Goal: Transaction & Acquisition: Purchase product/service

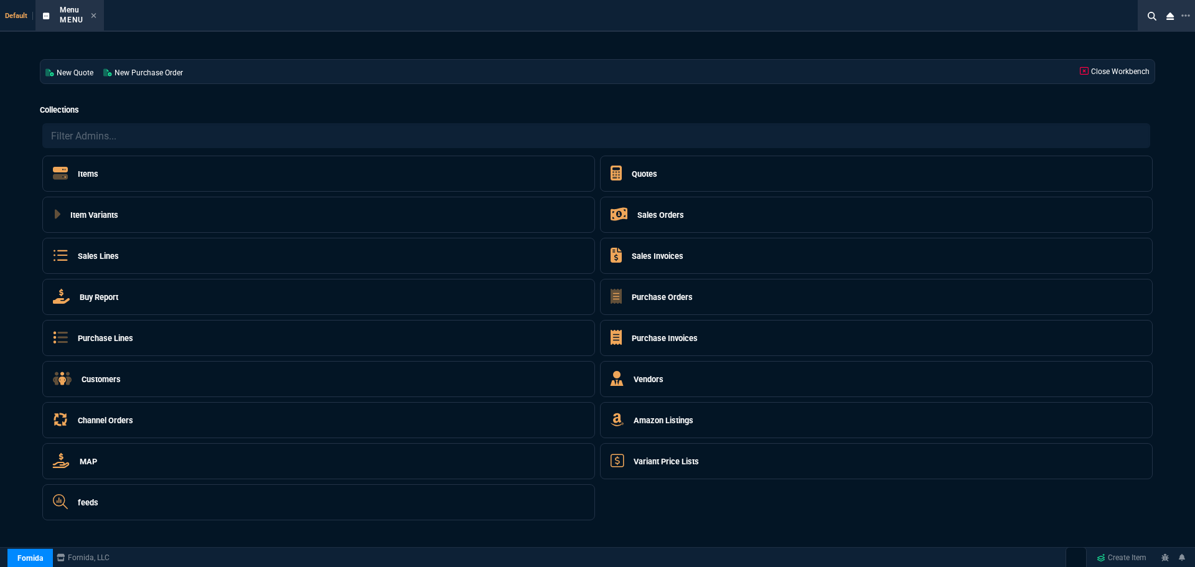
select select "4: SHAD"
click at [652, 209] on h5 "Sales Orders" at bounding box center [660, 215] width 47 height 12
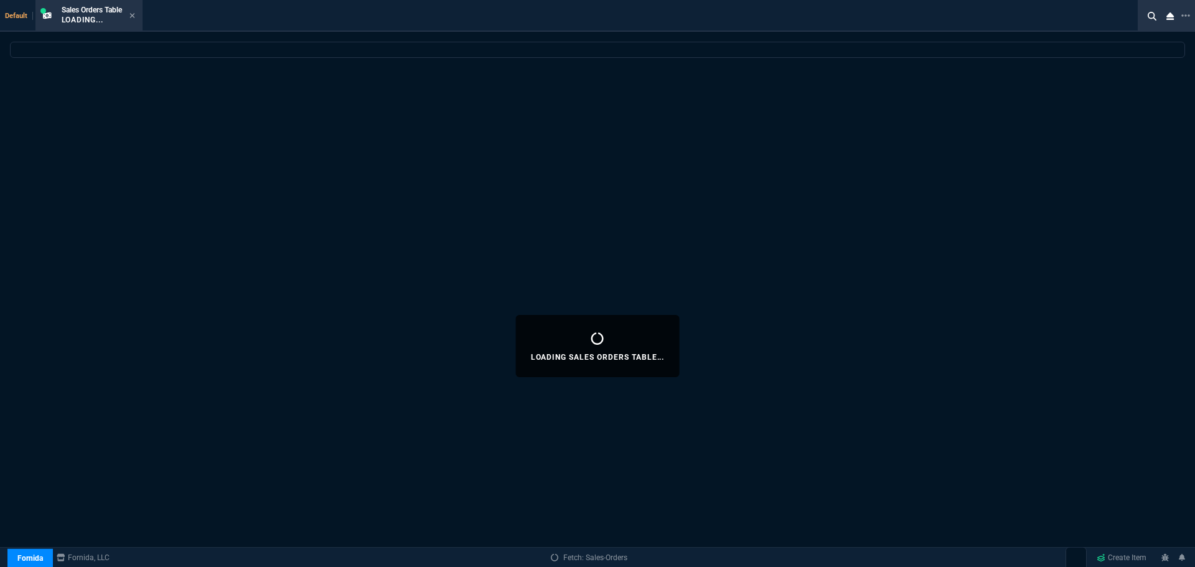
select select
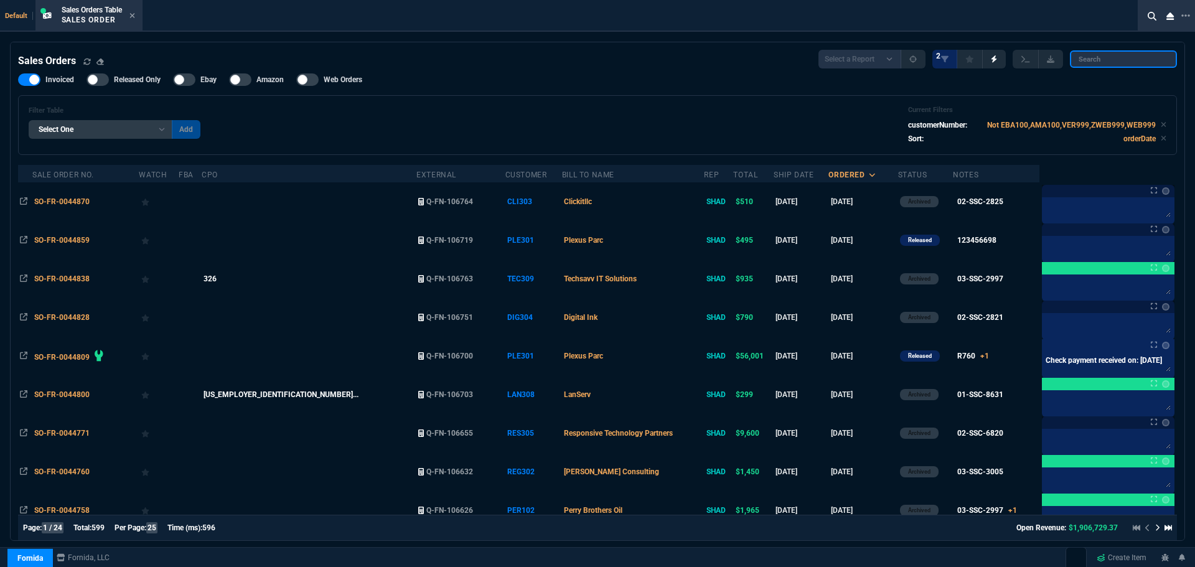
paste input "SO-FR-0044379"
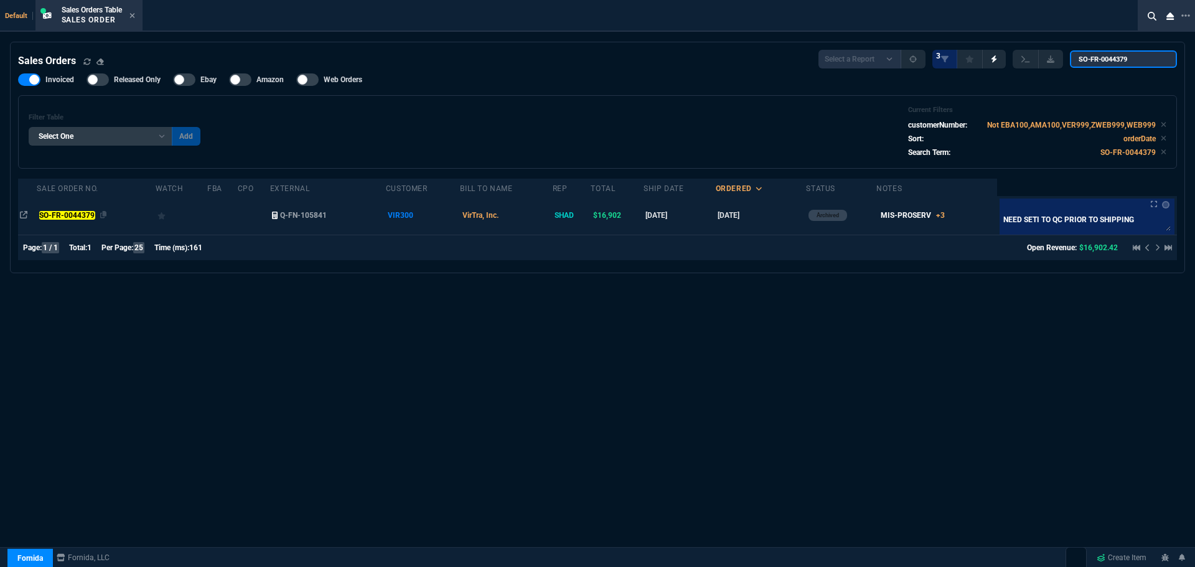
type input "SO-FR-0044379"
click at [68, 215] on mark "SO-FR-0044379" at bounding box center [67, 215] width 56 height 9
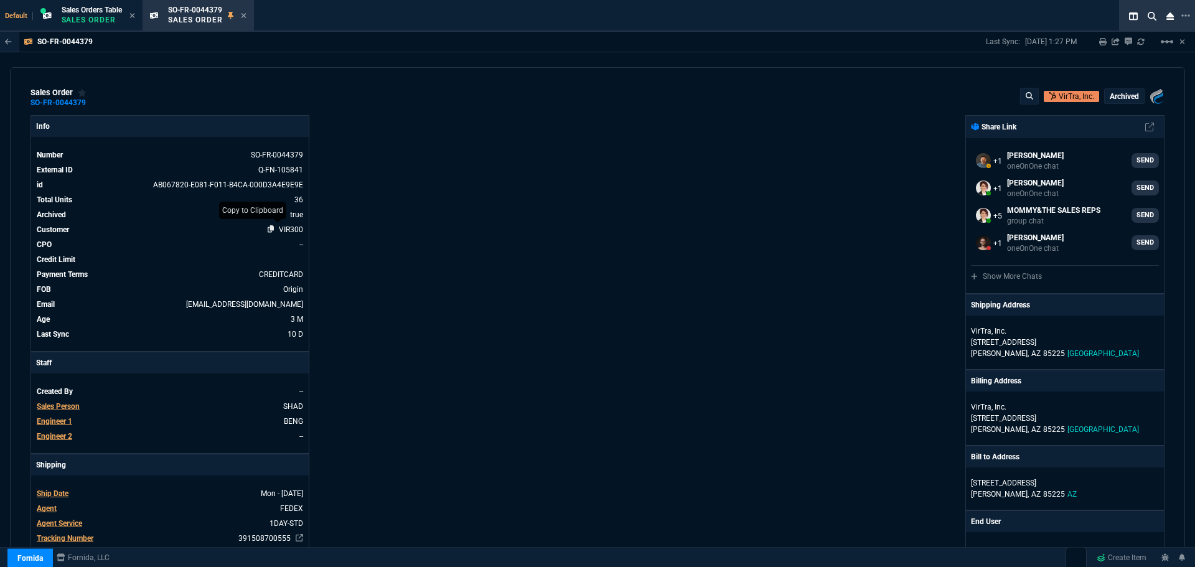
click at [269, 228] on icon at bounding box center [271, 228] width 7 height 7
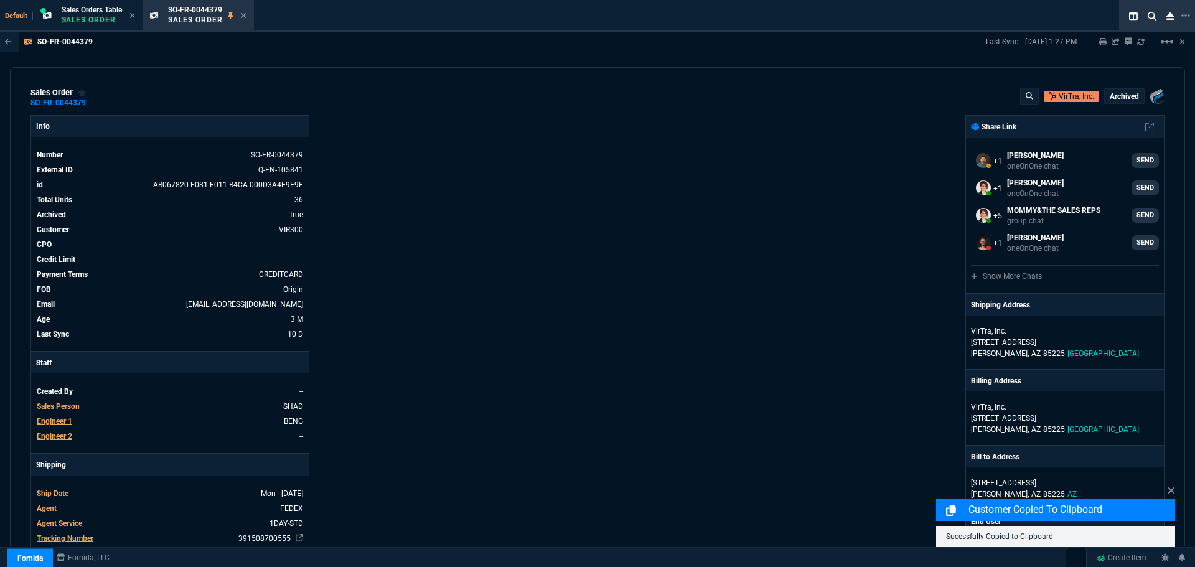
click at [1192, 14] on div at bounding box center [1157, 16] width 76 height 32
click at [1189, 14] on icon at bounding box center [1185, 16] width 9 height 10
click at [1085, 24] on li "Open New Tab" at bounding box center [1124, 24] width 123 height 15
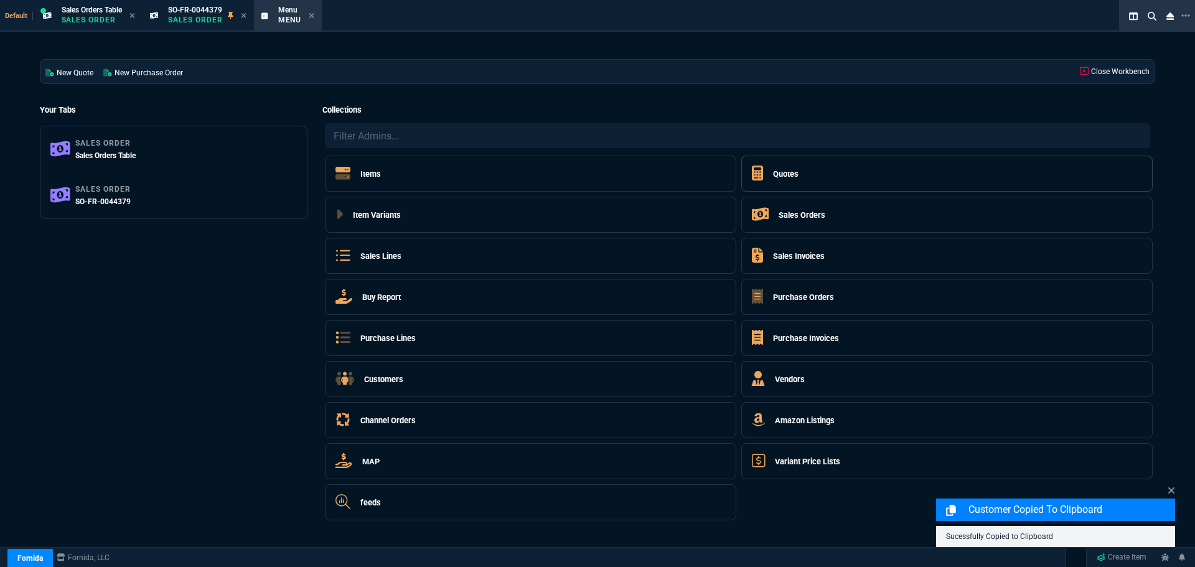
click at [782, 174] on h5 "Quotes" at bounding box center [786, 174] width 26 height 12
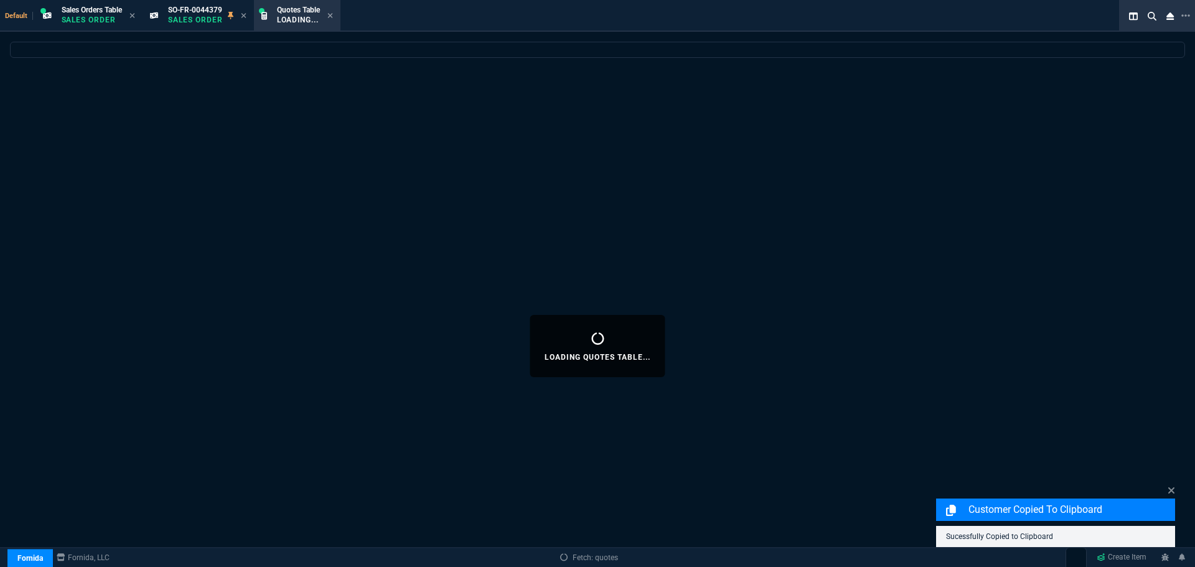
select select
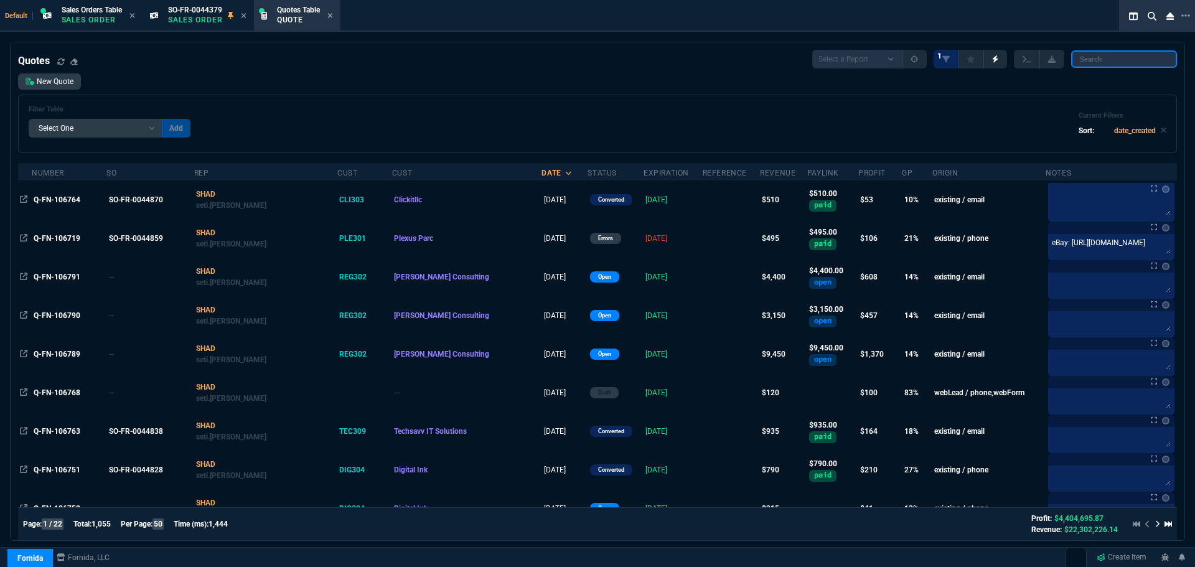
paste input "VIR300"
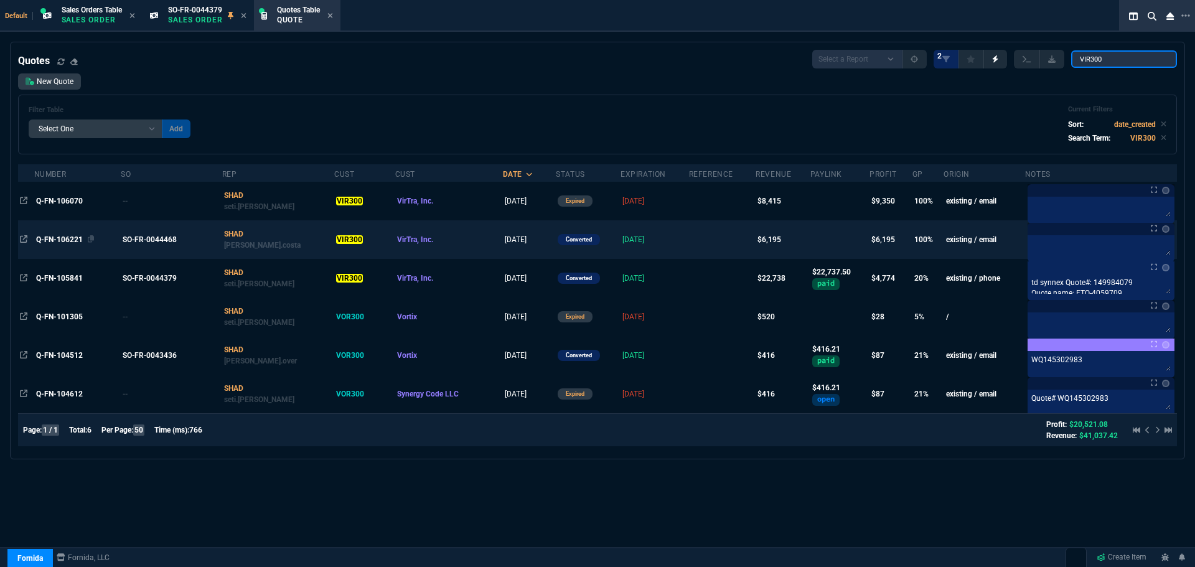
type input "VIR300"
click at [49, 237] on span "Q-FN-106221" at bounding box center [59, 239] width 47 height 9
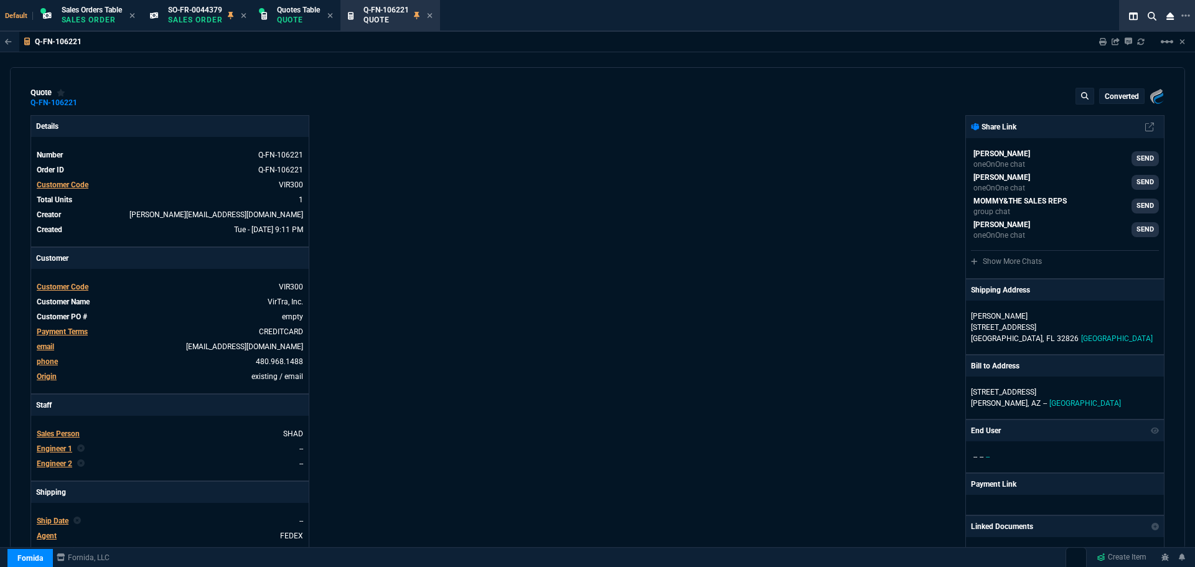
type input "100"
type input "6195"
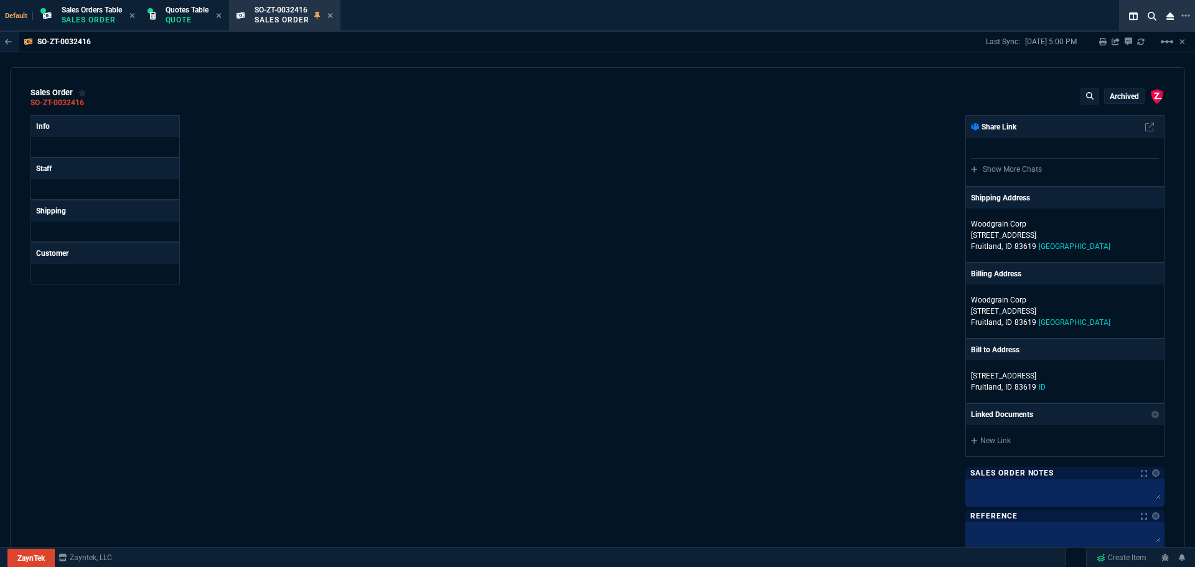
select select "4: SHAD"
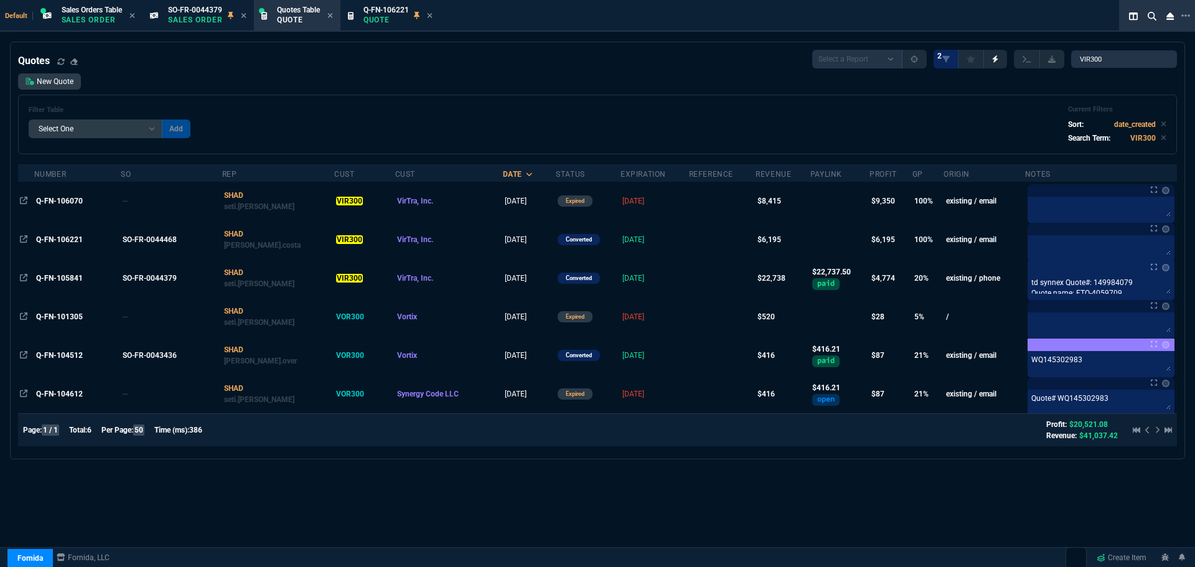
select select "4: SHAD"
select select
click at [57, 279] on span "Q-FN-105841" at bounding box center [59, 278] width 47 height 9
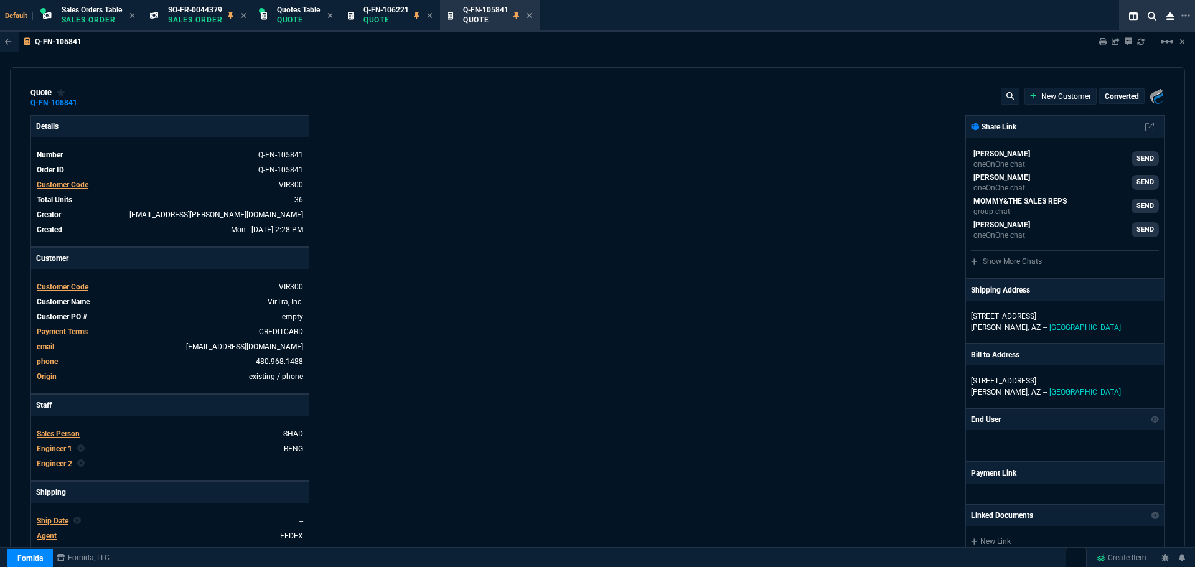
type input "9675"
type input "13500"
type input "14"
type input "874"
type input "14"
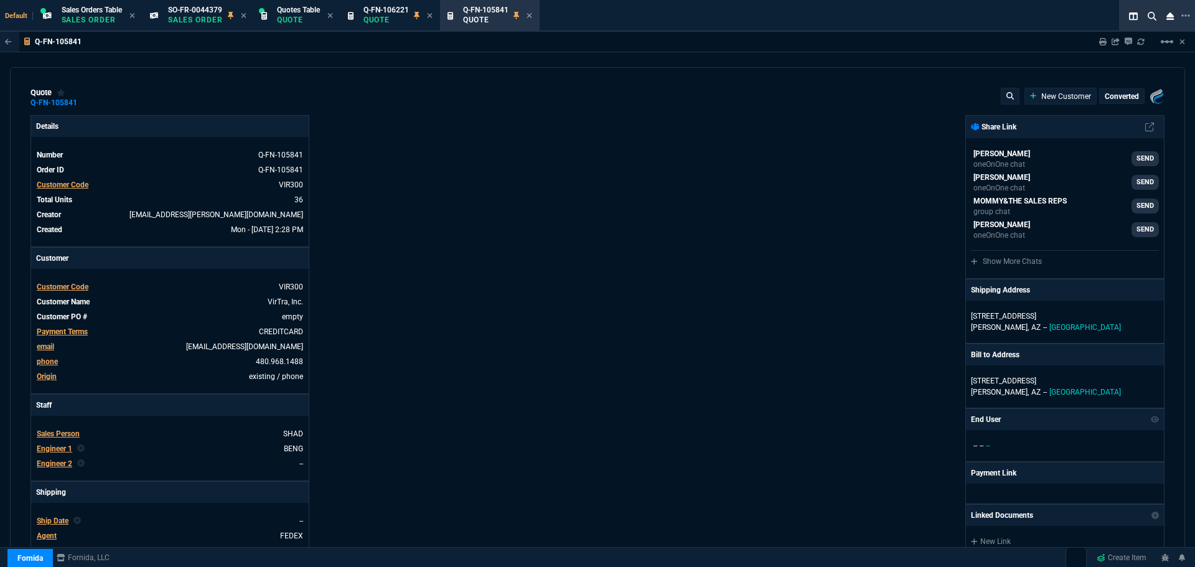
type input "1170"
type input "40"
type input "110"
type input "40"
type input "110"
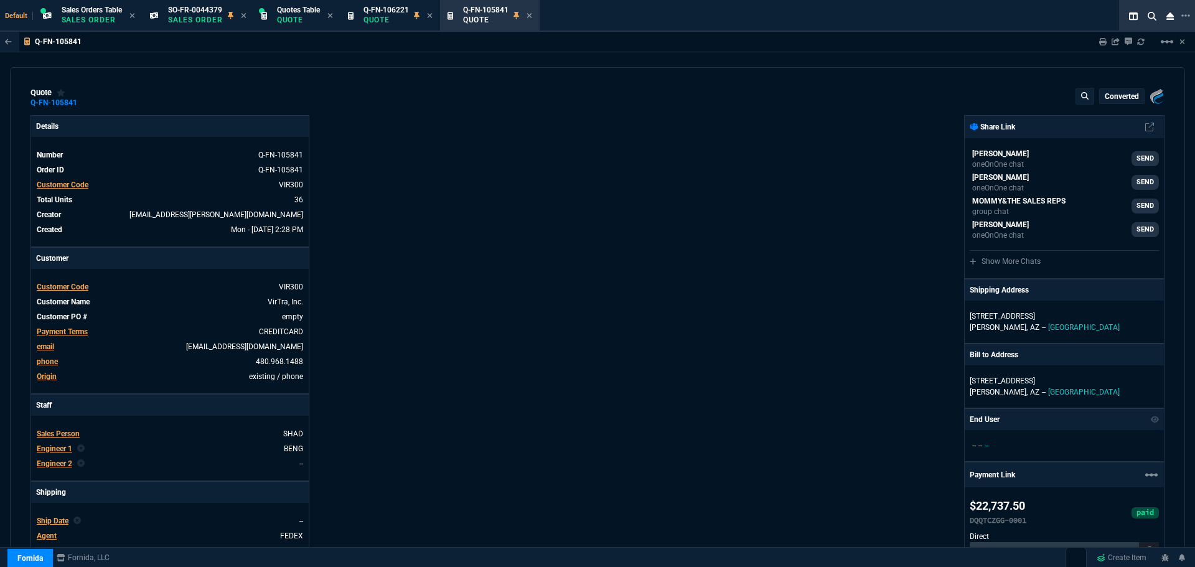
type input "36"
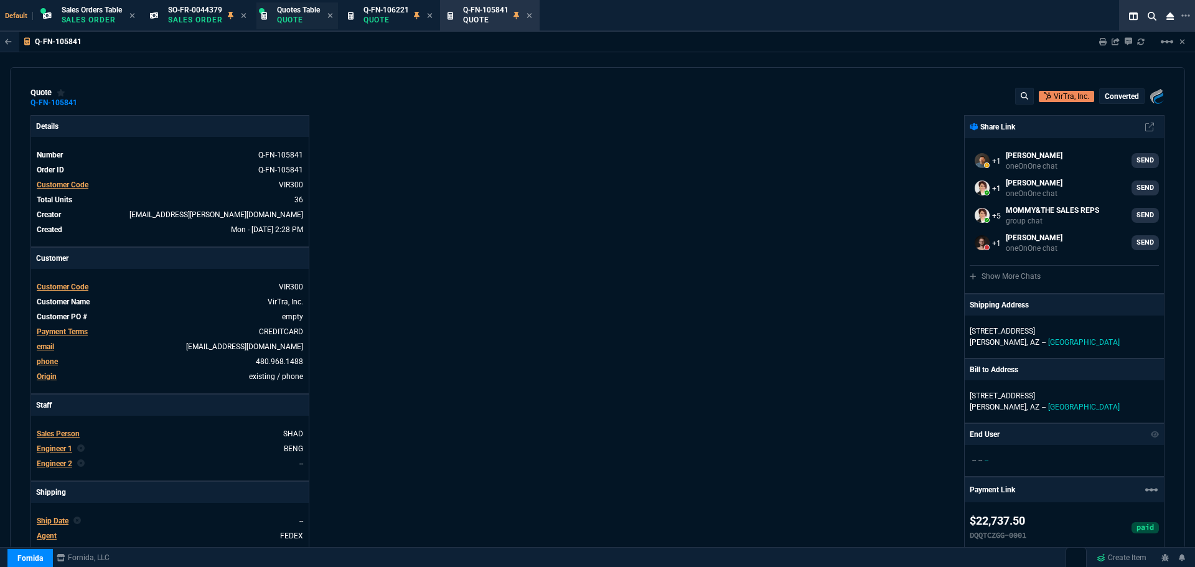
click at [294, 14] on div "Quotes Table Quote" at bounding box center [298, 16] width 43 height 22
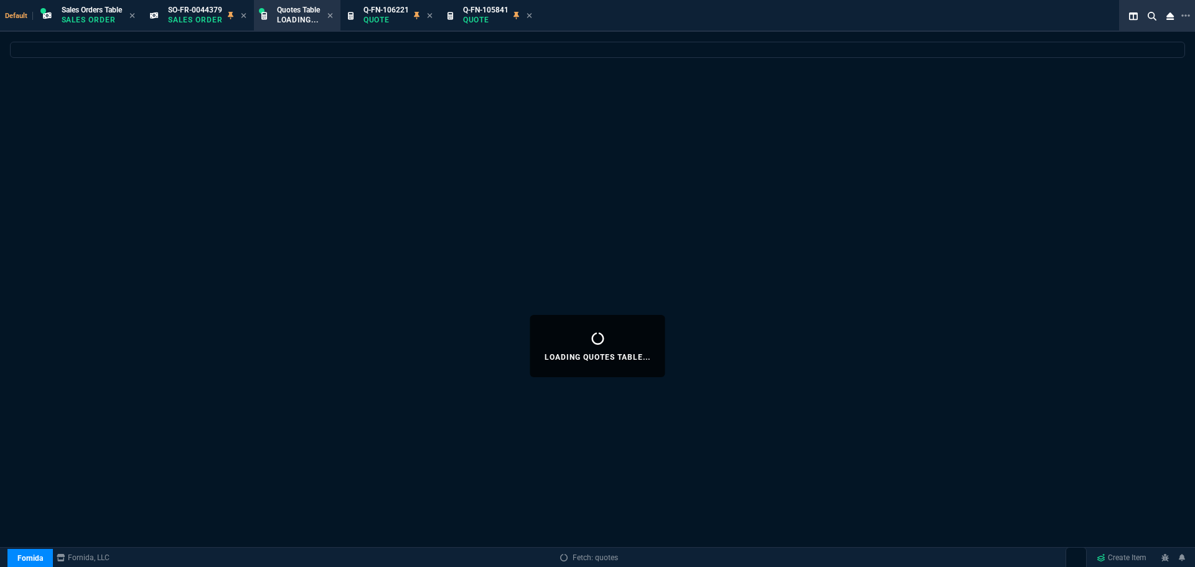
select select
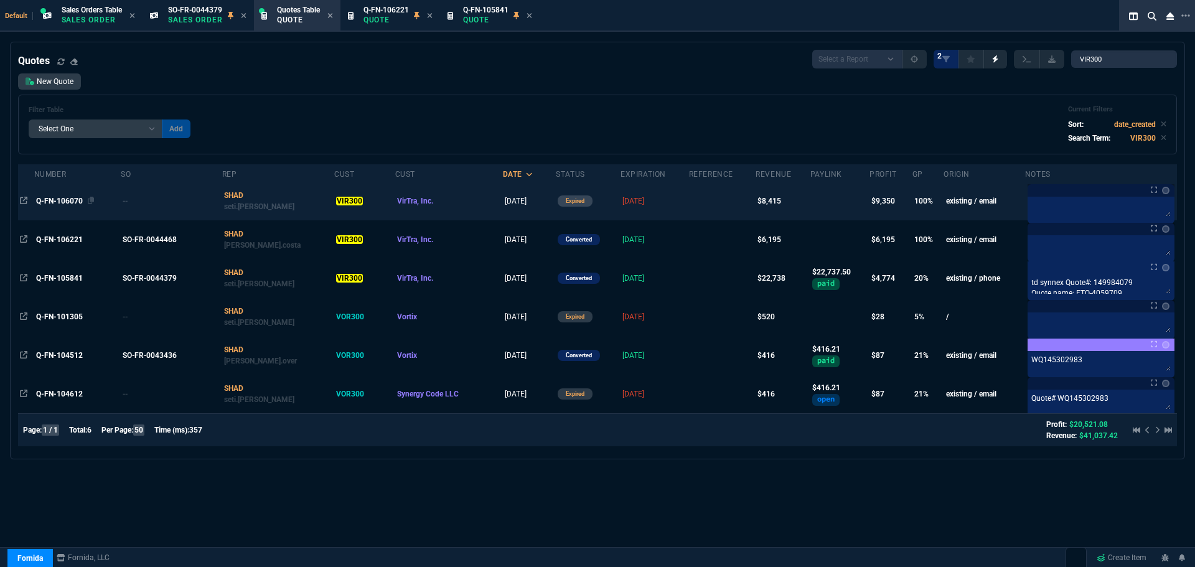
click at [58, 202] on span "Q-FN-106070" at bounding box center [59, 201] width 47 height 9
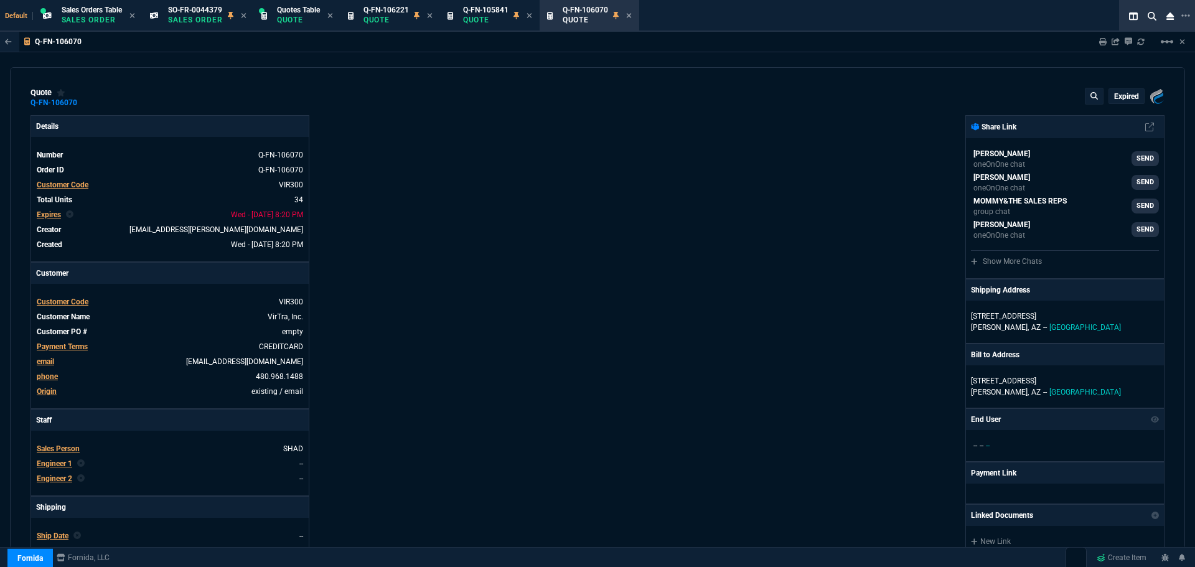
type input "100"
type input "275"
type input "100"
type input "275"
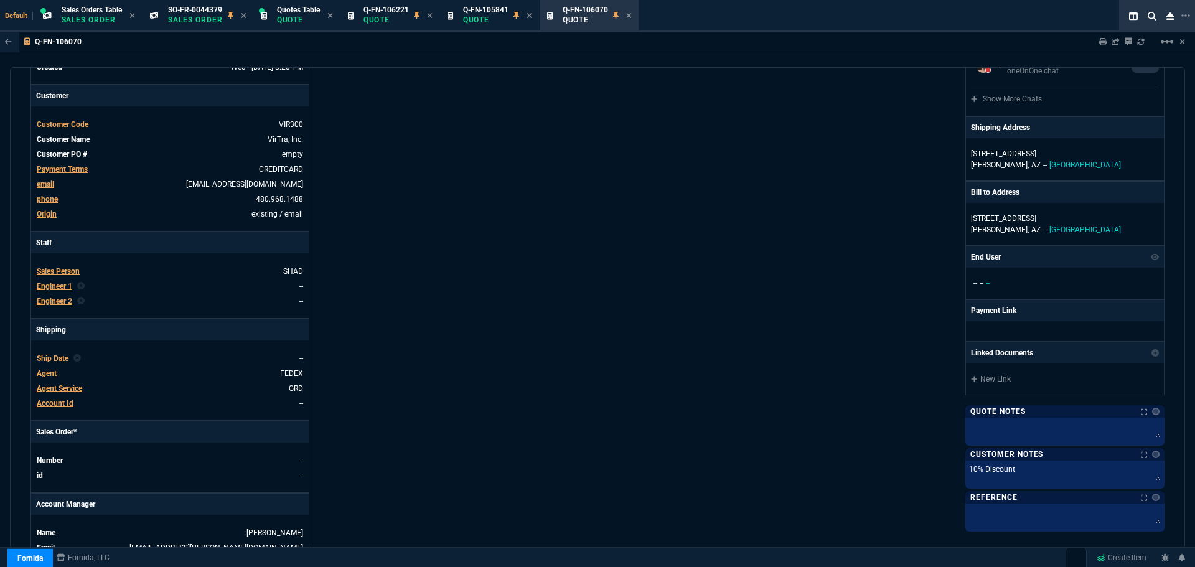
scroll to position [91, 0]
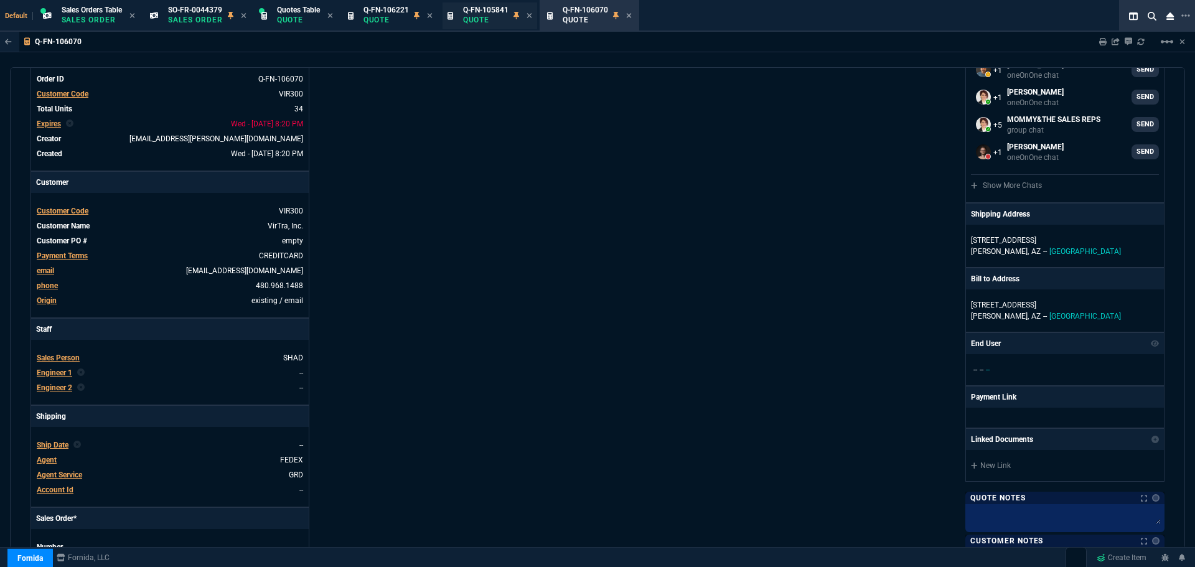
click at [479, 17] on p "Quote" at bounding box center [485, 20] width 45 height 10
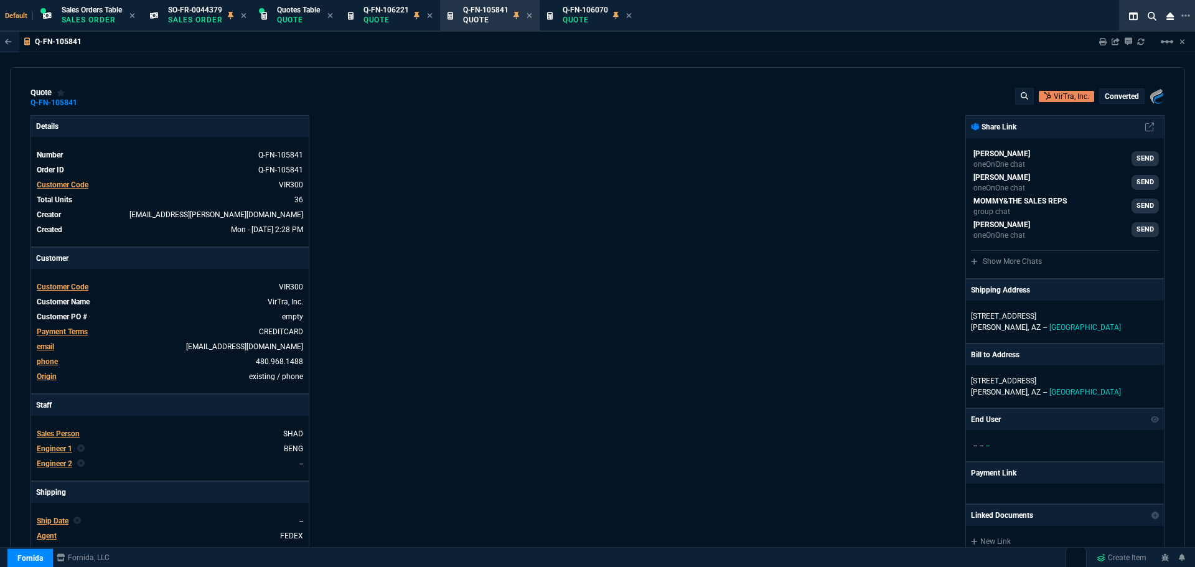
type input "9675"
type input "13500"
type input "14"
type input "874"
type input "14"
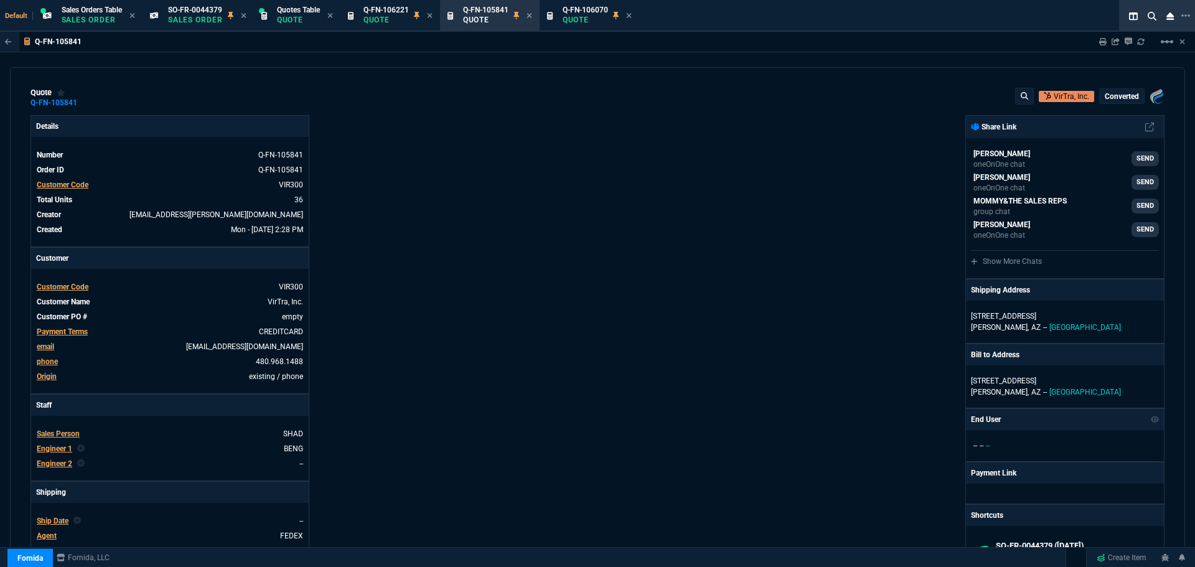
type input "1170"
type input "40"
type input "110"
type input "40"
type input "110"
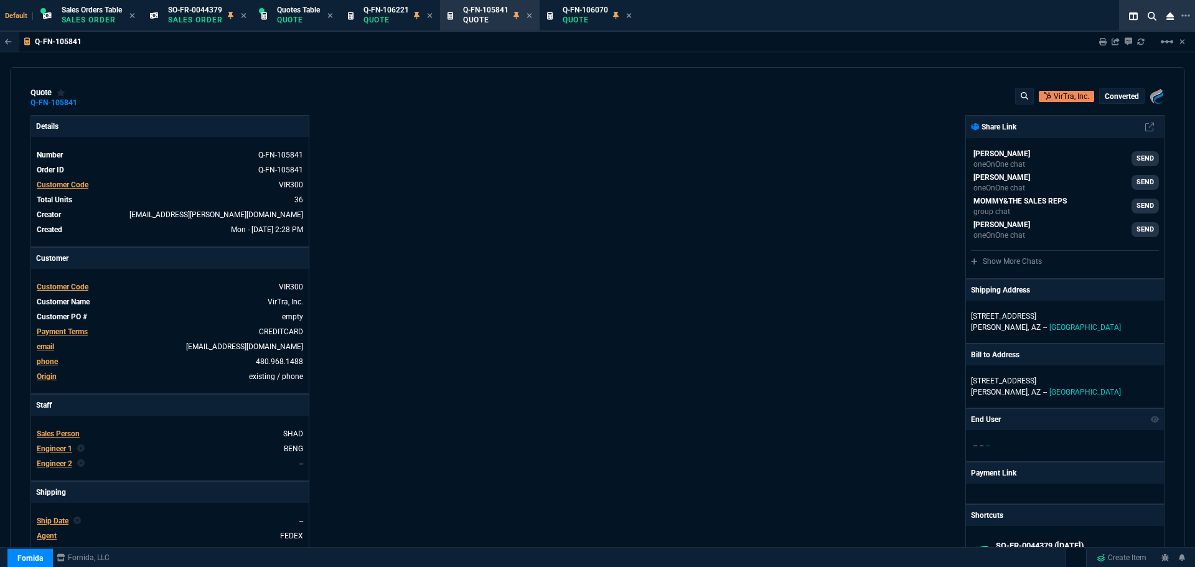
type input "36"
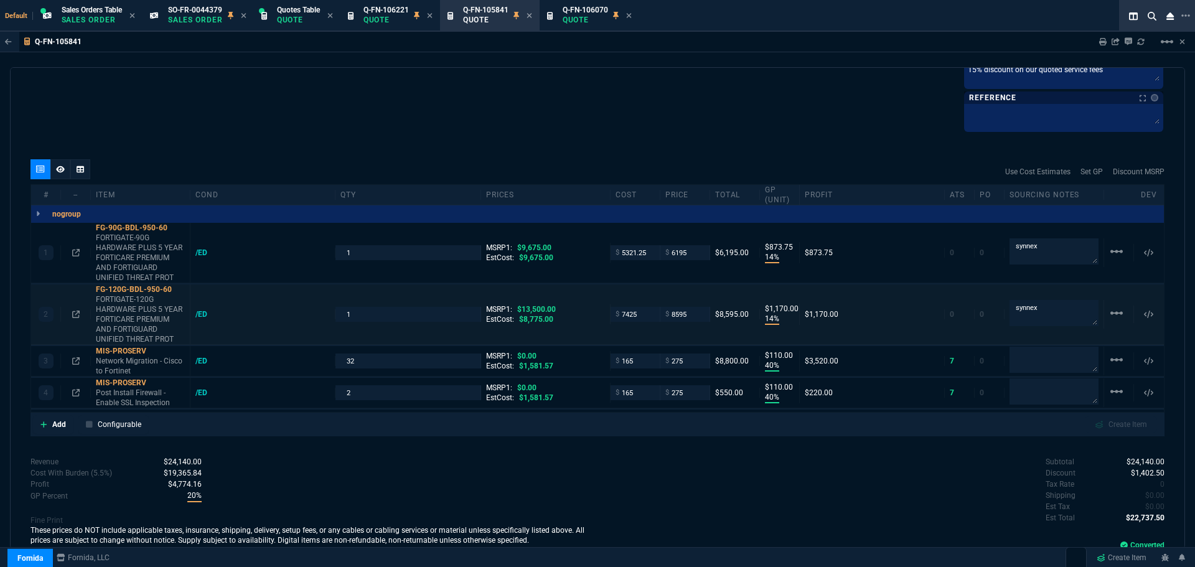
scroll to position [882, 0]
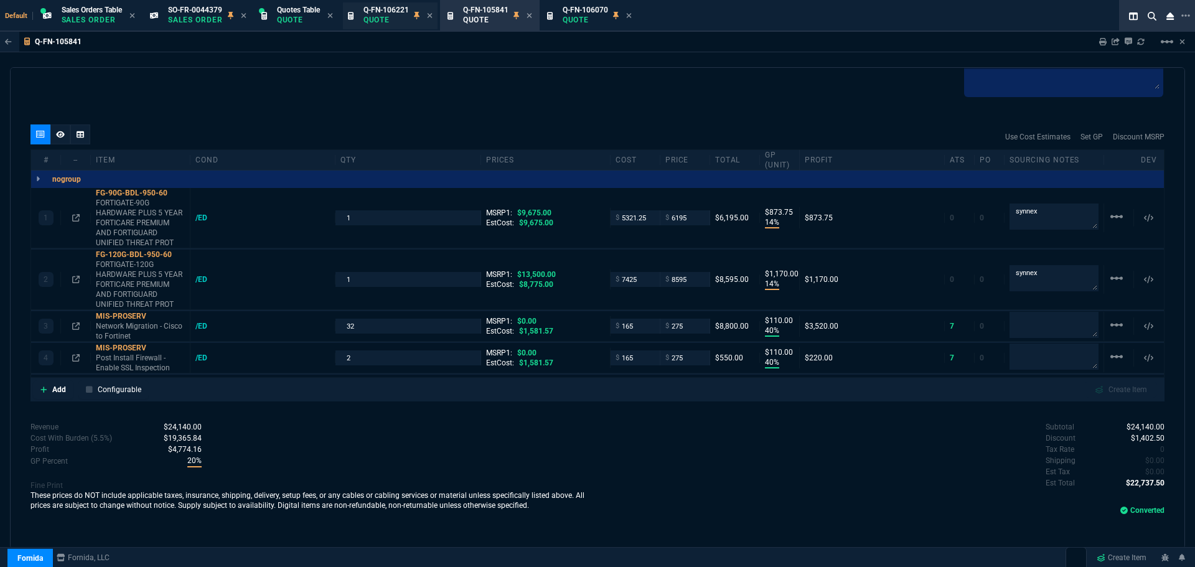
click at [393, 11] on span "Q-FN-106221" at bounding box center [385, 10] width 45 height 9
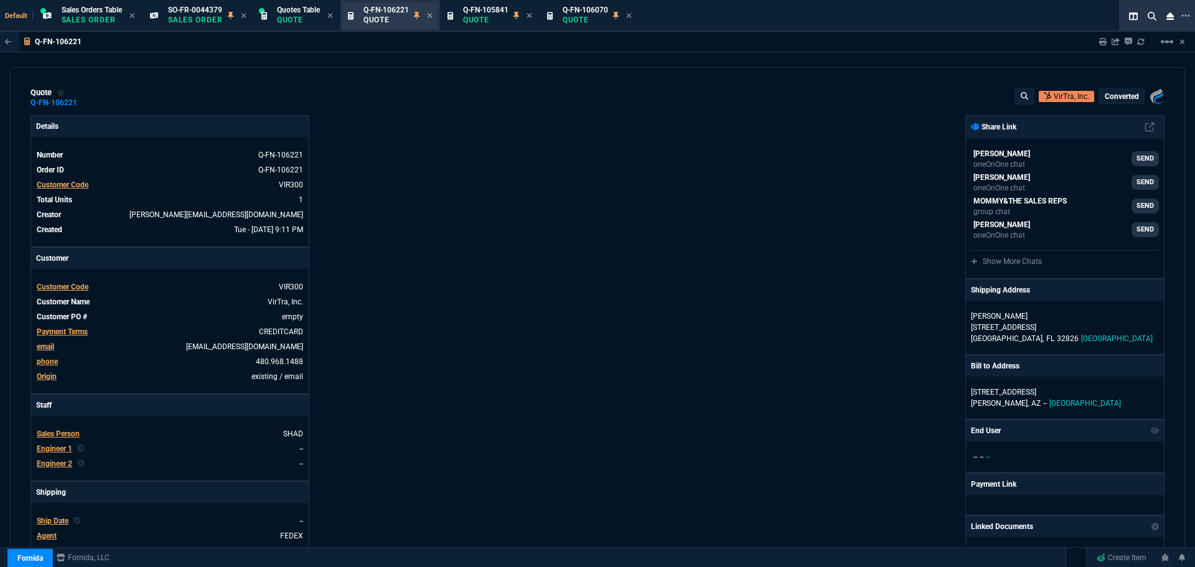
type input "100"
type input "6195"
type input "9675"
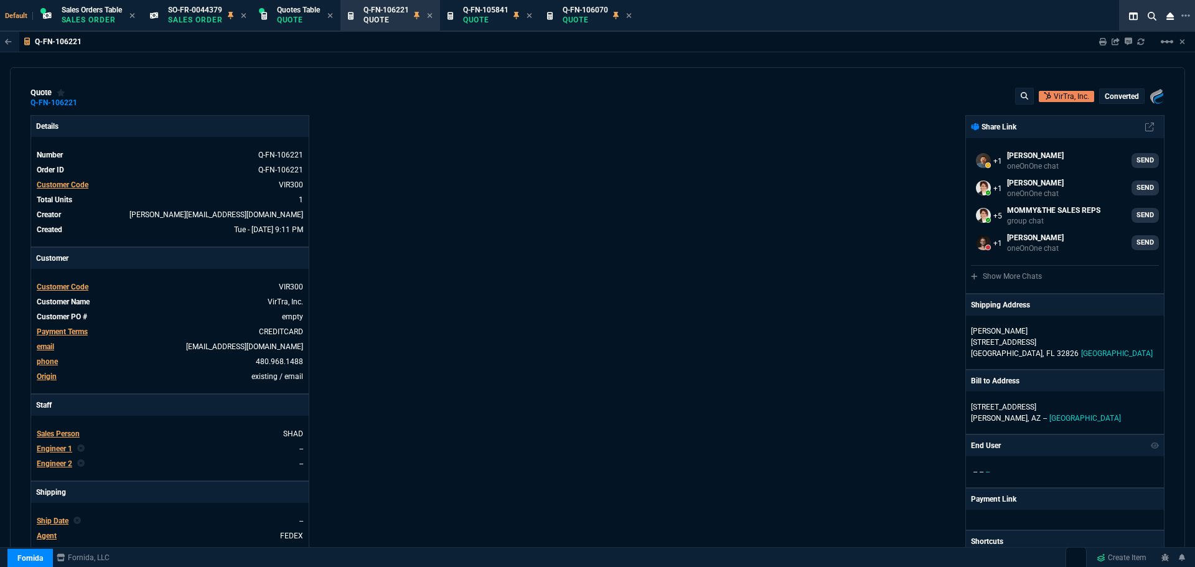
select select "4: SHAD"
click at [575, 19] on p "Quote" at bounding box center [585, 20] width 45 height 10
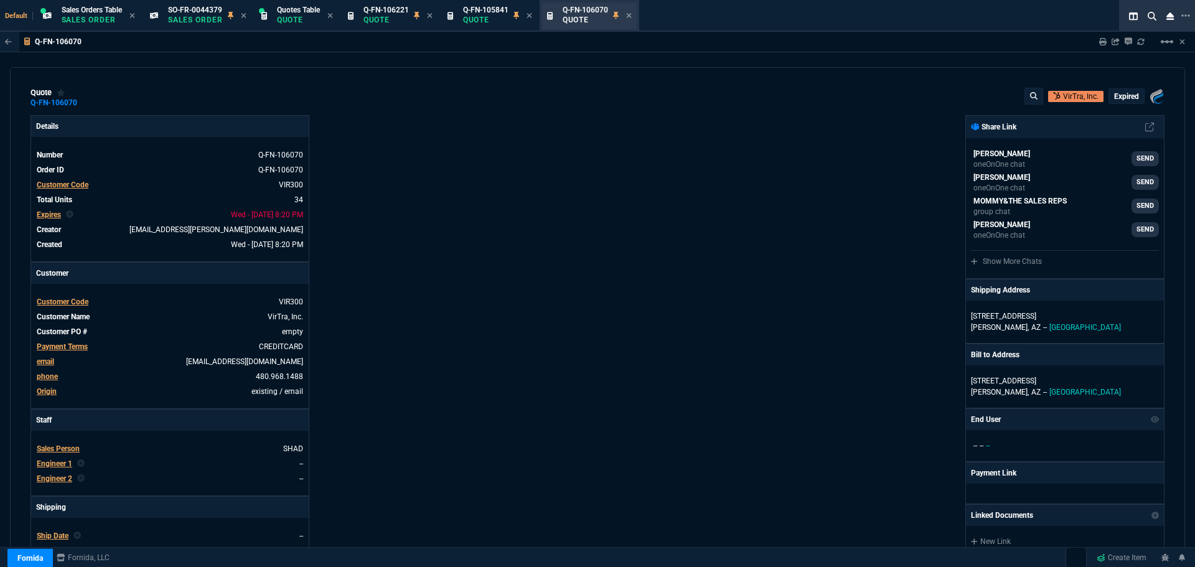
type input "100"
type input "275"
type input "100"
type input "275"
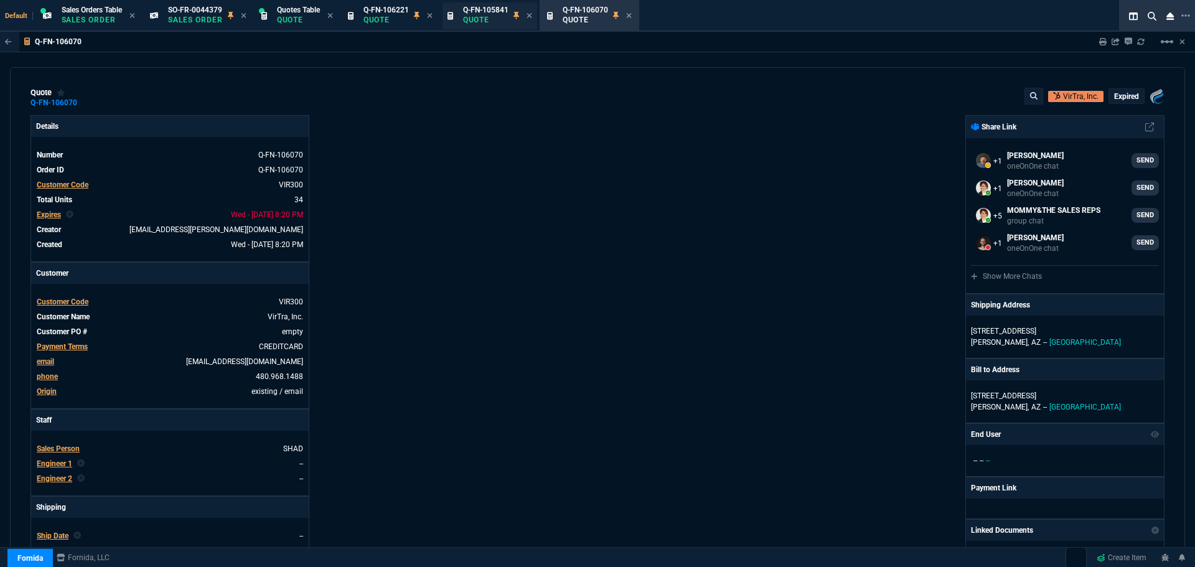
click at [493, 15] on p "Quote" at bounding box center [485, 20] width 45 height 10
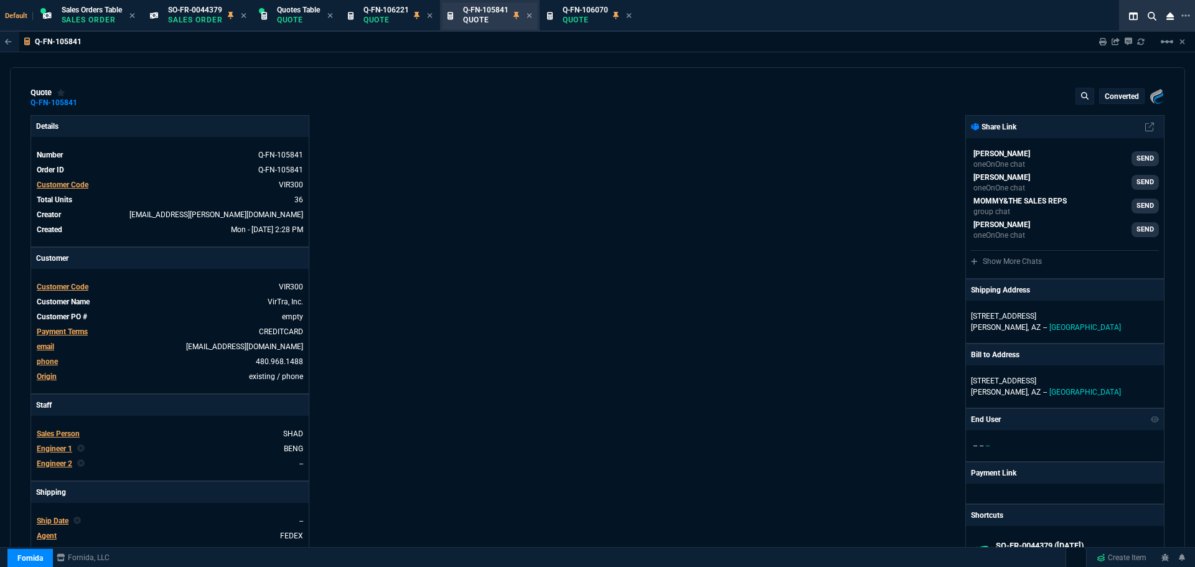
type input "14"
type input "874"
type input "14"
type input "1170"
type input "40"
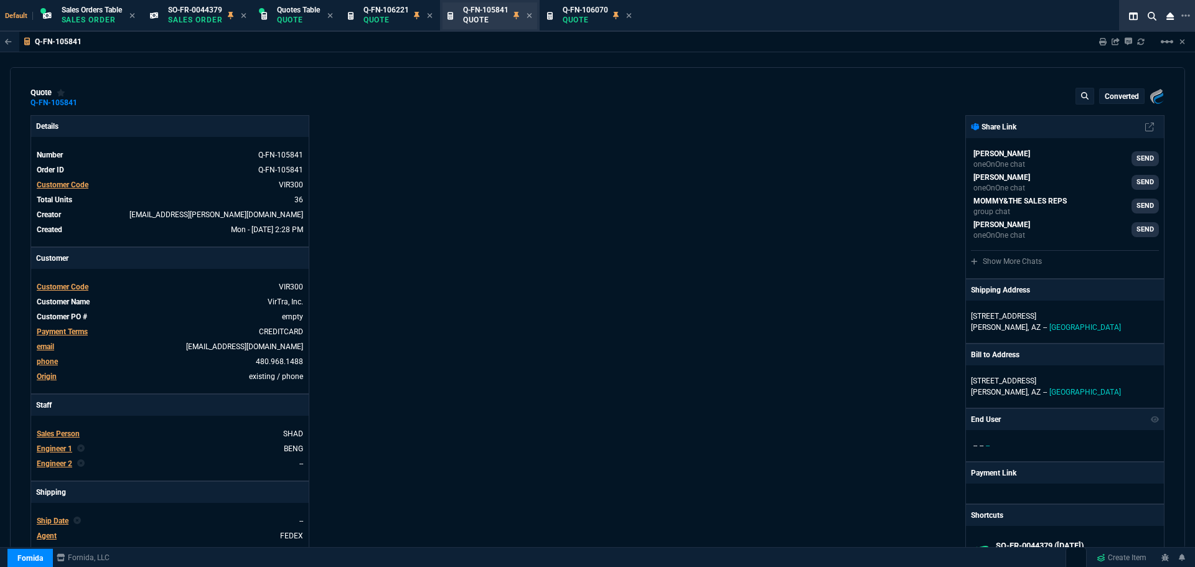
type input "110"
type input "40"
type input "110"
type input "36"
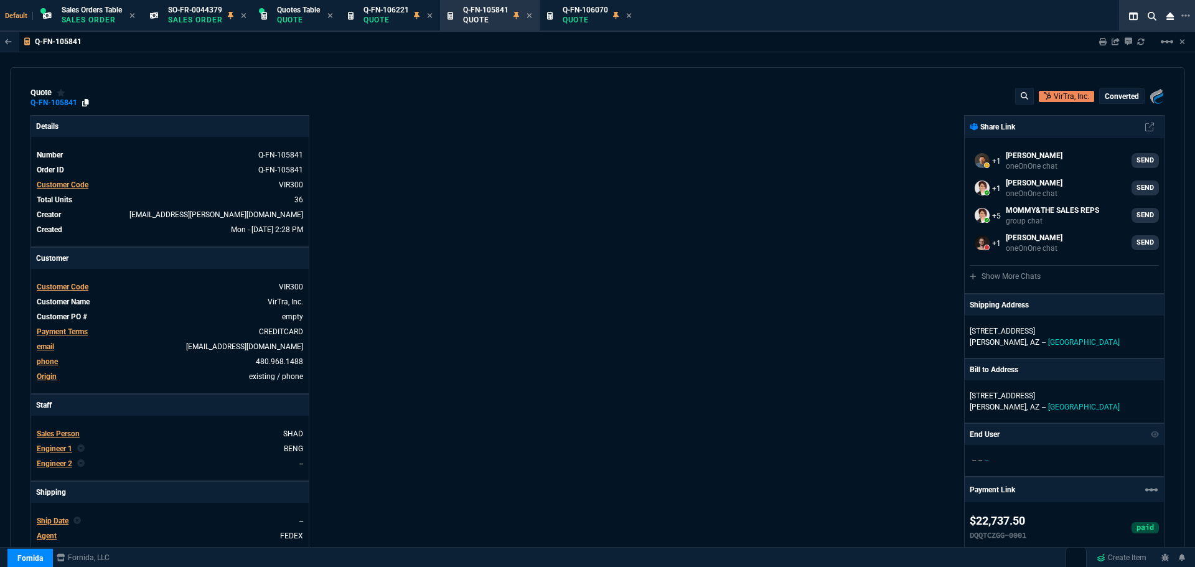
click at [85, 101] on icon at bounding box center [85, 102] width 7 height 7
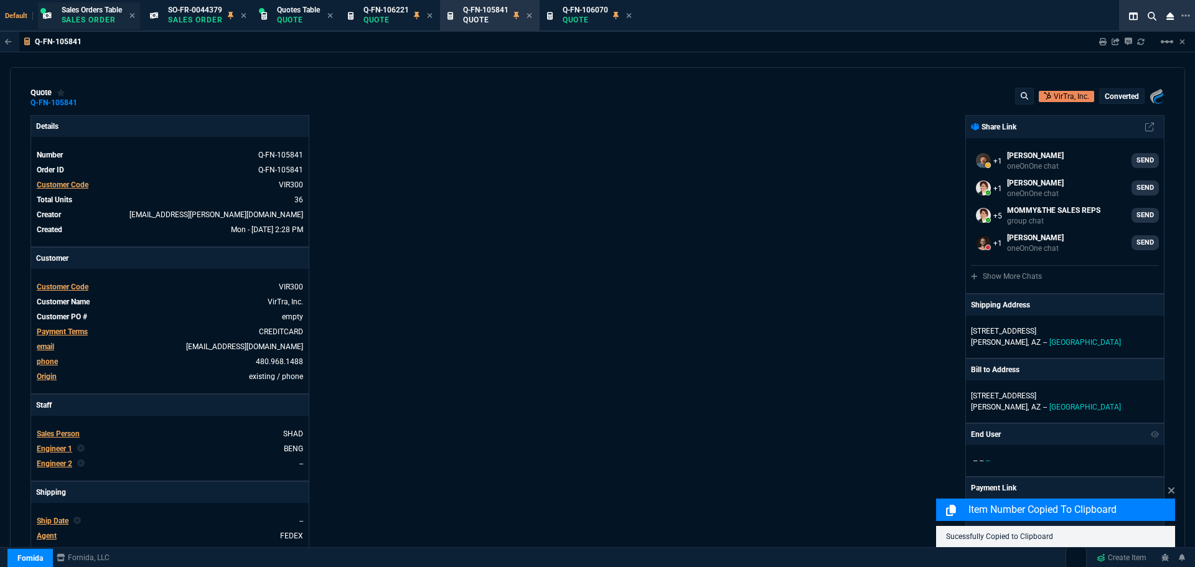
click at [85, 16] on p "Sales Order" at bounding box center [92, 20] width 60 height 10
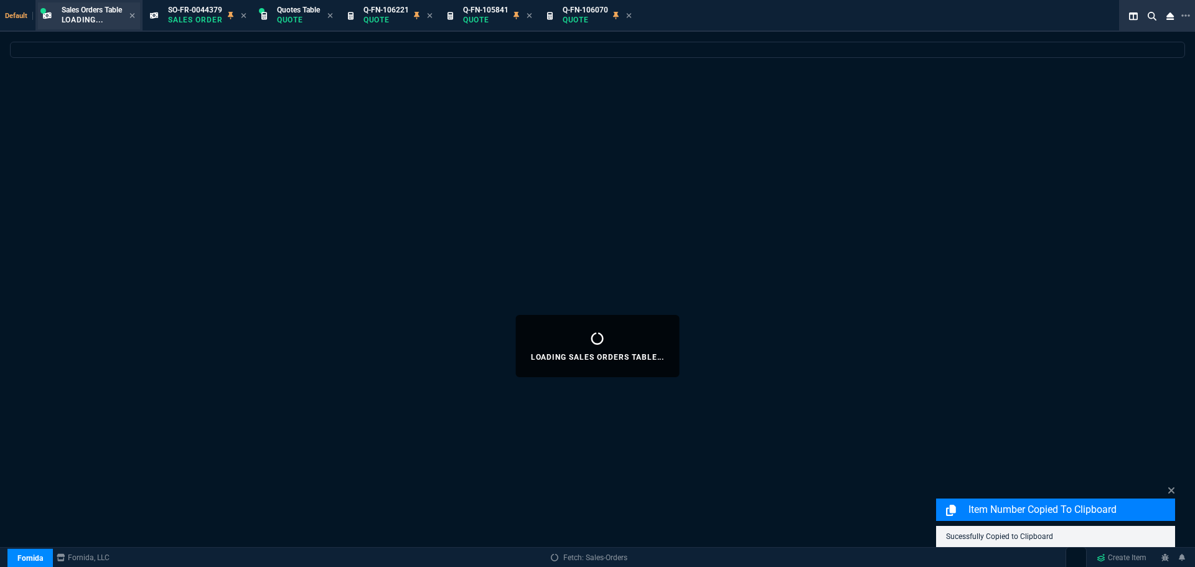
select select
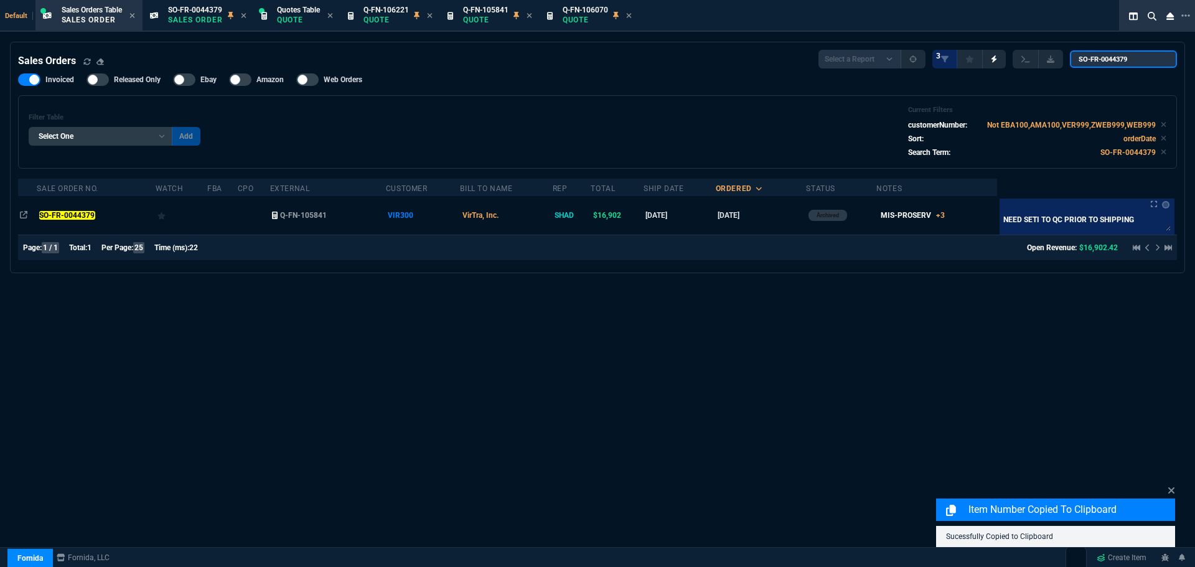
click at [1158, 60] on input "SO-FR-0044379" at bounding box center [1123, 58] width 107 height 17
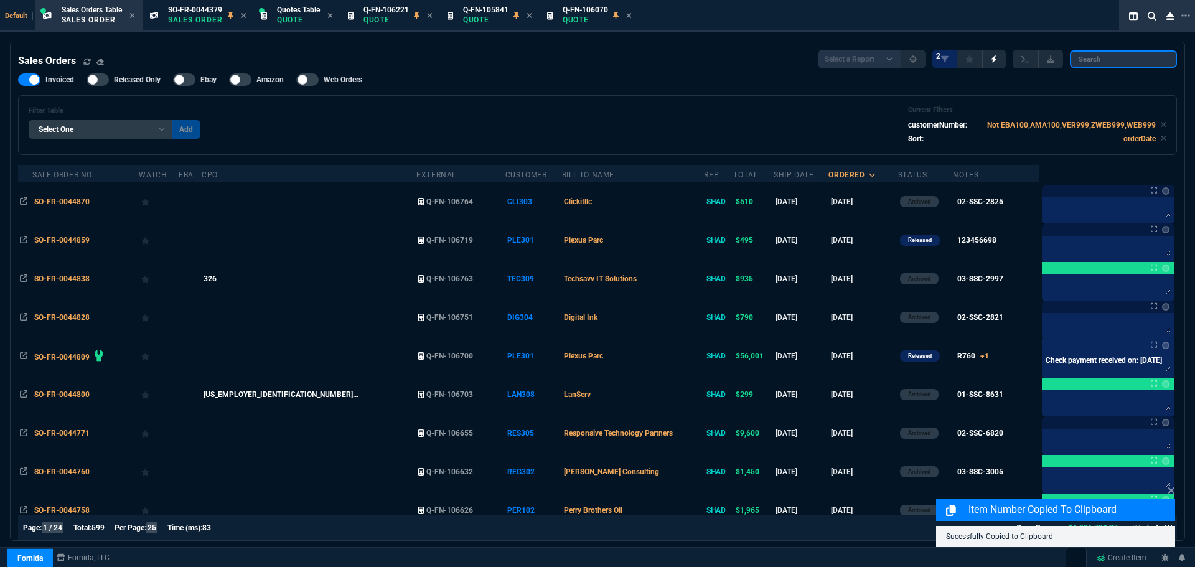
paste input "Q-FN-105841"
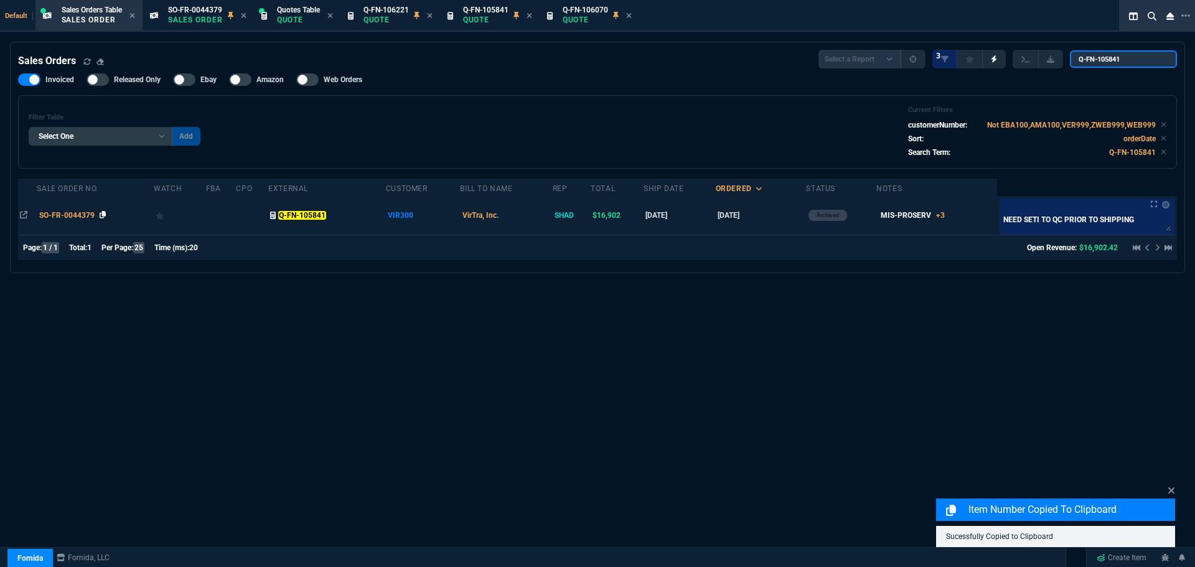
type input "Q-FN-105841"
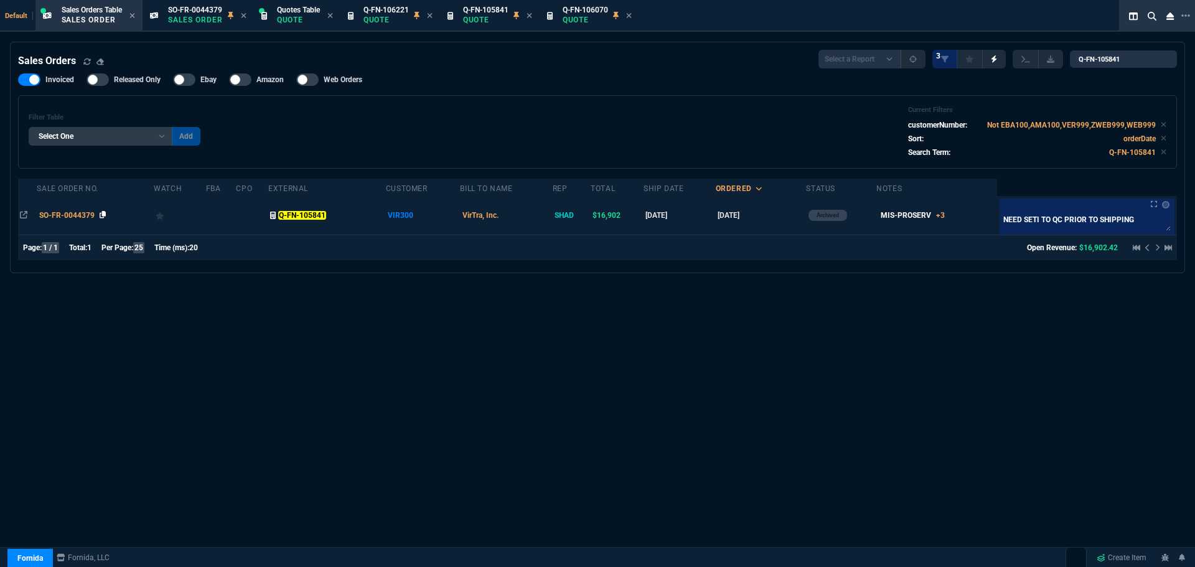
click at [101, 214] on icon at bounding box center [103, 214] width 7 height 7
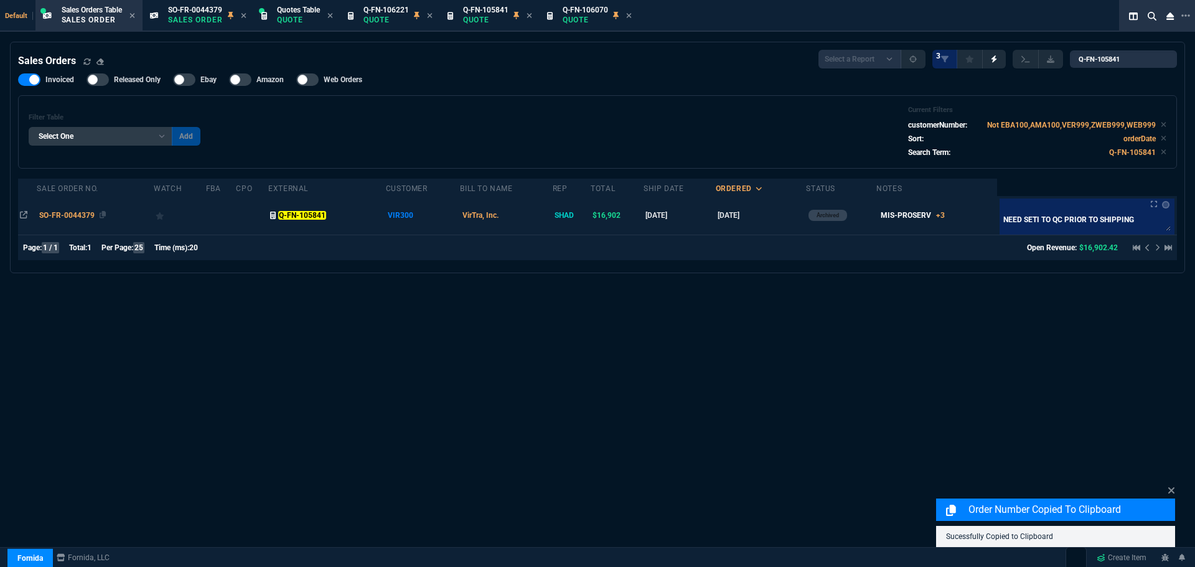
click at [73, 217] on span "SO-FR-0044379" at bounding box center [66, 215] width 55 height 9
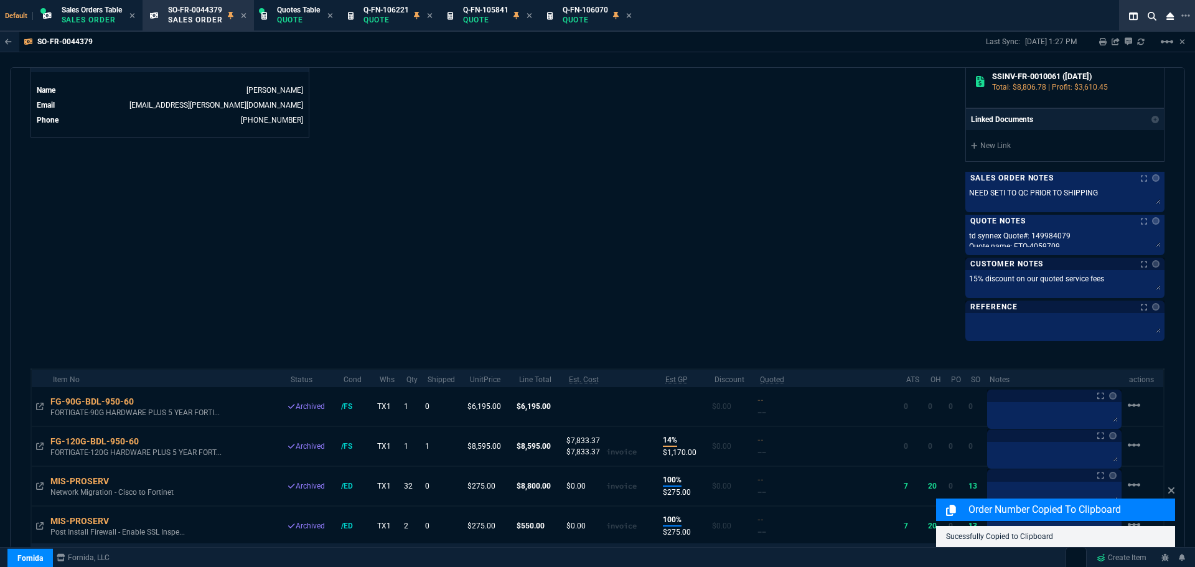
scroll to position [742, 0]
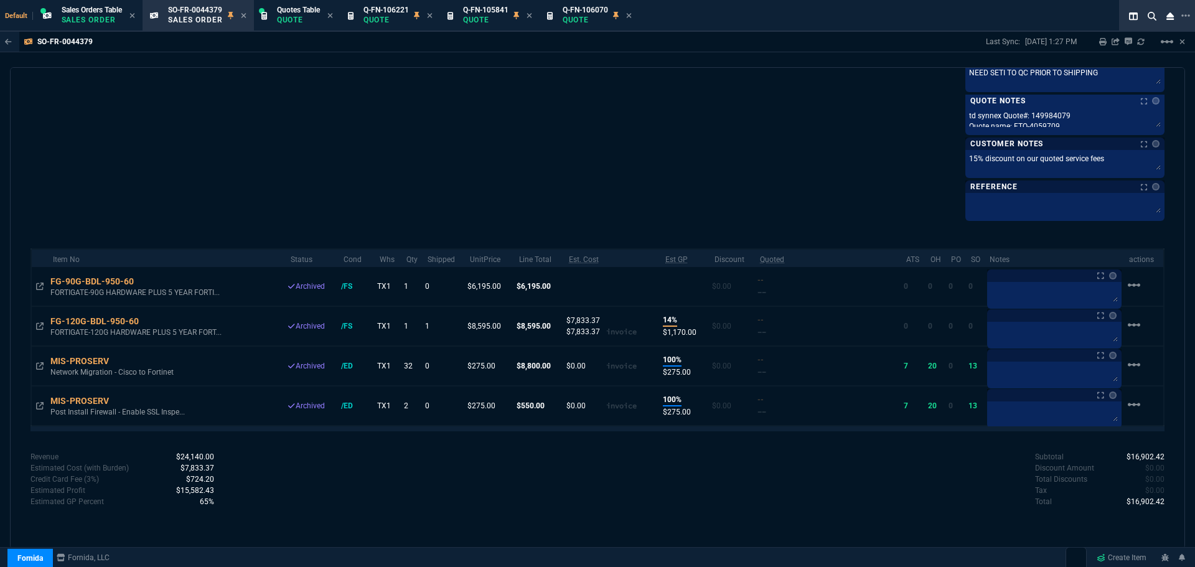
click at [1172, 488] on div "sales order SO-FR-0044379 VirTra, Inc. Archived Fornida, LLC 2609 Technology Dr…" at bounding box center [597, 308] width 1175 height 482
click at [584, 19] on p "Quote" at bounding box center [585, 20] width 45 height 10
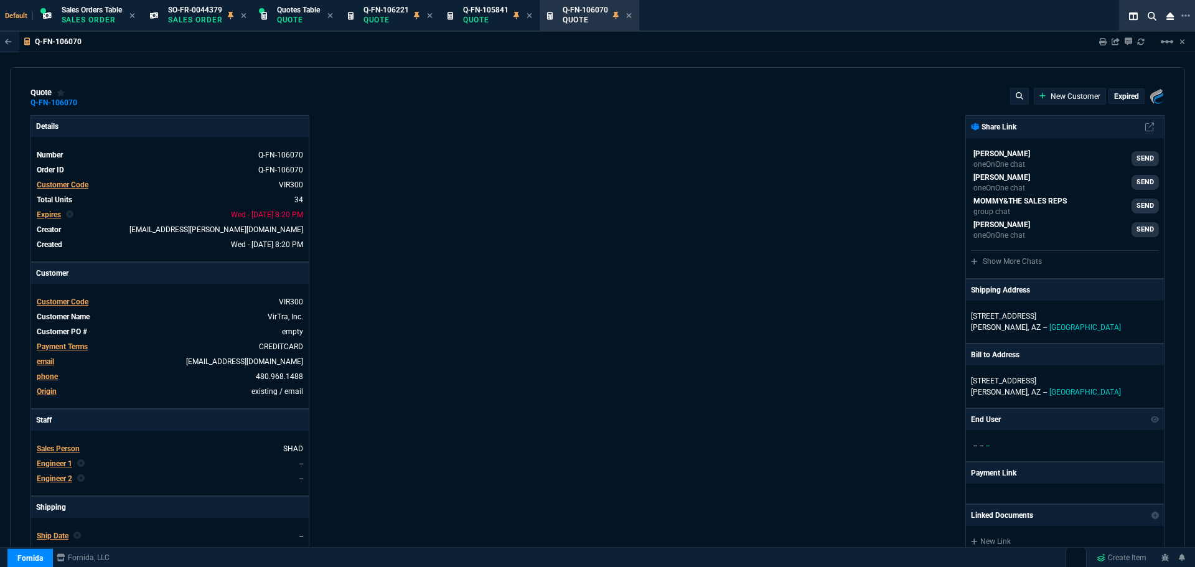
type input "100"
type input "275"
type input "100"
type input "275"
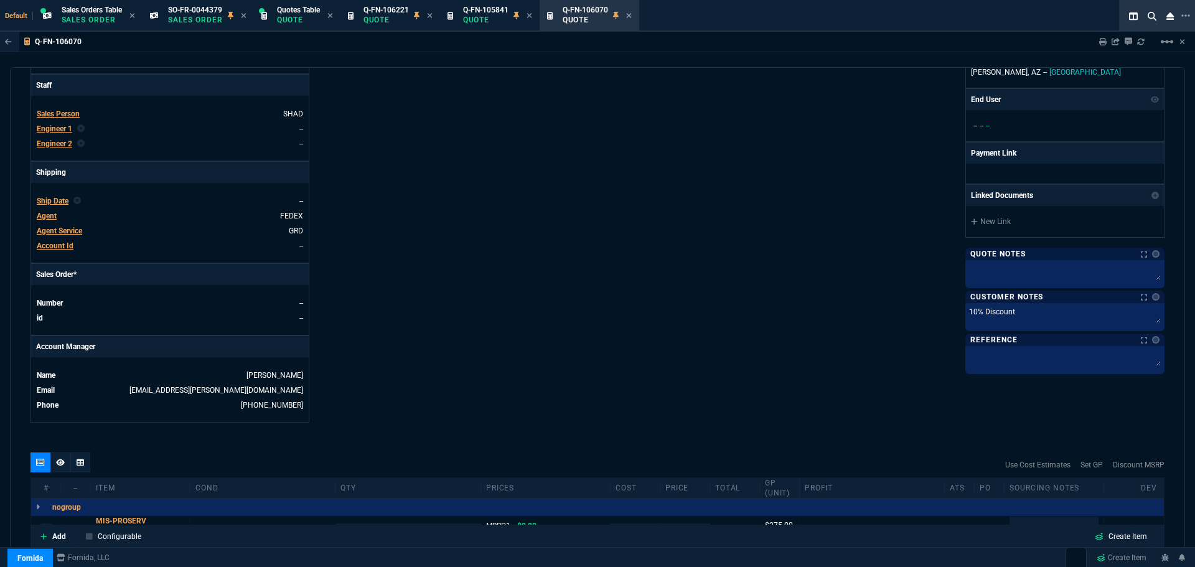
scroll to position [153, 0]
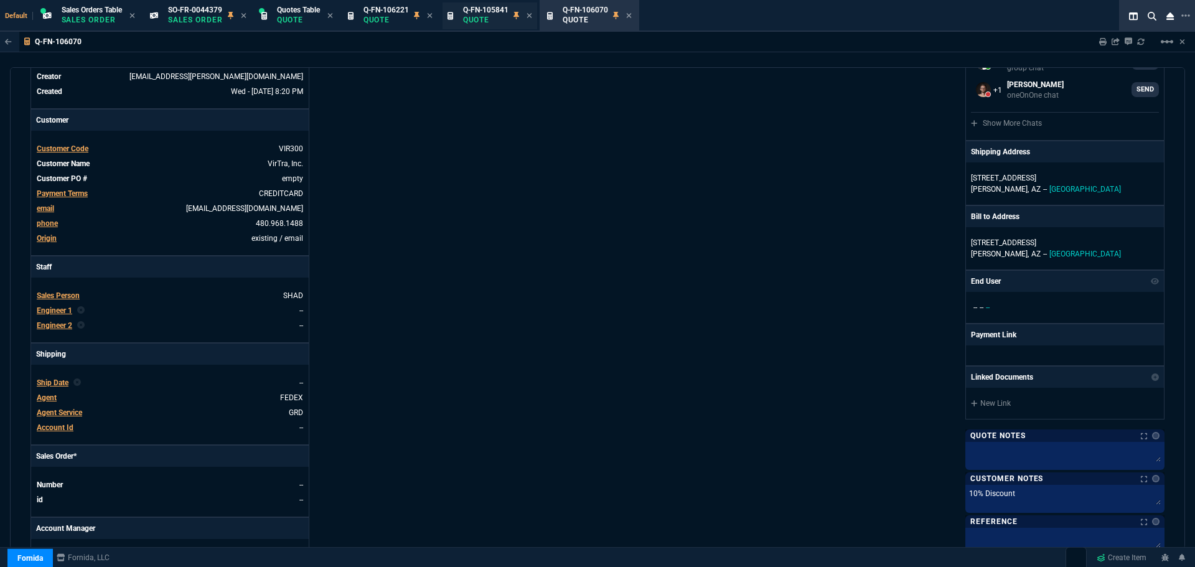
click at [502, 14] on div "Q-FN-105841 Quote" at bounding box center [485, 16] width 45 height 22
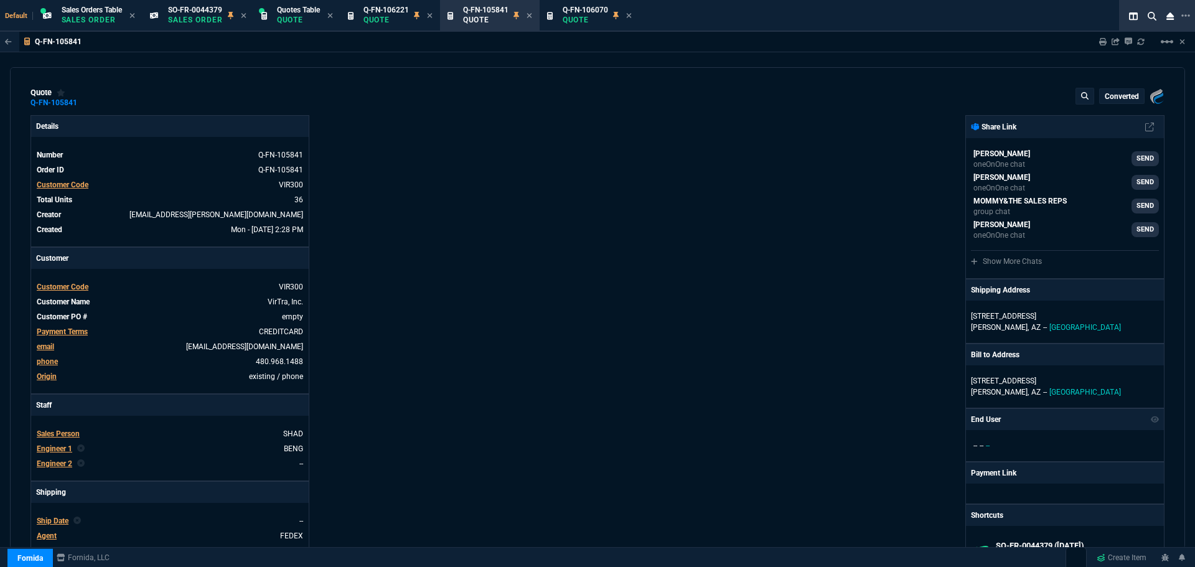
type input "14"
type input "874"
type input "14"
type input "1170"
type input "40"
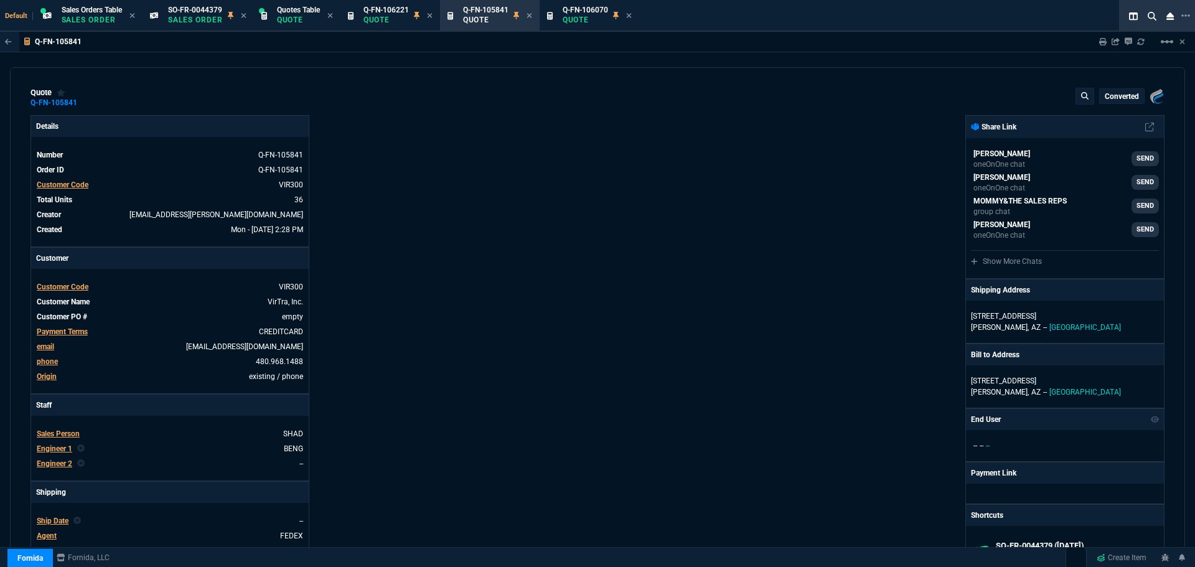
type input "110"
type input "40"
type input "110"
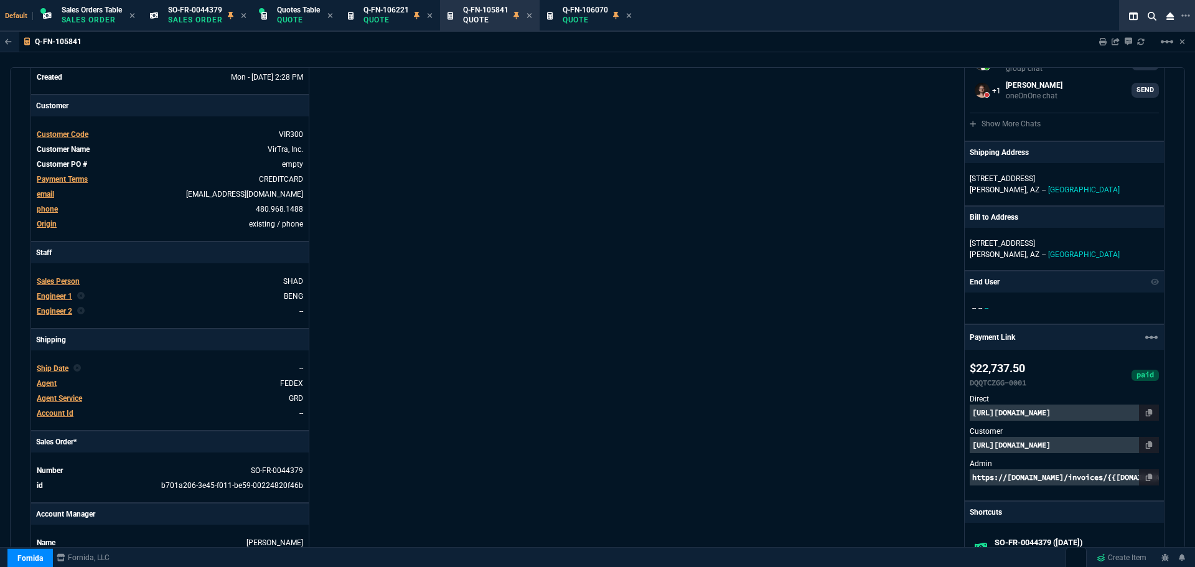
type input "9675"
type input "13500"
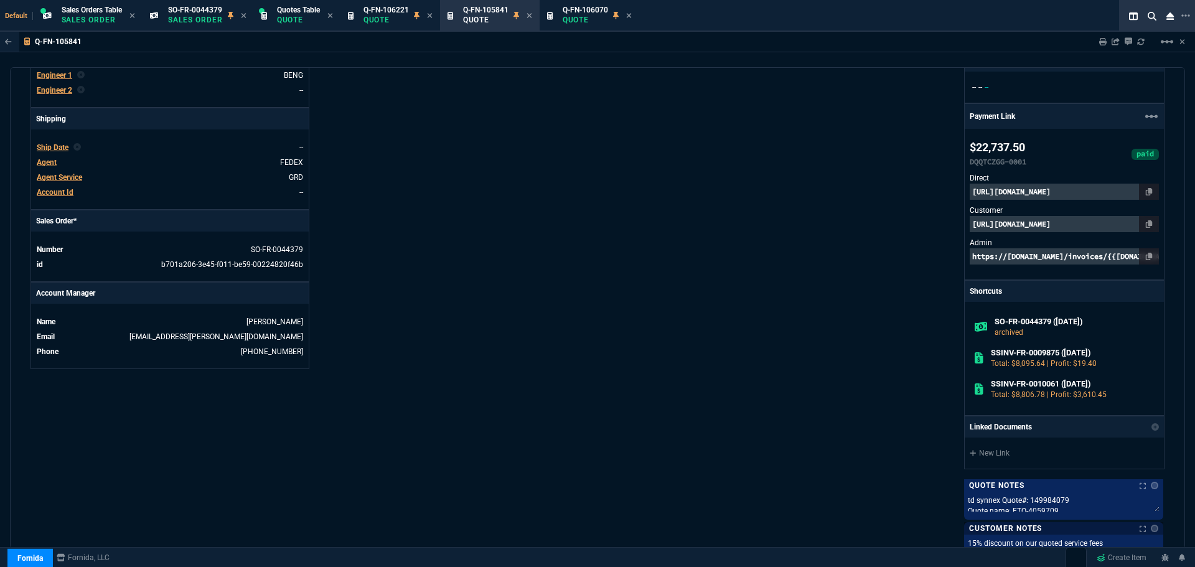
type input "36"
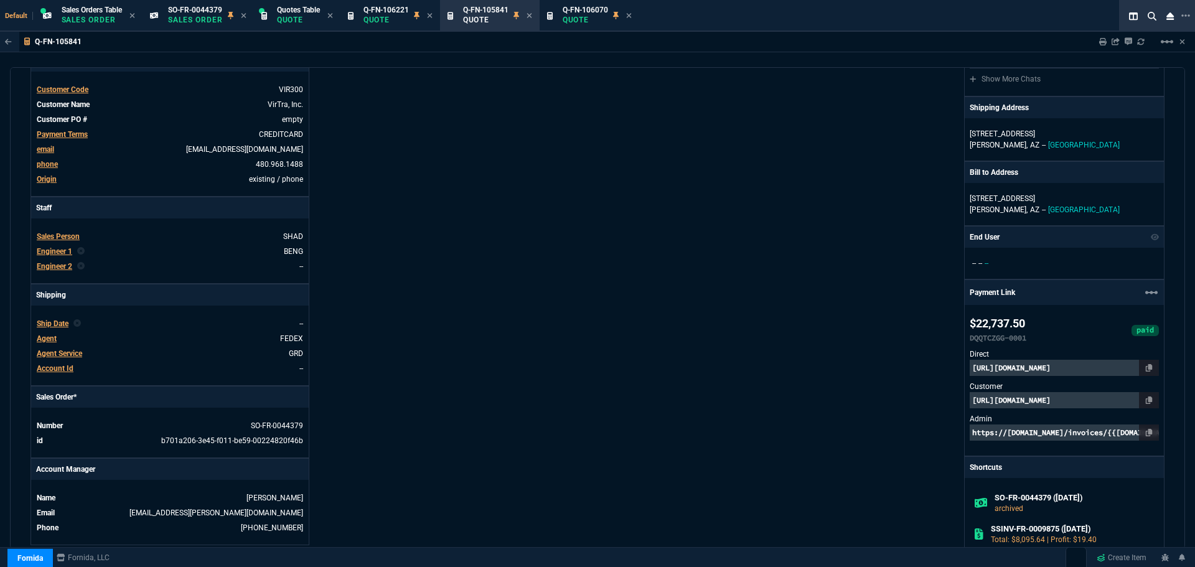
scroll to position [0, 0]
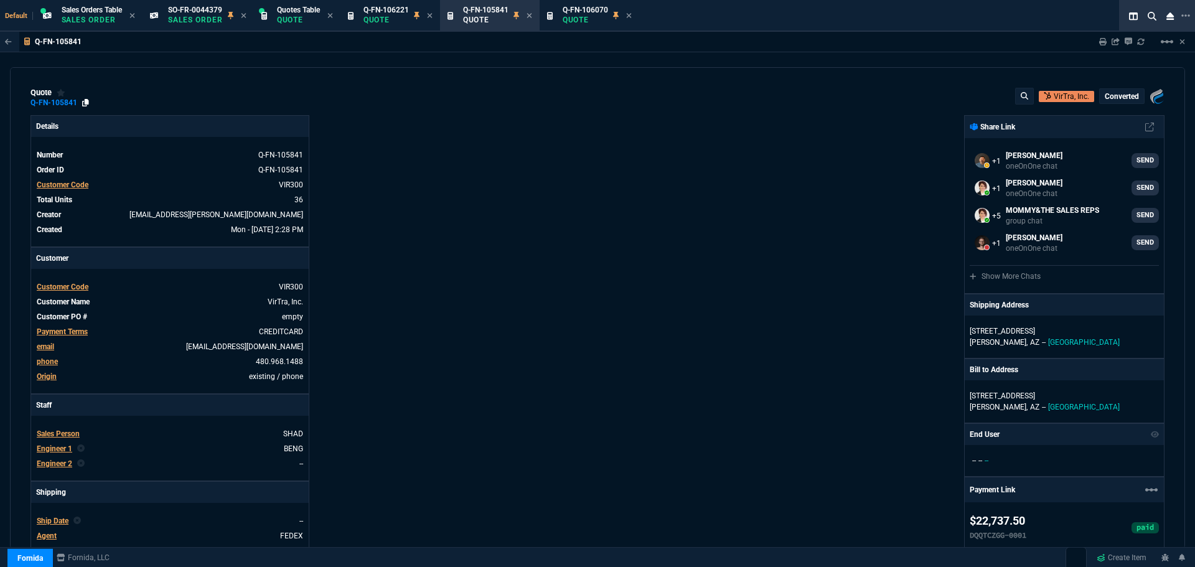
click at [87, 100] on icon at bounding box center [85, 102] width 7 height 7
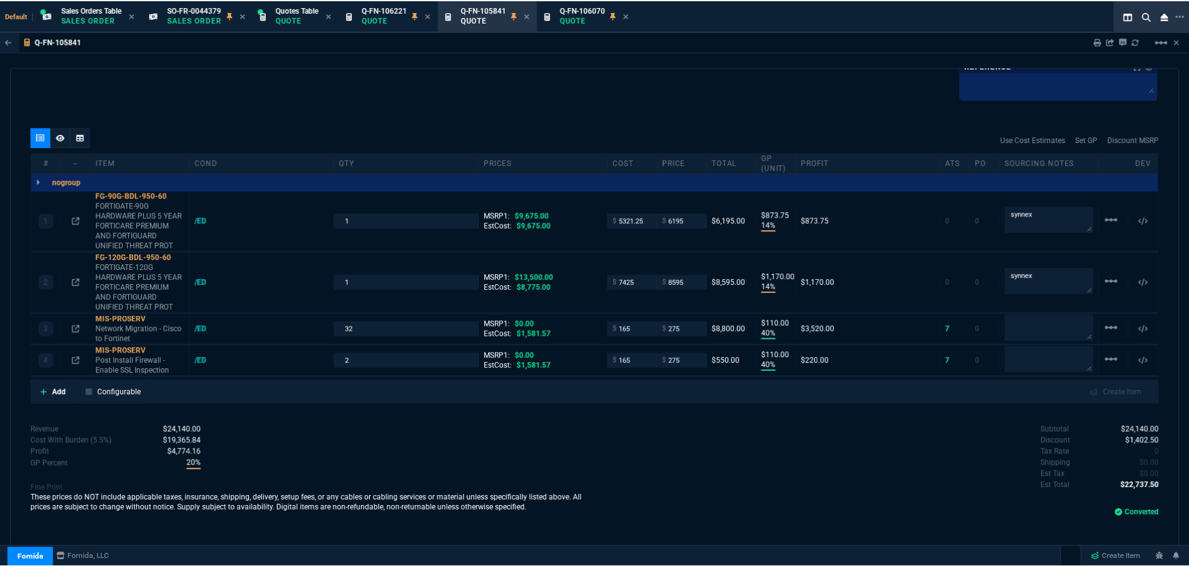
scroll to position [882, 0]
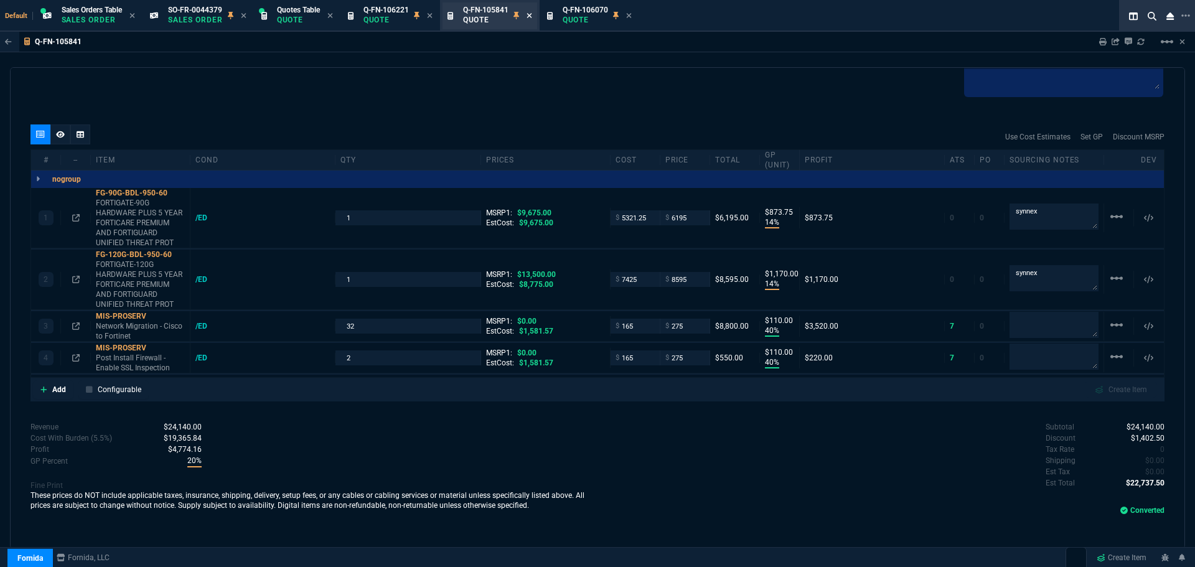
click at [531, 16] on icon at bounding box center [529, 15] width 6 height 7
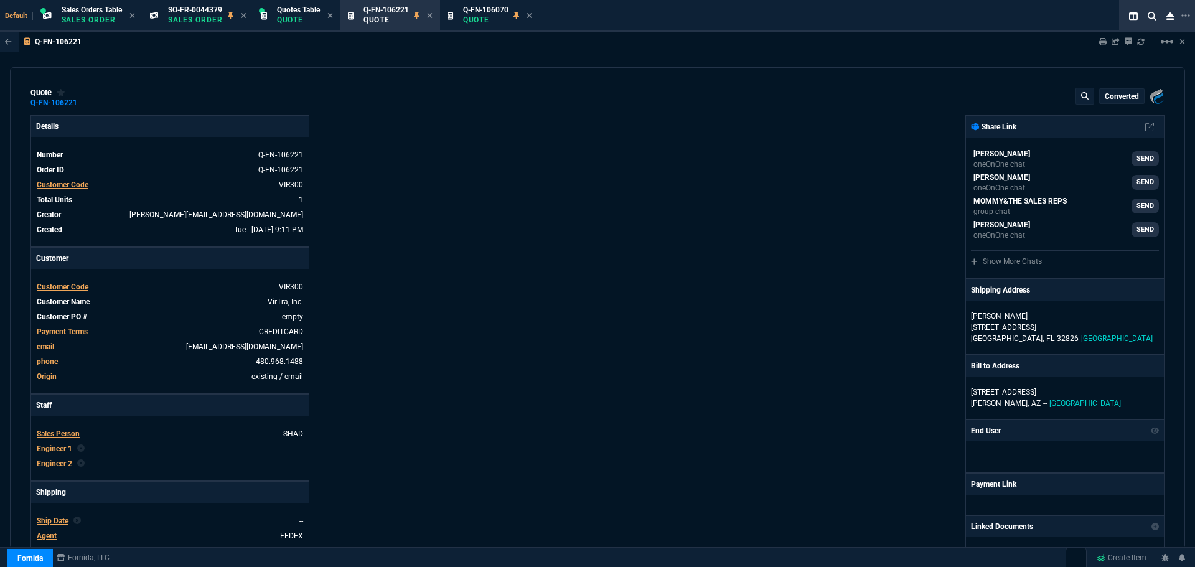
type input "9675"
type input "100"
type input "6195"
type input "36"
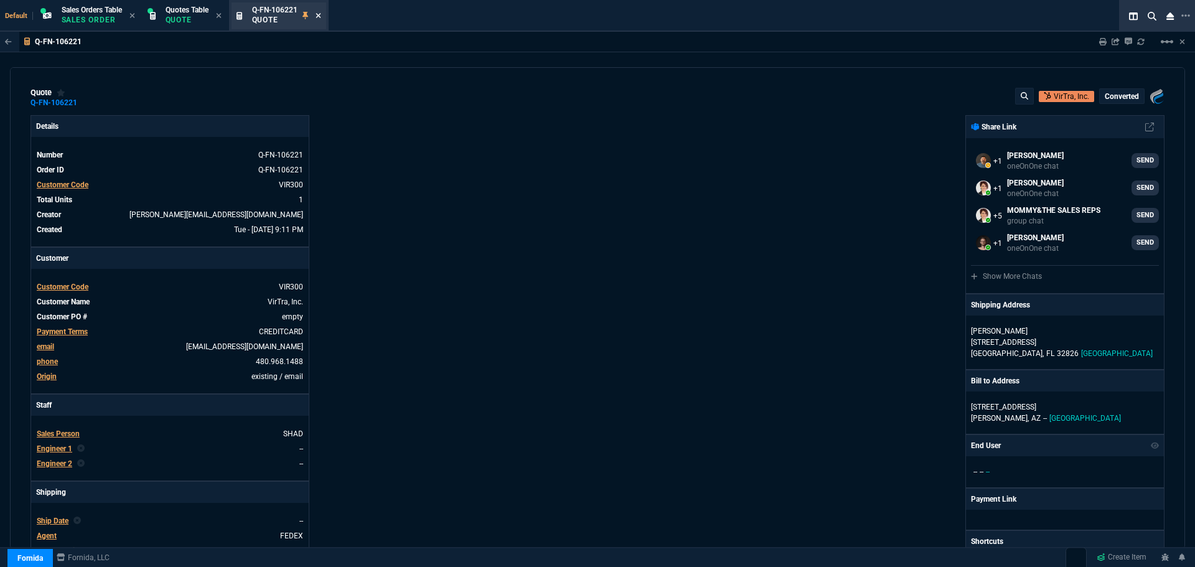
click at [320, 17] on icon at bounding box center [317, 15] width 5 height 5
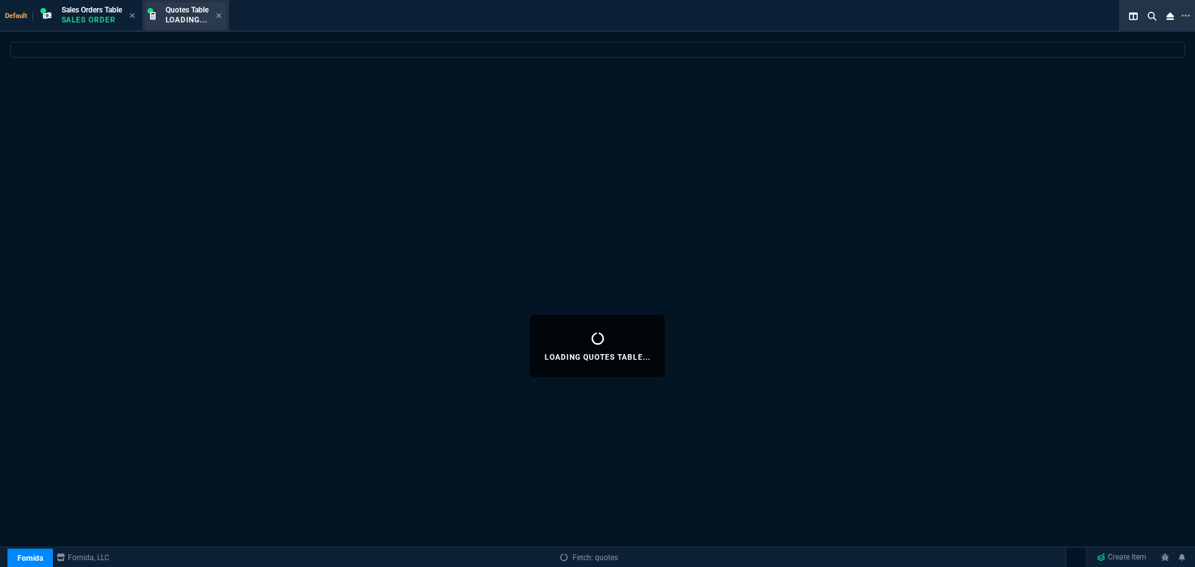
select select
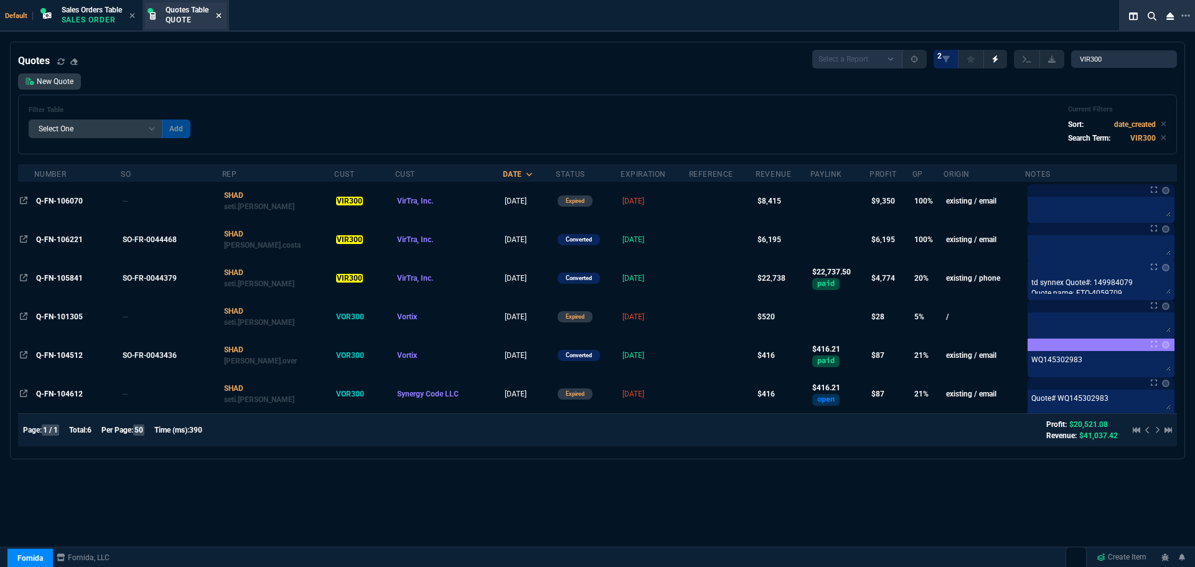
click at [220, 16] on icon at bounding box center [219, 15] width 6 height 7
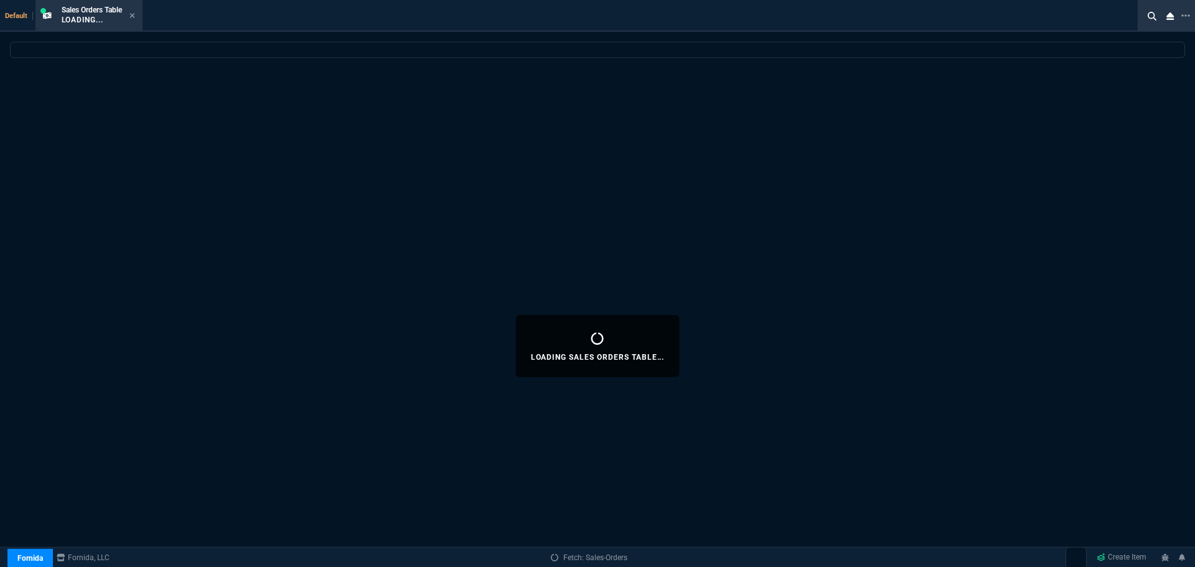
select select
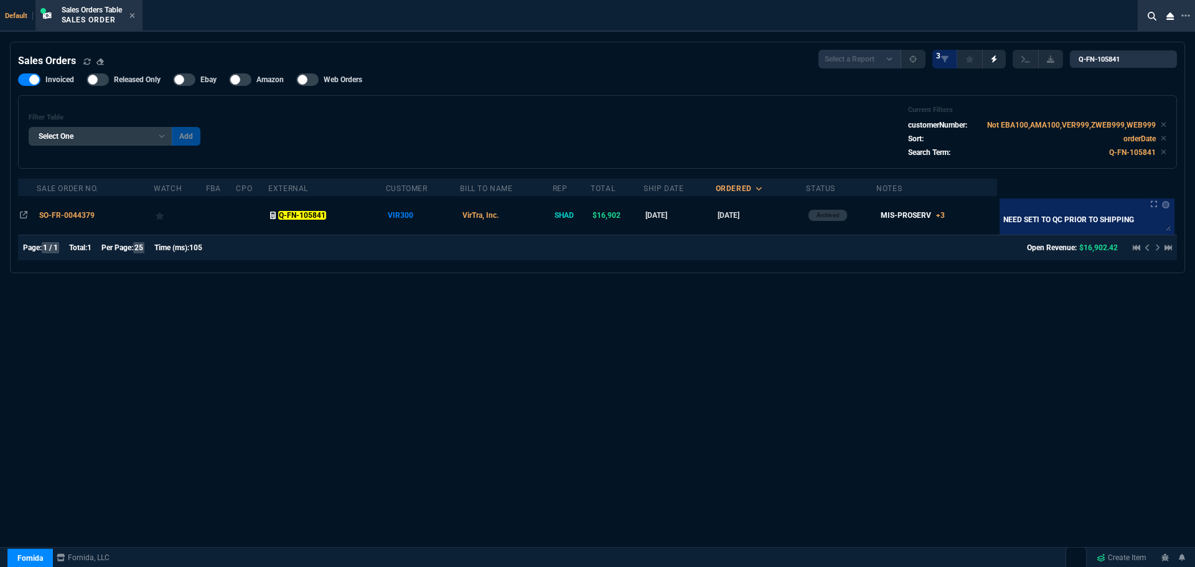
click at [135, 16] on icon at bounding box center [132, 15] width 6 height 7
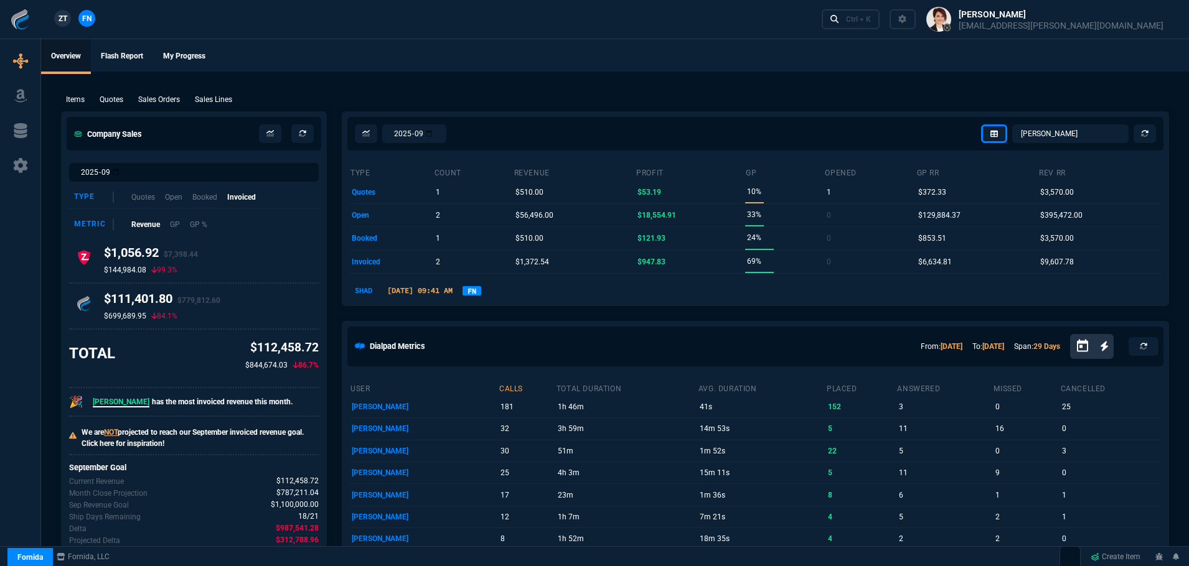
click at [481, 289] on link "FN" at bounding box center [471, 290] width 19 height 9
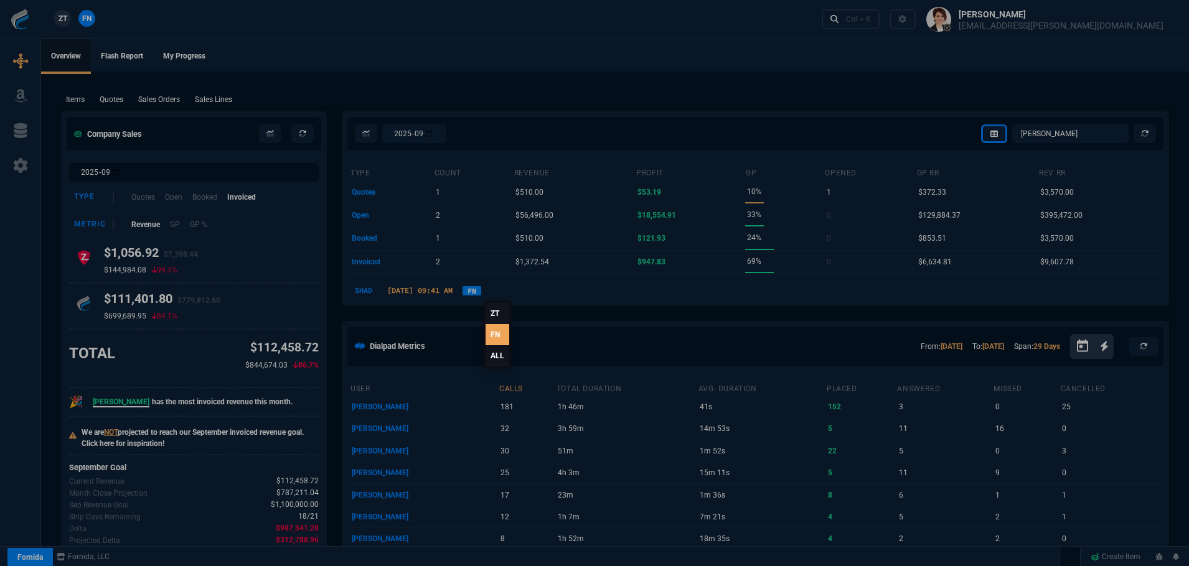
click at [490, 355] on link "ALL" at bounding box center [497, 355] width 24 height 21
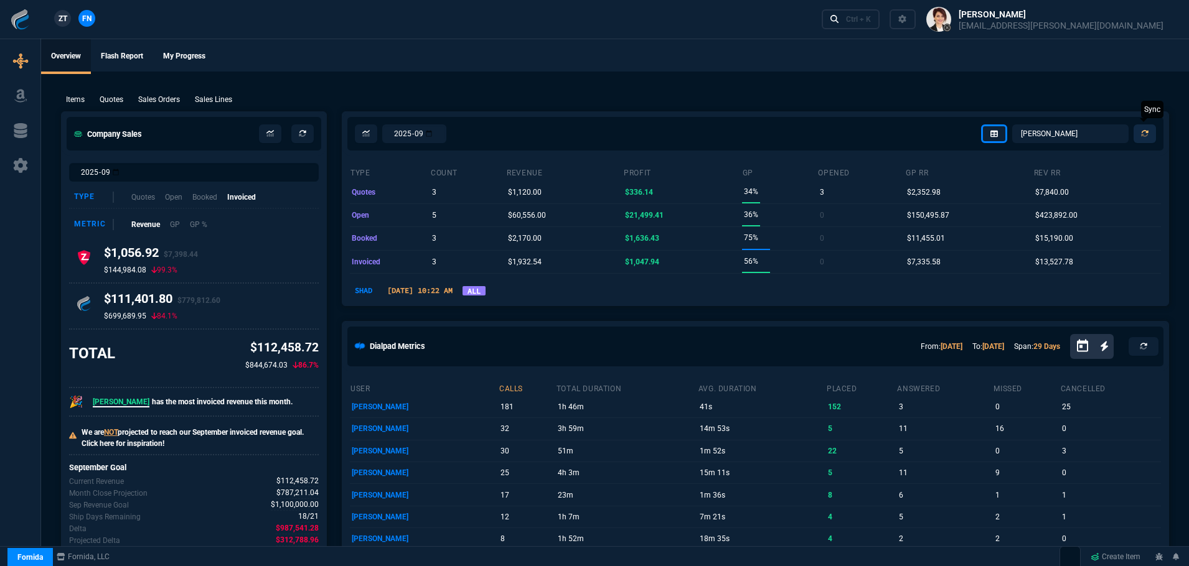
click at [1142, 131] on icon at bounding box center [1144, 133] width 7 height 7
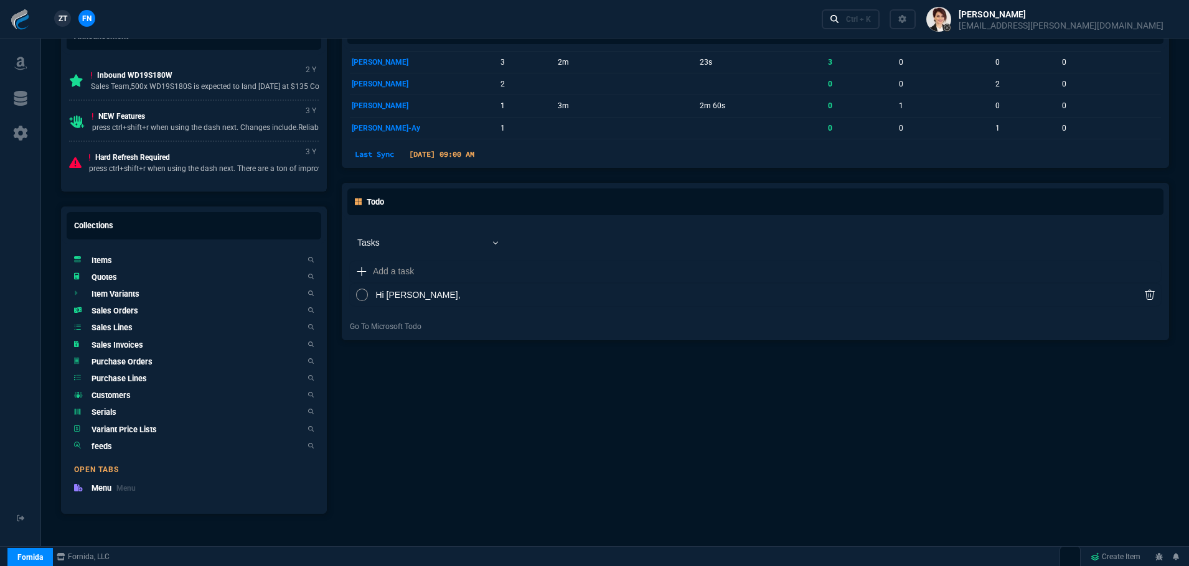
scroll to position [709, 0]
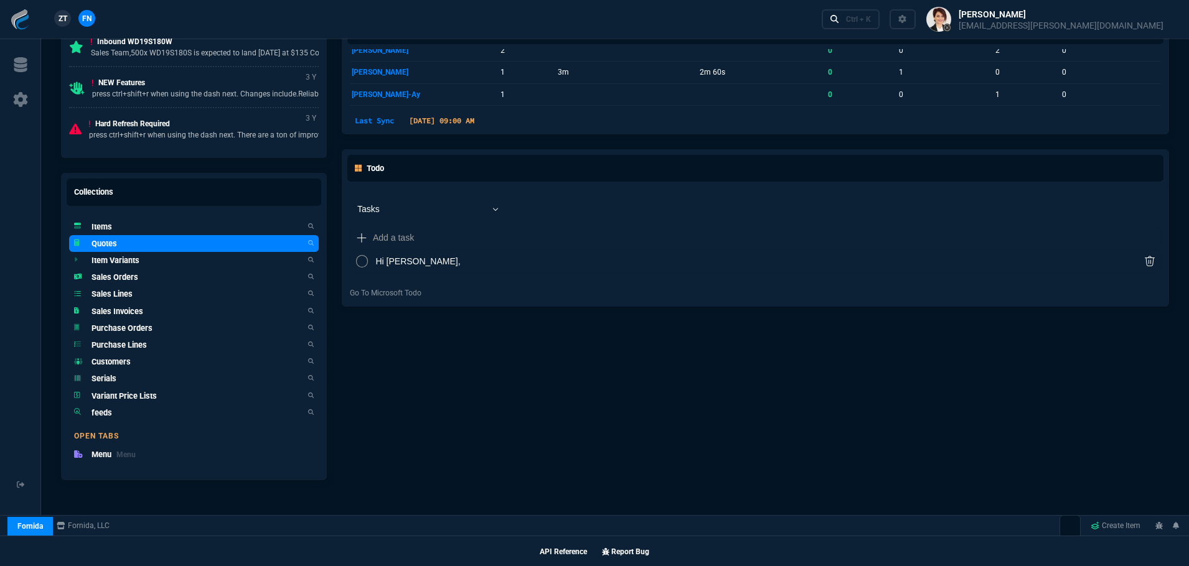
click at [116, 250] on link "Quotes" at bounding box center [194, 243] width 250 height 17
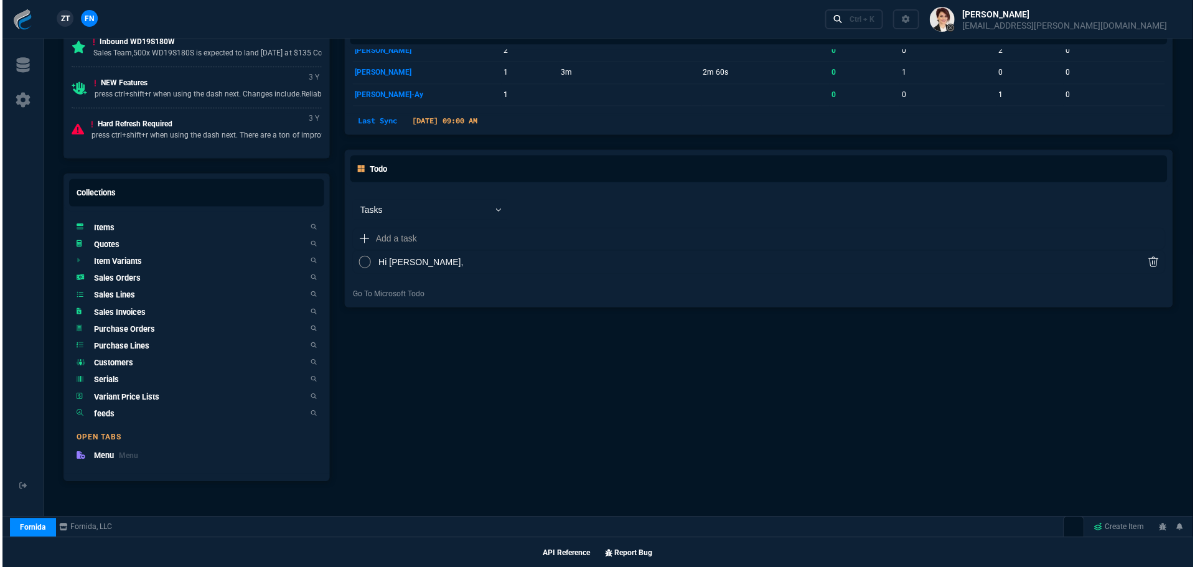
scroll to position [708, 0]
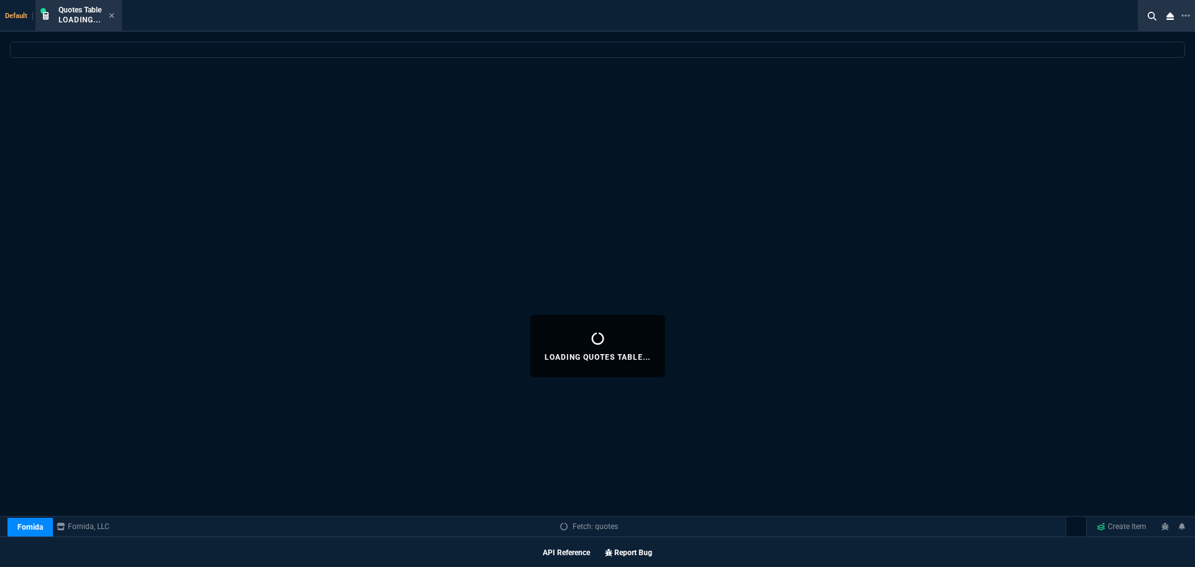
select select
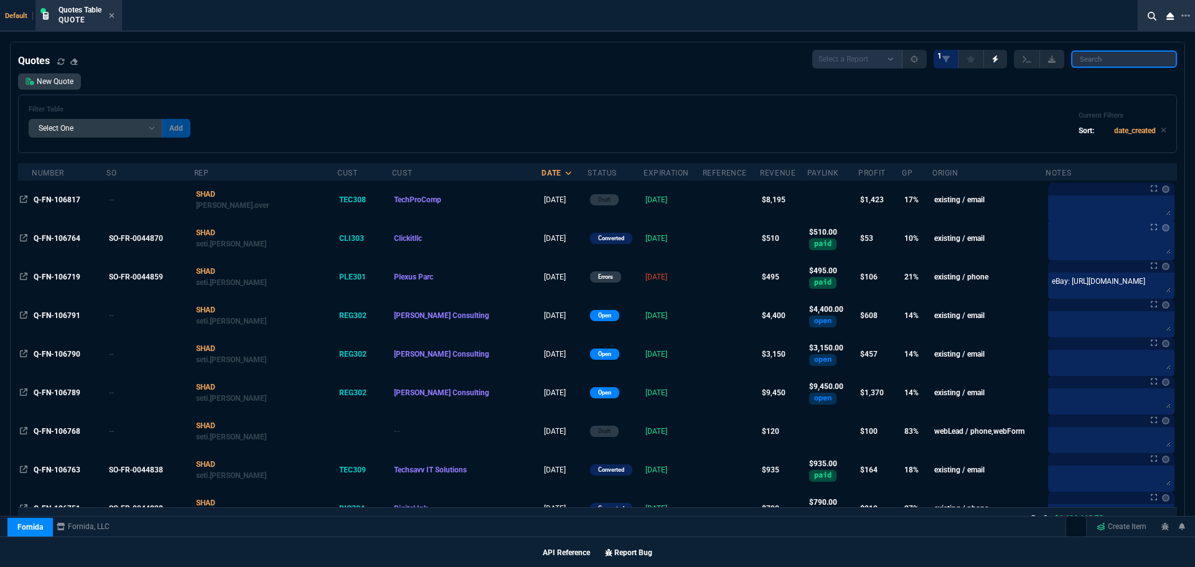
click at [1105, 61] on input "search" at bounding box center [1124, 58] width 106 height 17
paste input "Q-FN-106817"
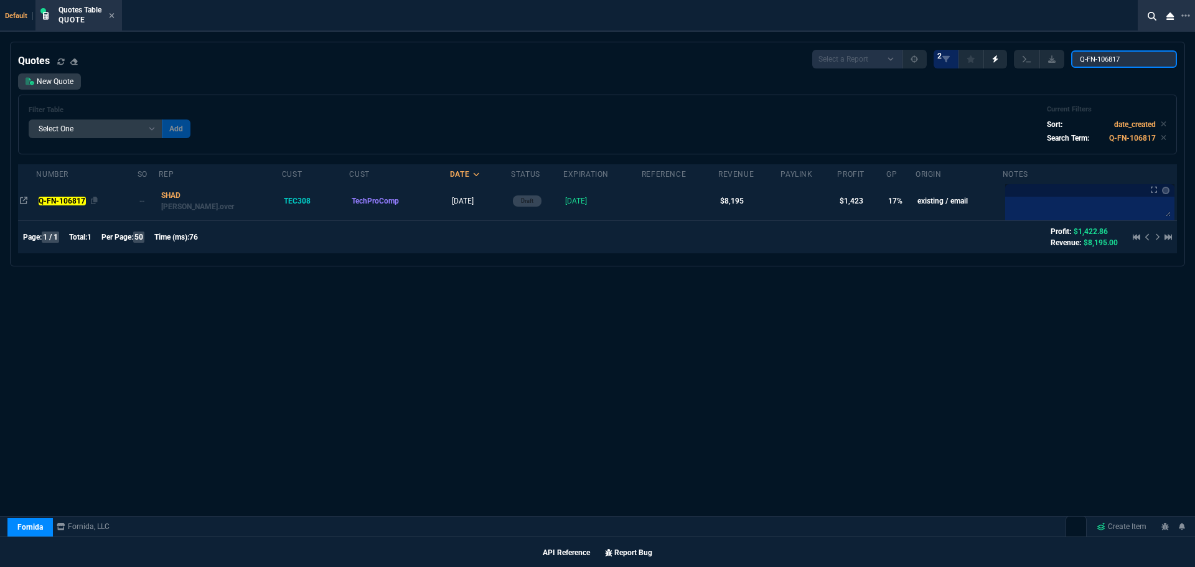
type input "Q-FN-106817"
click at [58, 202] on mark "Q-FN-106817" at bounding box center [62, 201] width 47 height 9
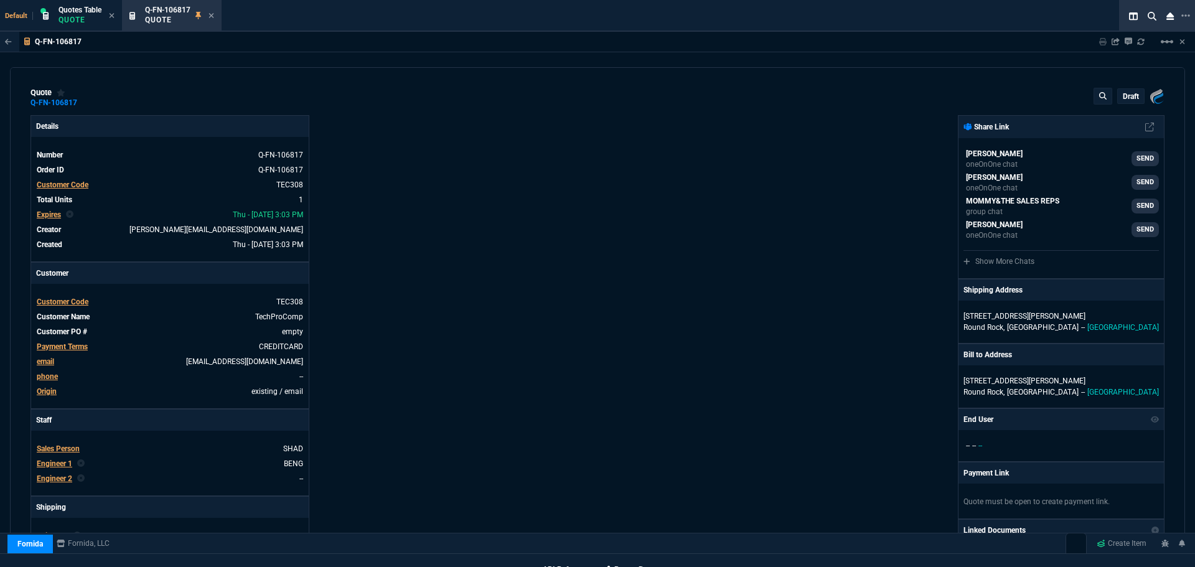
type input "22"
type input "1776"
type input "67"
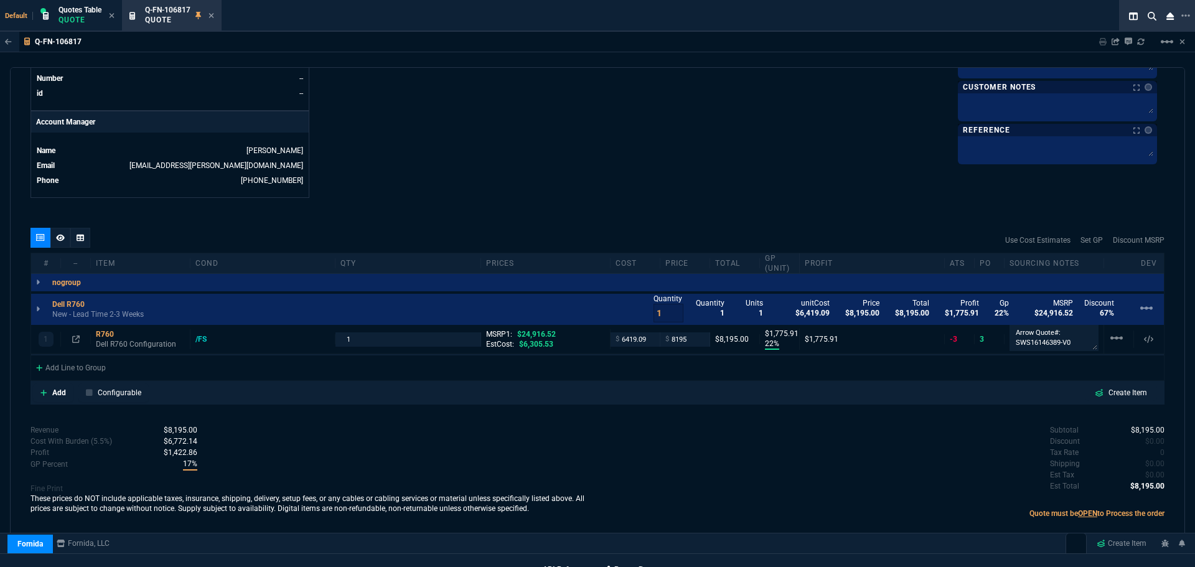
scroll to position [563, 0]
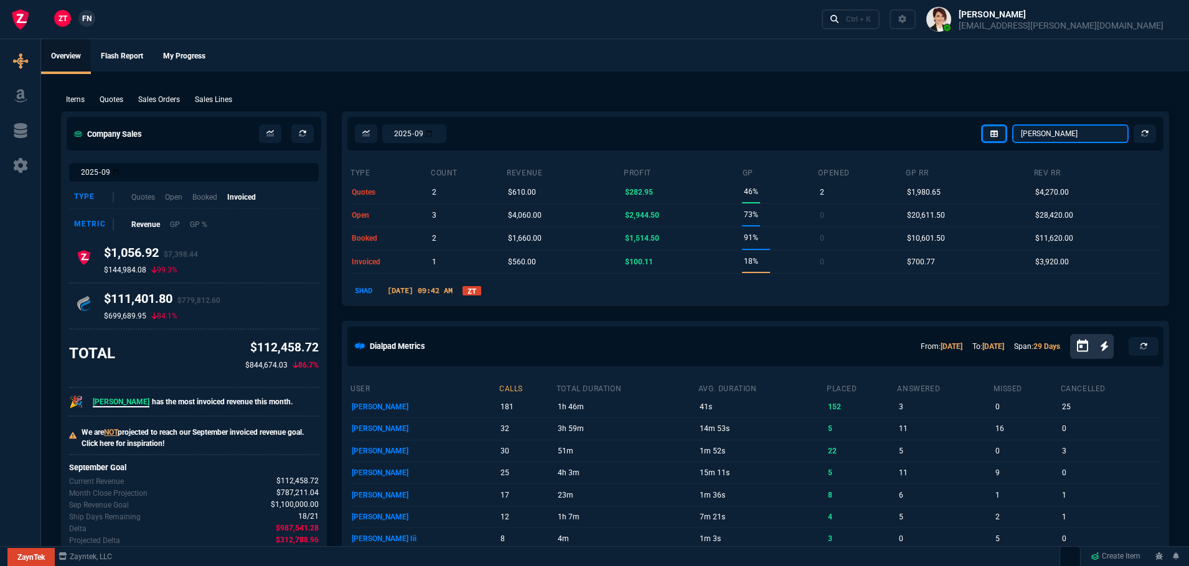
click at [1068, 134] on select "[PERSON_NAME] Over [PERSON_NAME] [PERSON_NAME] Seti [PERSON_NAME] Wafek [PERSON…" at bounding box center [1070, 133] width 116 height 19
click at [1012, 124] on select "[PERSON_NAME] Over [PERSON_NAME] [PERSON_NAME] Seti [PERSON_NAME] Wafek [PERSON…" at bounding box center [1070, 133] width 116 height 19
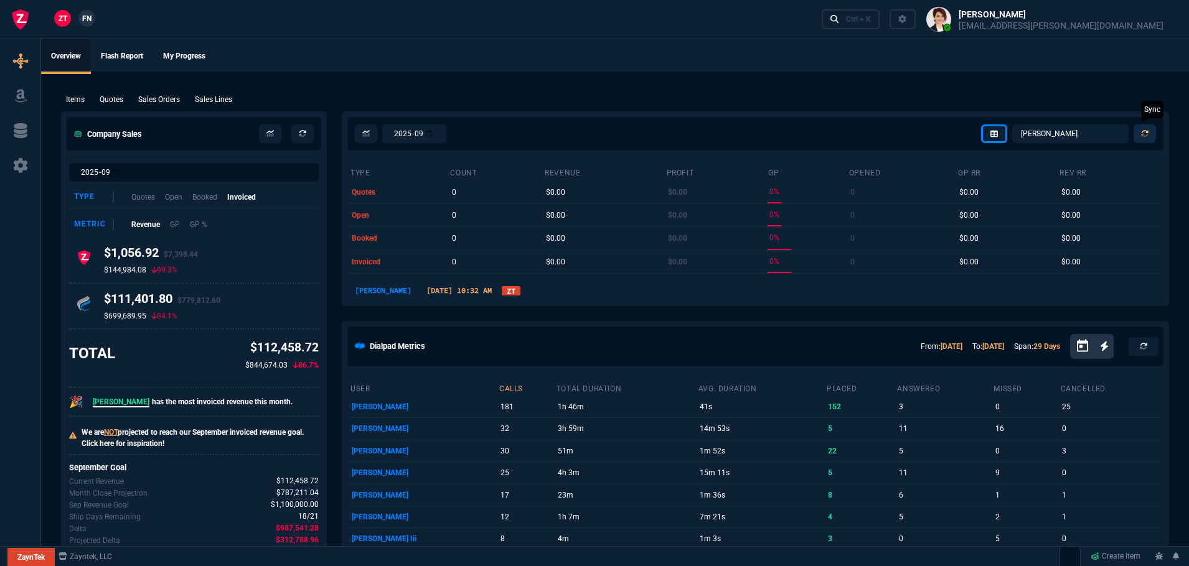
click at [1142, 133] on icon at bounding box center [1144, 133] width 7 height 7
click at [502, 286] on link "ZT" at bounding box center [511, 290] width 19 height 9
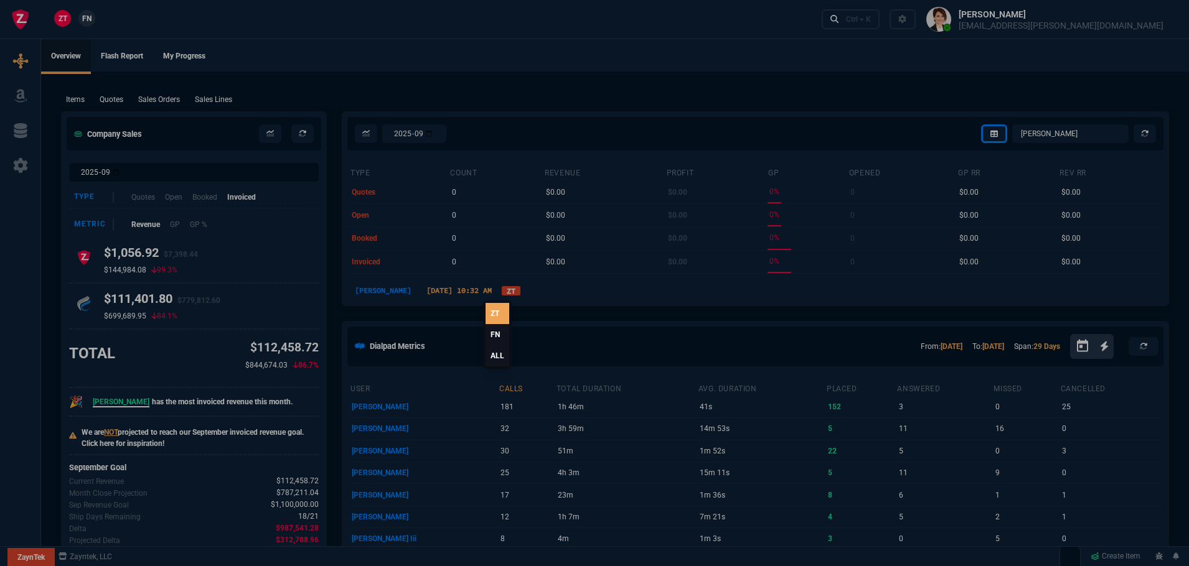
click at [492, 354] on link "ALL" at bounding box center [497, 355] width 24 height 21
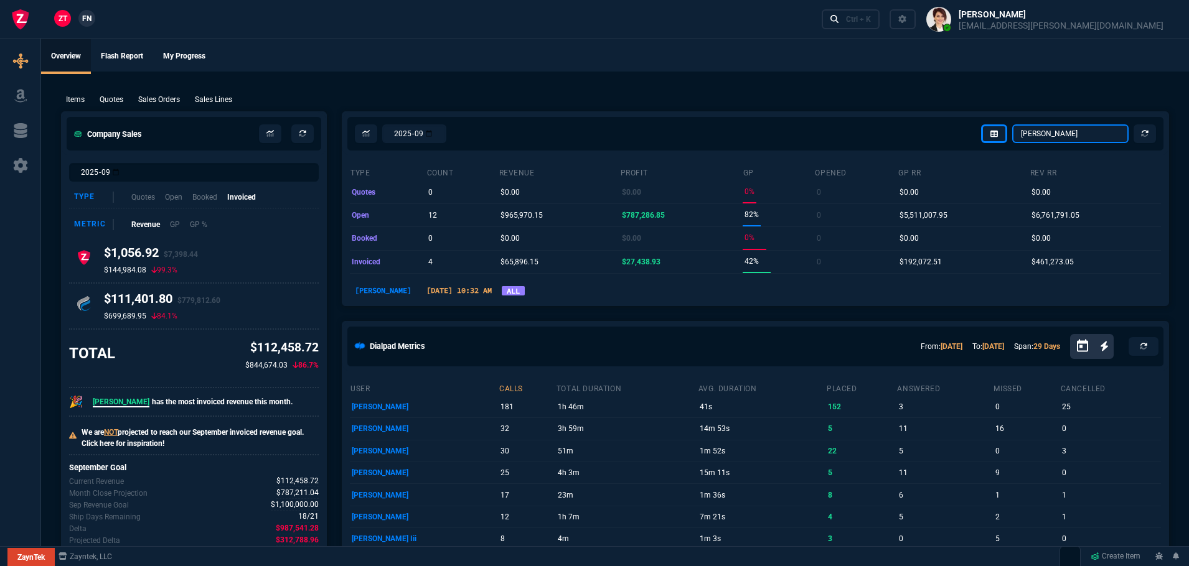
click at [1095, 129] on select "[PERSON_NAME] Over [PERSON_NAME] [PERSON_NAME] Seti [PERSON_NAME] Wafek [PERSON…" at bounding box center [1070, 133] width 116 height 19
click at [1012, 124] on select "[PERSON_NAME] Over [PERSON_NAME] [PERSON_NAME] Seti [PERSON_NAME] Wafek [PERSON…" at bounding box center [1070, 133] width 116 height 19
click at [1077, 132] on select "[PERSON_NAME] Over [PERSON_NAME] [PERSON_NAME] Seti [PERSON_NAME] Wafek [PERSON…" at bounding box center [1070, 133] width 116 height 19
click at [1012, 124] on select "[PERSON_NAME] Over [PERSON_NAME] [PERSON_NAME] Seti [PERSON_NAME] Wafek [PERSON…" at bounding box center [1070, 133] width 116 height 19
click at [1063, 134] on select "[PERSON_NAME] Over [PERSON_NAME] [PERSON_NAME] Seti [PERSON_NAME] Wafek [PERSON…" at bounding box center [1070, 133] width 116 height 19
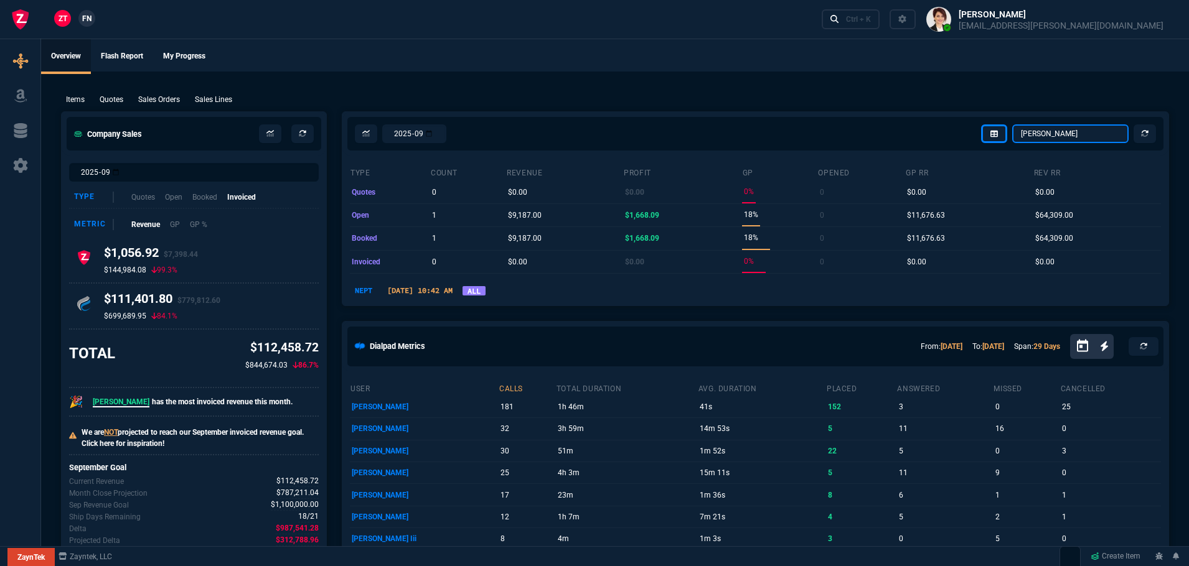
click at [1012, 124] on select "[PERSON_NAME] Over [PERSON_NAME] [PERSON_NAME] Seti [PERSON_NAME] Wafek [PERSON…" at bounding box center [1070, 133] width 116 height 19
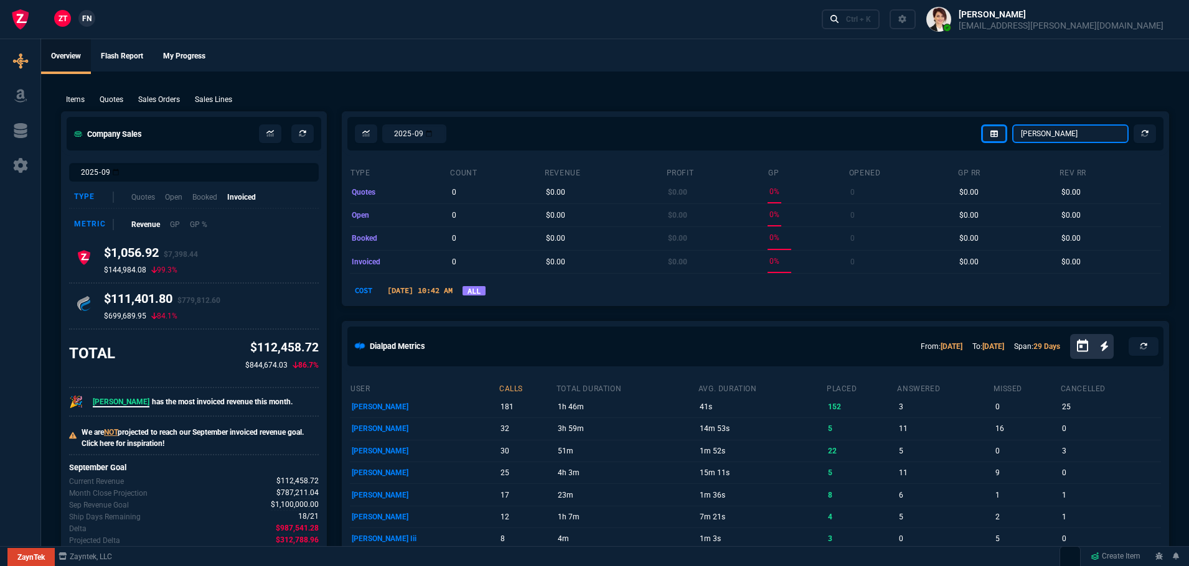
click at [1042, 129] on select "[PERSON_NAME] Over [PERSON_NAME] [PERSON_NAME] Seti [PERSON_NAME] Wafek [PERSON…" at bounding box center [1070, 133] width 116 height 19
click at [1012, 124] on select "[PERSON_NAME] Over [PERSON_NAME] [PERSON_NAME] Seti [PERSON_NAME] Wafek [PERSON…" at bounding box center [1070, 133] width 116 height 19
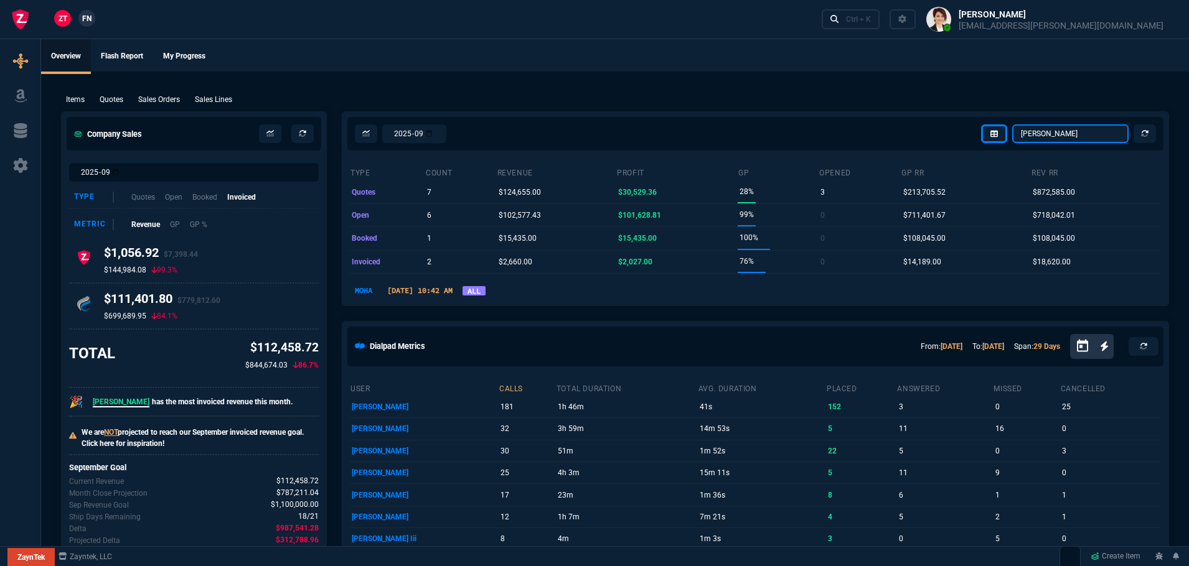
click at [1045, 131] on select "[PERSON_NAME] Over [PERSON_NAME] [PERSON_NAME] Seti [PERSON_NAME] Wafek [PERSON…" at bounding box center [1070, 133] width 116 height 19
click at [1012, 124] on select "[PERSON_NAME] Over [PERSON_NAME] [PERSON_NAME] Seti [PERSON_NAME] Wafek [PERSON…" at bounding box center [1070, 133] width 116 height 19
click at [1042, 136] on select "[PERSON_NAME] Over [PERSON_NAME] [PERSON_NAME] Seti [PERSON_NAME] Wafek [PERSON…" at bounding box center [1070, 133] width 116 height 19
select select "4: SHAD"
click at [1012, 124] on select "[PERSON_NAME] Over [PERSON_NAME] [PERSON_NAME] Seti [PERSON_NAME] Wafek [PERSON…" at bounding box center [1070, 133] width 116 height 19
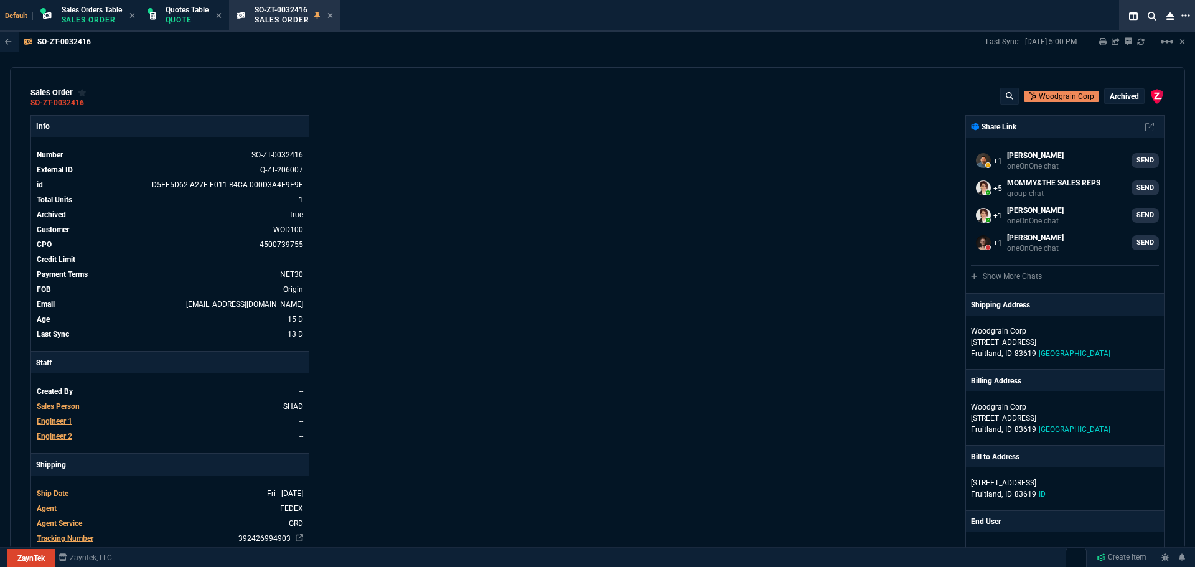
click at [1187, 17] on icon at bounding box center [1185, 16] width 9 height 10
click at [1083, 26] on li "Open New Tab" at bounding box center [1122, 27] width 123 height 15
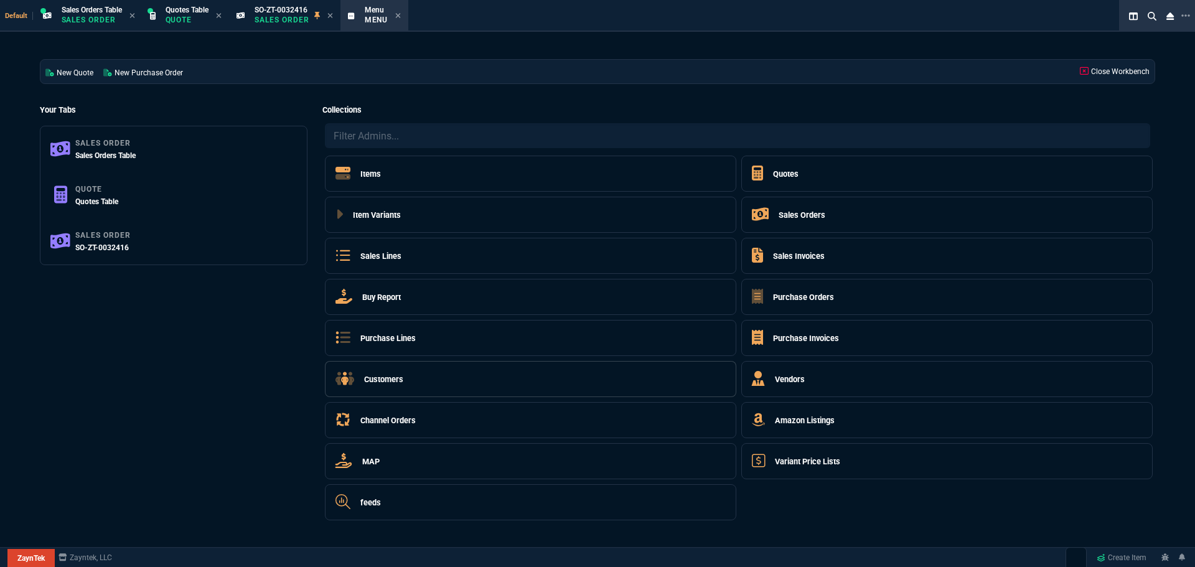
click at [372, 381] on h5 "Customers" at bounding box center [383, 379] width 39 height 12
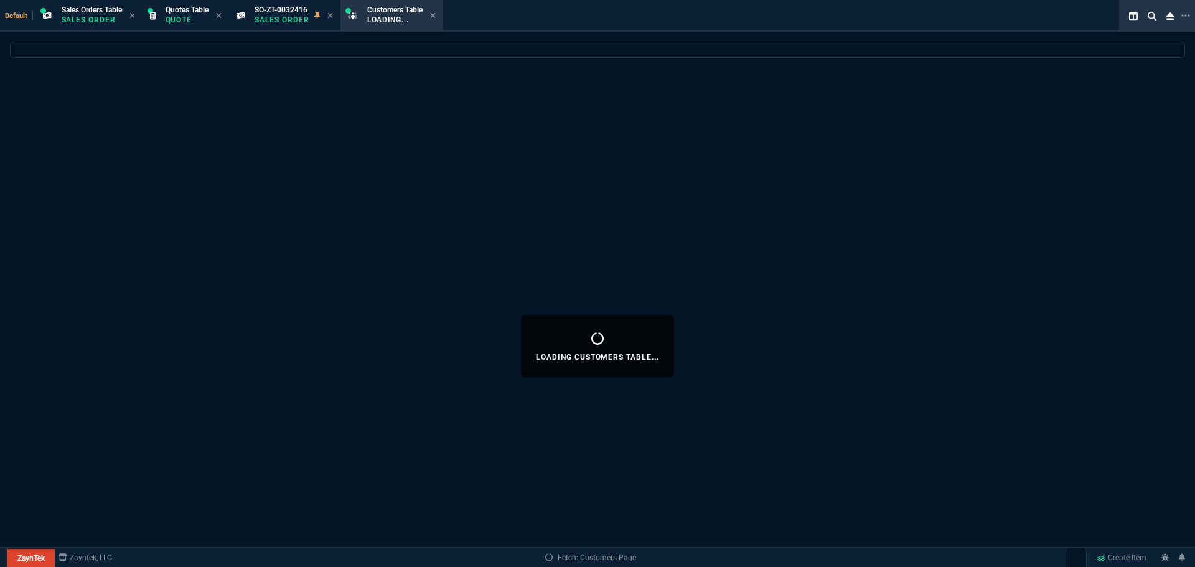
select select
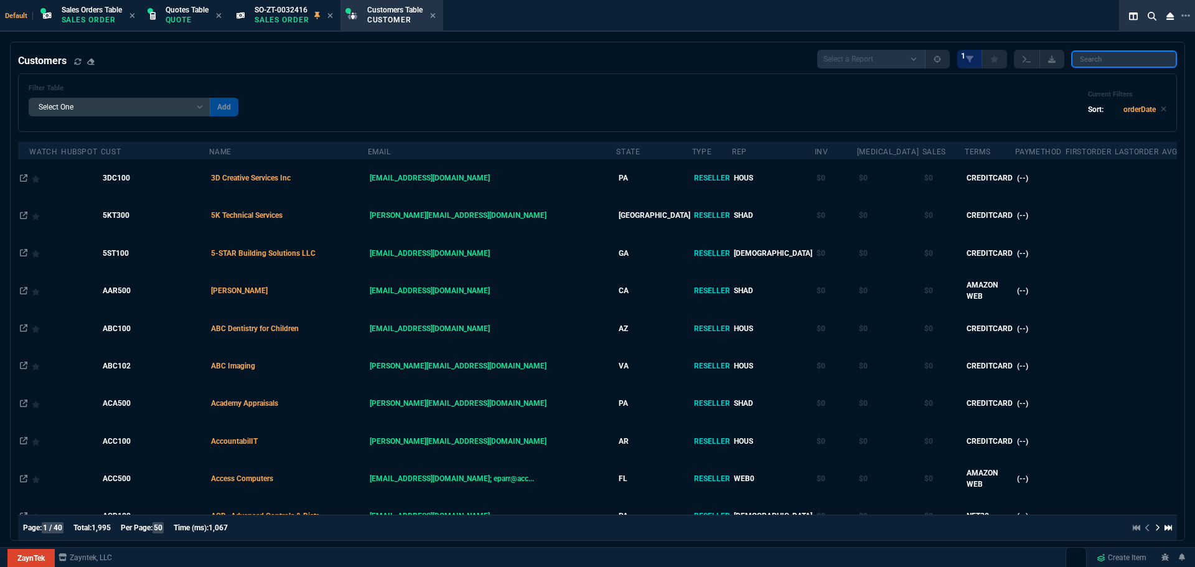
click at [1108, 60] on input "search" at bounding box center [1124, 58] width 106 height 17
paste input "NET102"
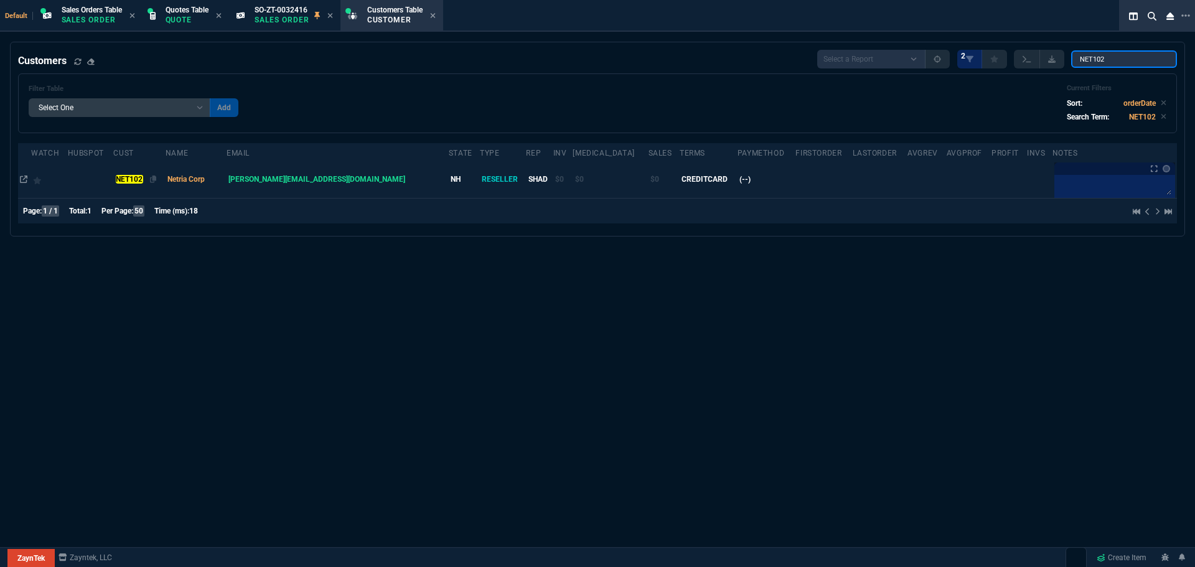
type input "NET102"
click at [143, 180] on mark "NET102" at bounding box center [129, 179] width 27 height 9
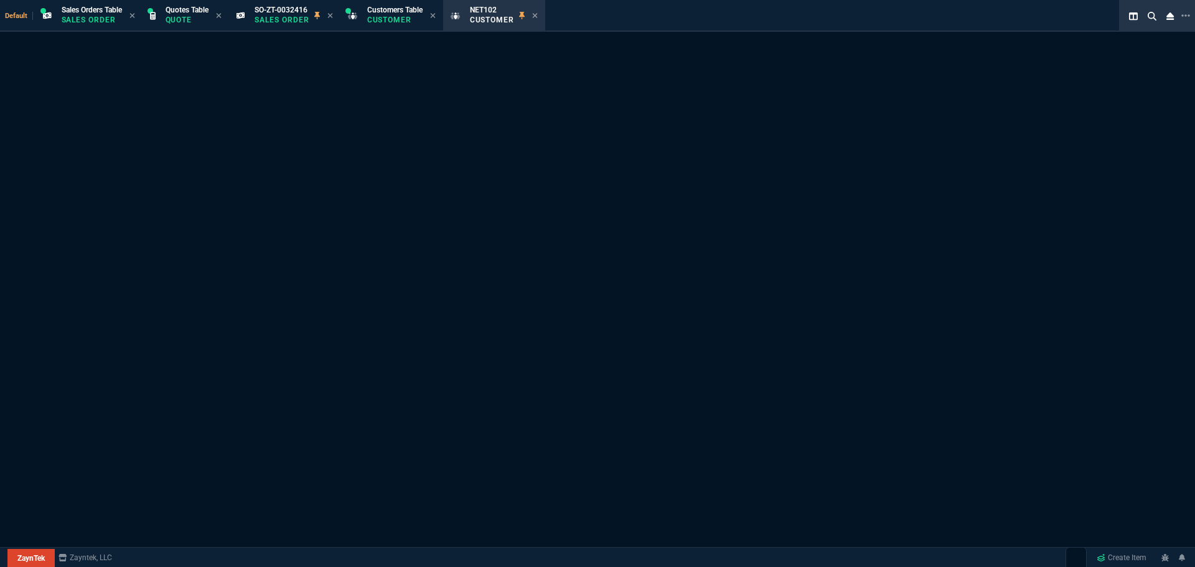
select select "1: quotes"
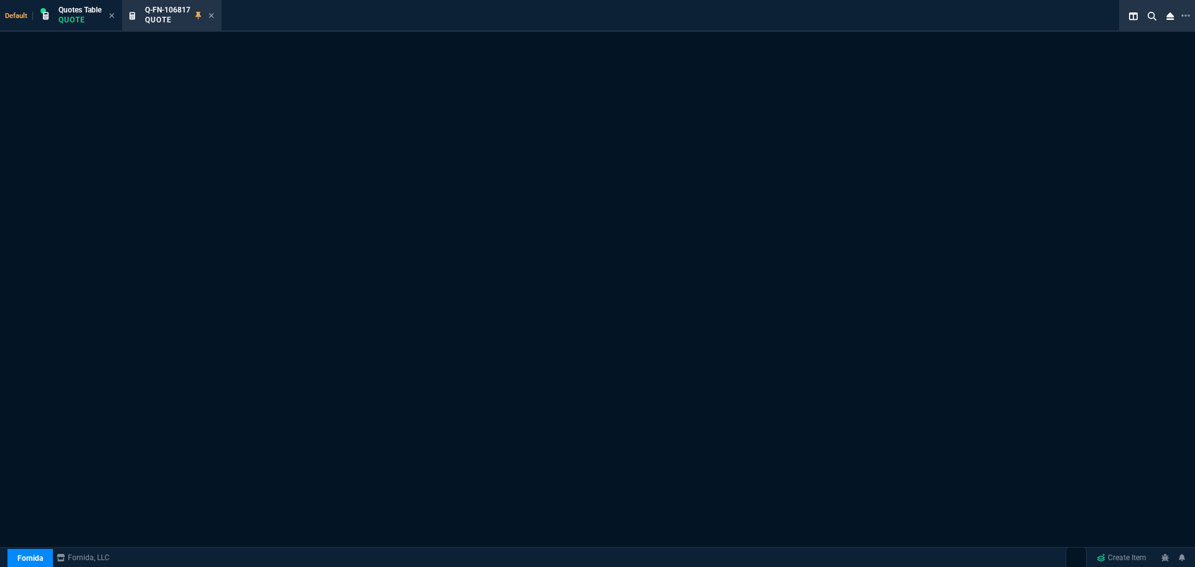
select select "4: SHAD"
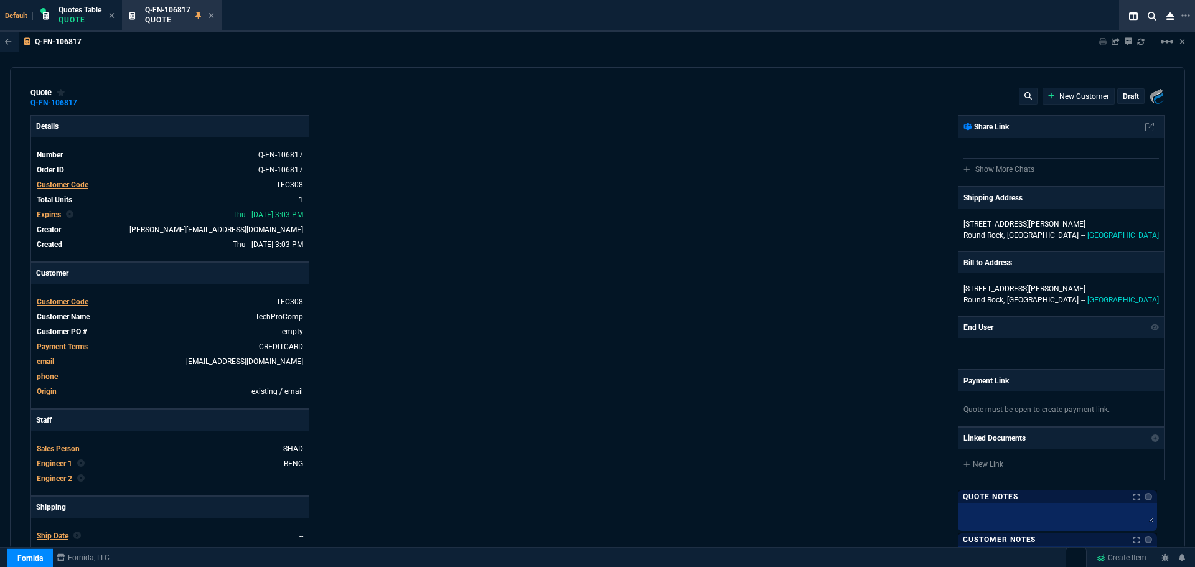
type input "22"
type input "1776"
type input "67"
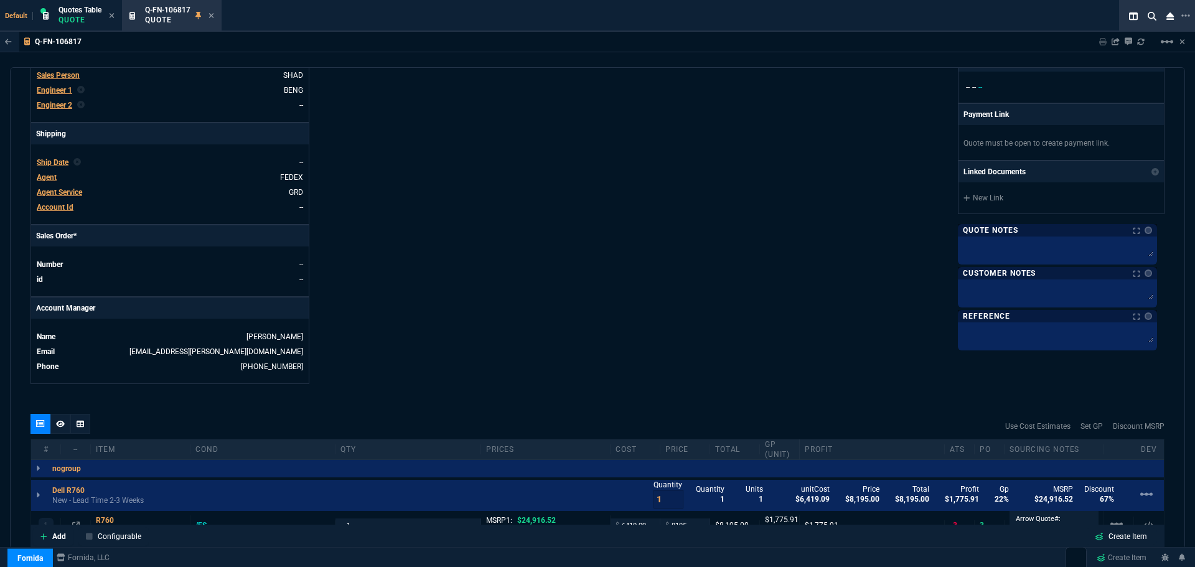
scroll to position [563, 0]
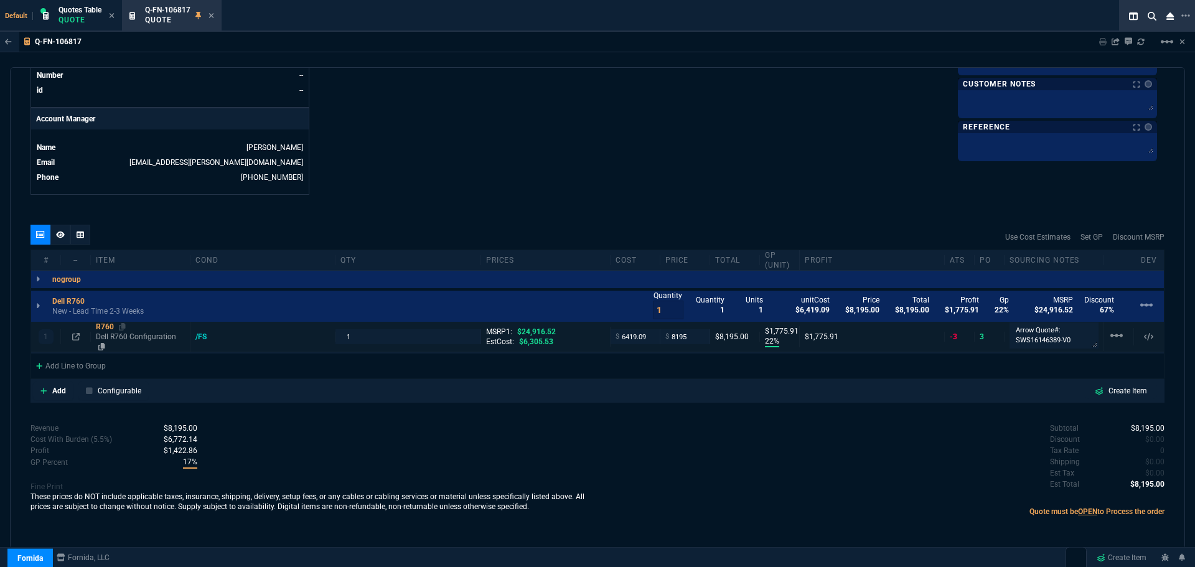
click at [106, 328] on div "R760" at bounding box center [140, 327] width 89 height 10
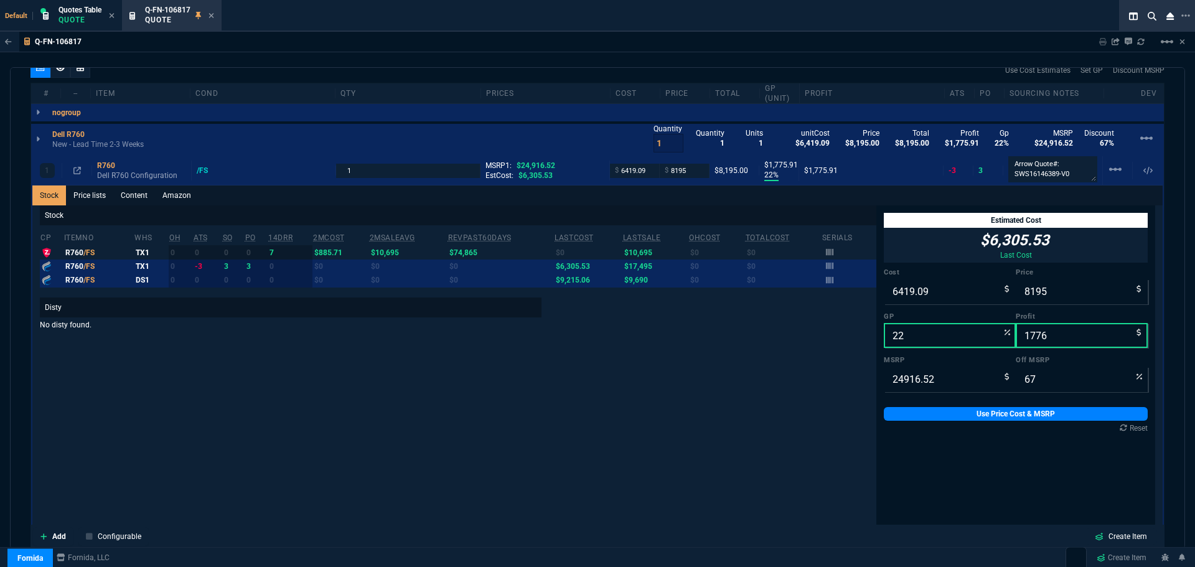
scroll to position [749, 0]
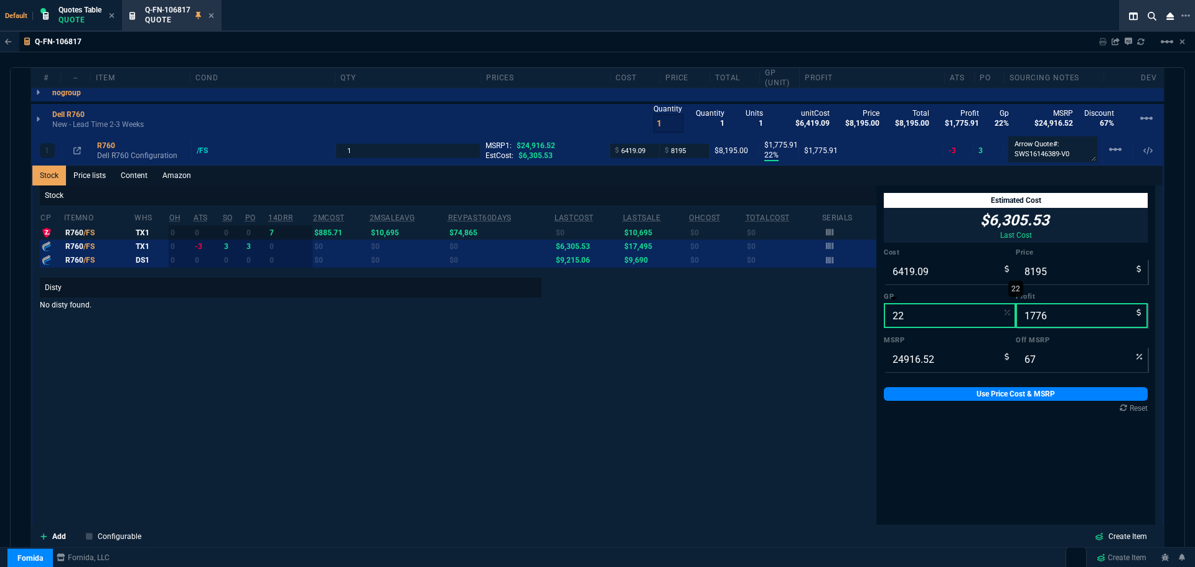
click at [900, 319] on input "22" at bounding box center [950, 315] width 132 height 25
type input "2"
type input "6550"
type input "131"
type input "74"
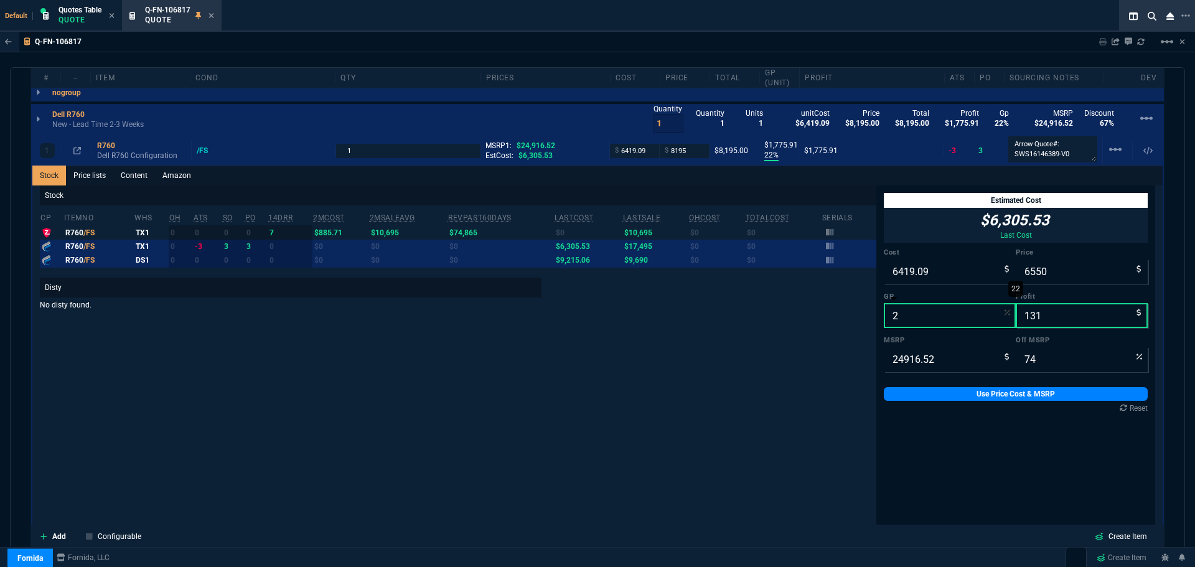
type input "25"
type input "8559"
type input "2140"
type input "66"
type input "25"
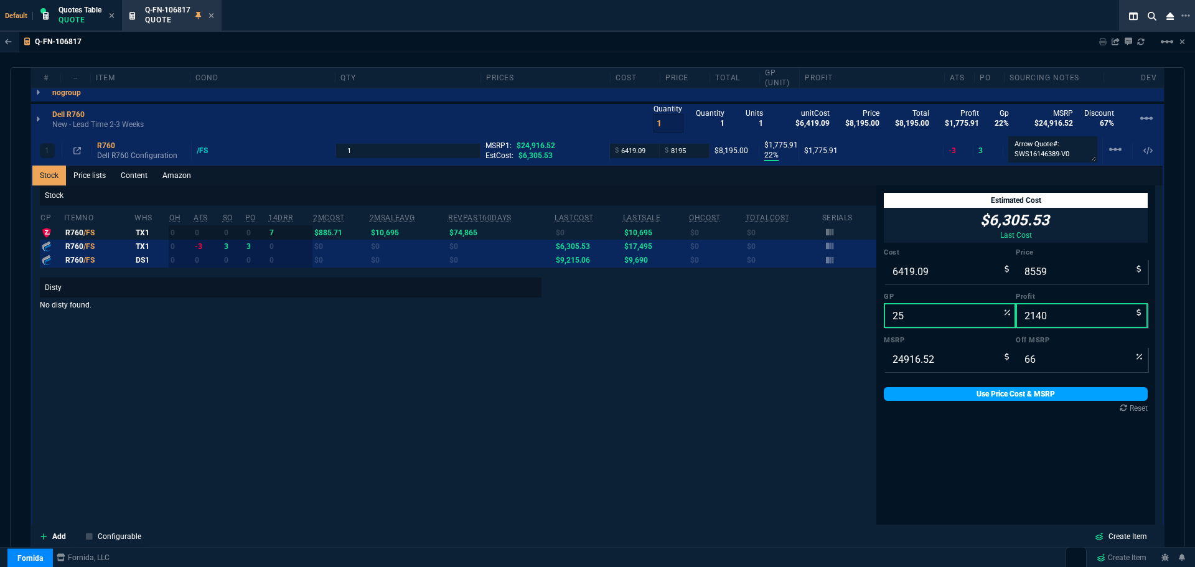
click at [988, 393] on link "Use Price Cost & MSRP" at bounding box center [1016, 394] width 264 height 14
type input "8559"
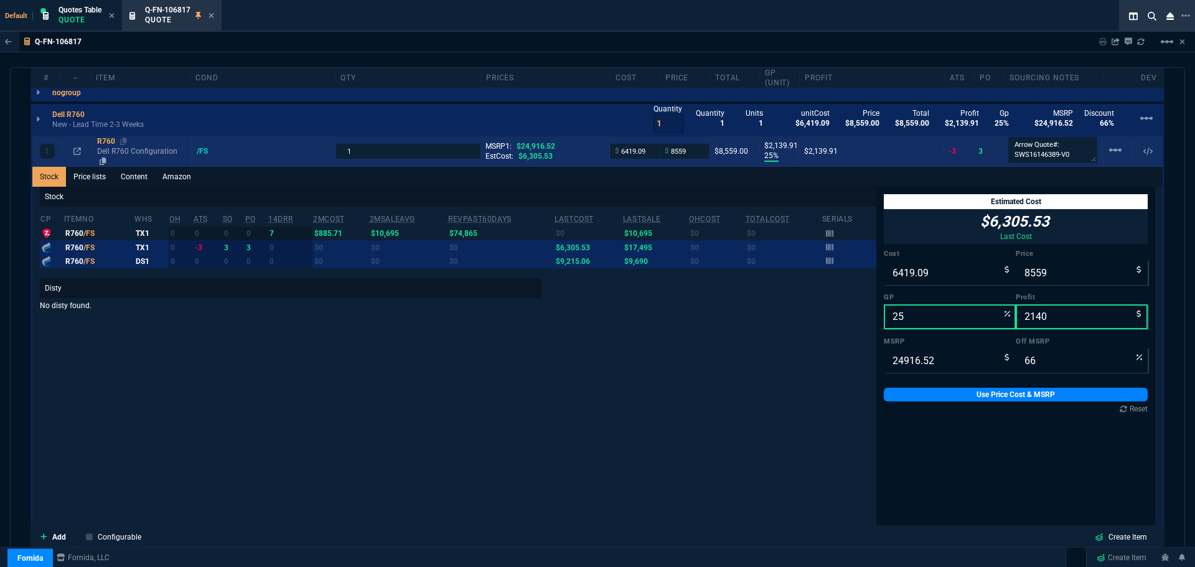
click at [102, 141] on div "R760" at bounding box center [141, 141] width 89 height 10
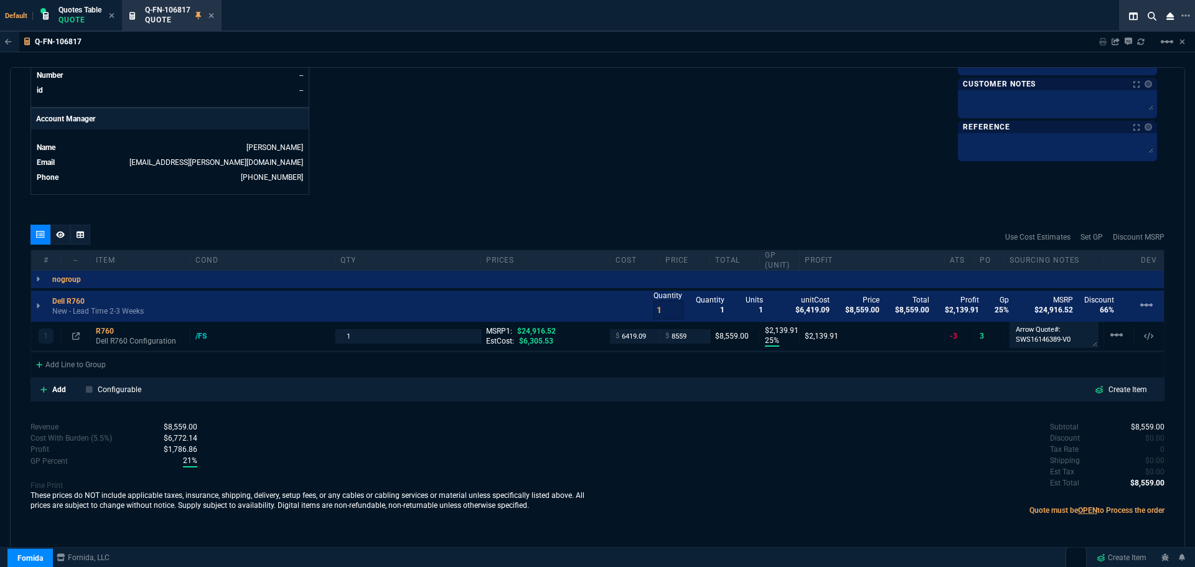
scroll to position [563, 0]
click at [57, 236] on icon at bounding box center [60, 234] width 9 height 7
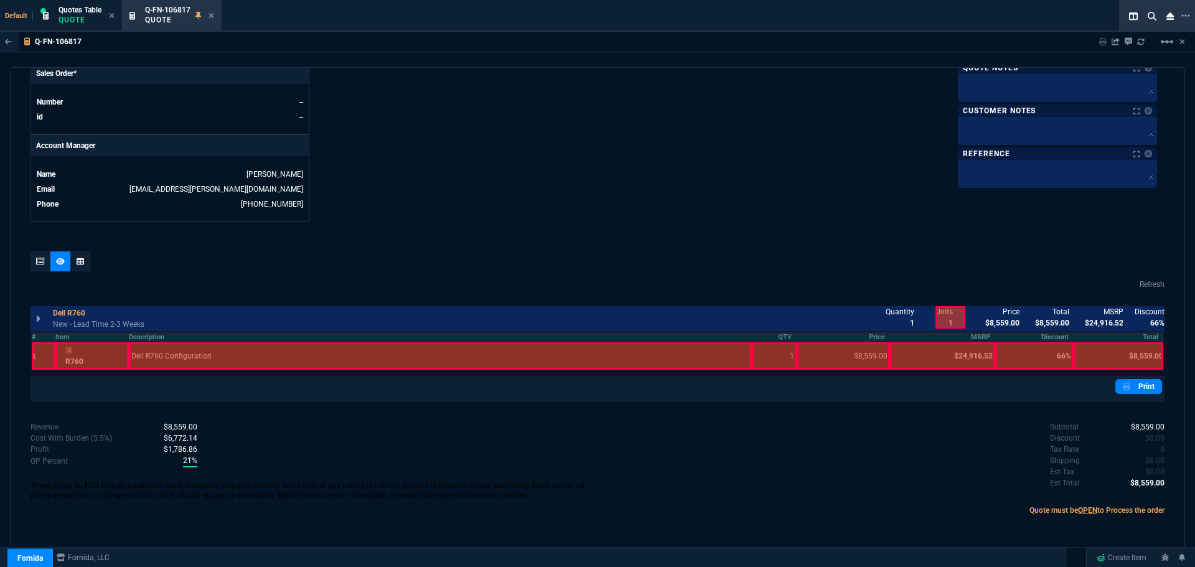
click at [136, 337] on th "Description" at bounding box center [440, 337] width 623 height 11
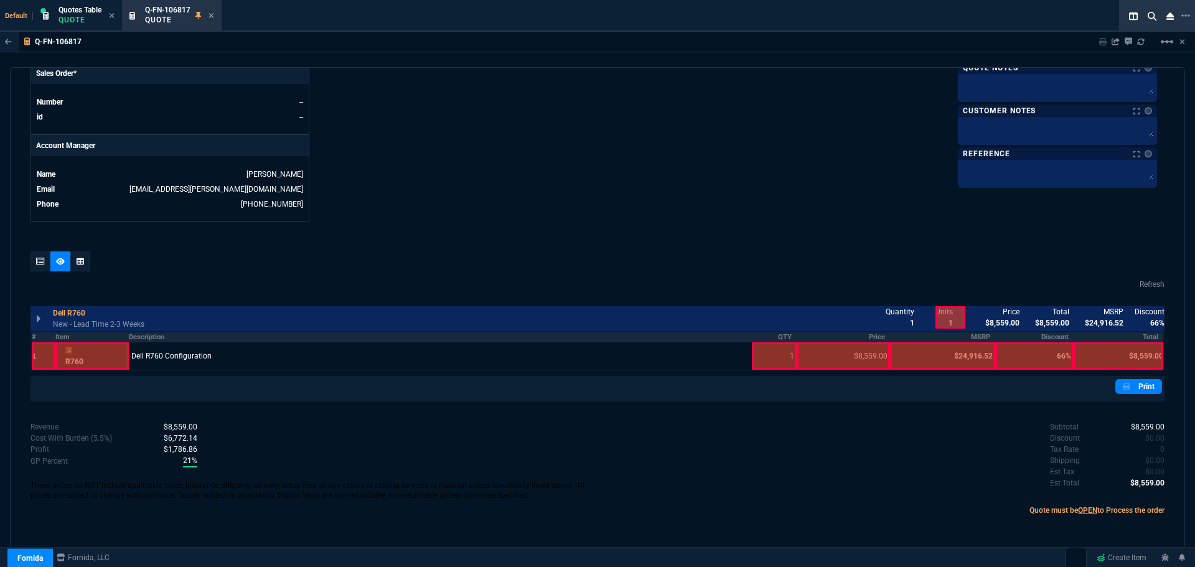
click at [777, 335] on th "QTY" at bounding box center [774, 337] width 45 height 11
click at [866, 335] on th "Price" at bounding box center [843, 337] width 93 height 11
click at [1143, 339] on th "Total" at bounding box center [1118, 337] width 90 height 11
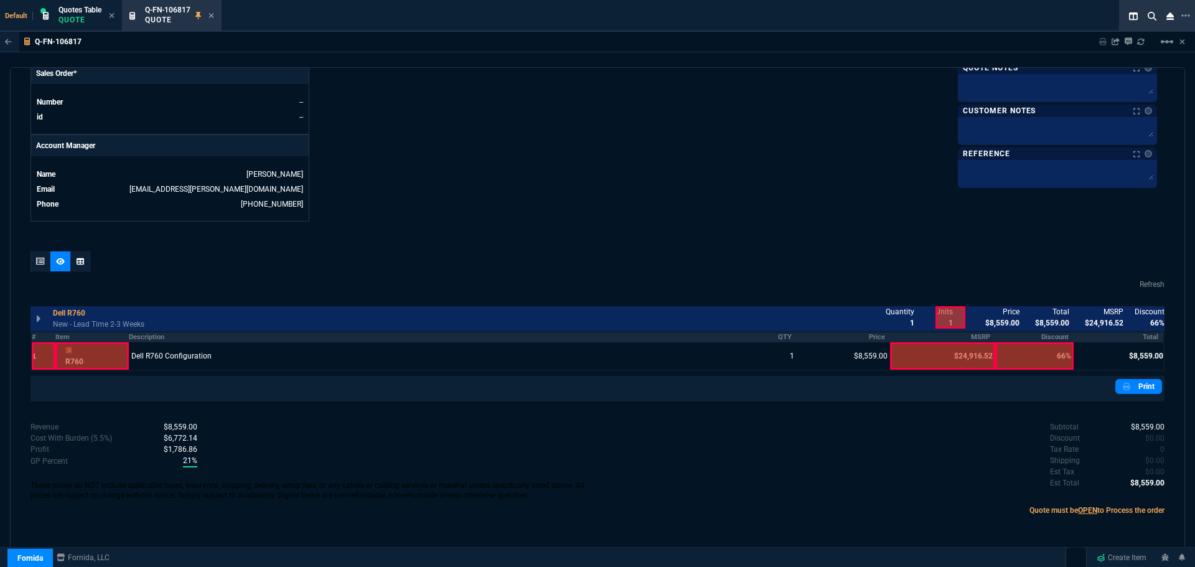
click at [1144, 312] on div at bounding box center [1149, 317] width 30 height 22
click at [1102, 312] on div at bounding box center [1100, 317] width 30 height 22
click at [1131, 386] on link "Print" at bounding box center [1138, 386] width 47 height 15
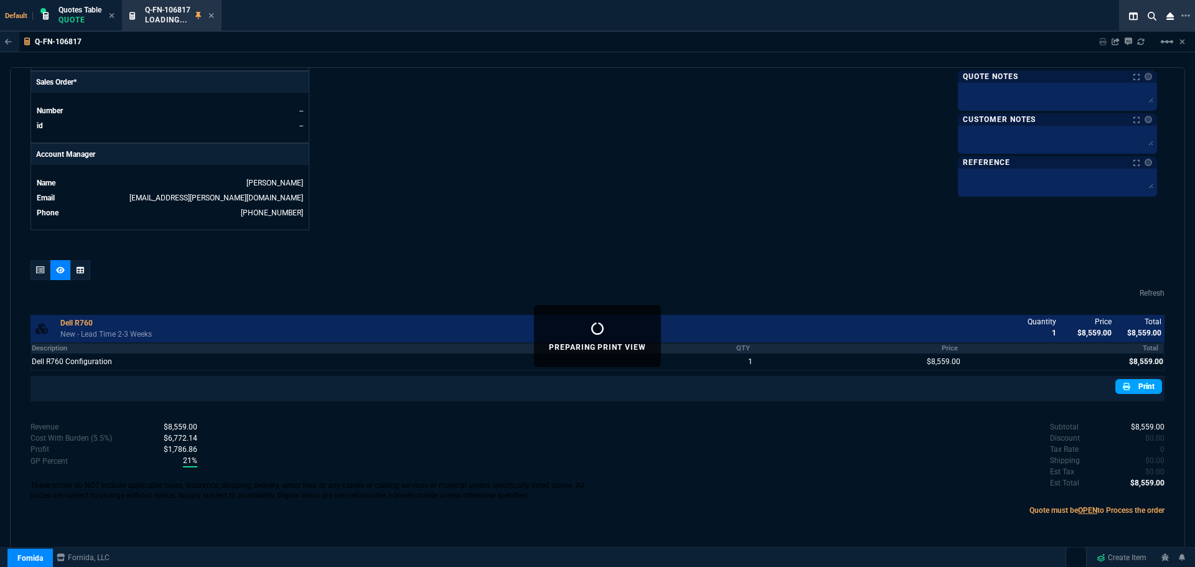
scroll to position [527, 0]
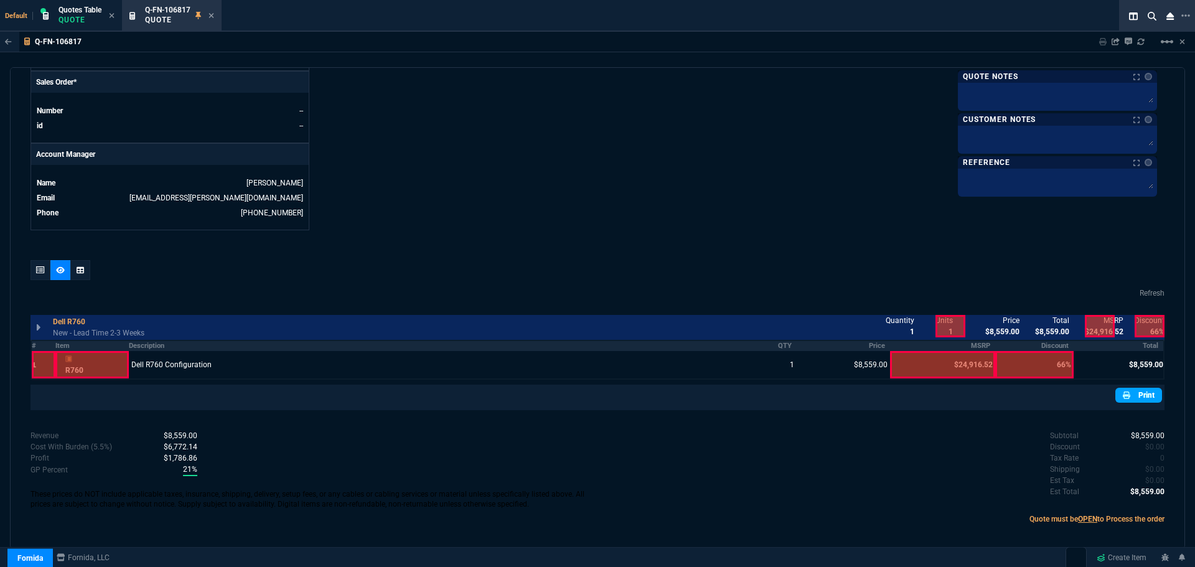
click at [1144, 398] on link "Print" at bounding box center [1138, 395] width 47 height 15
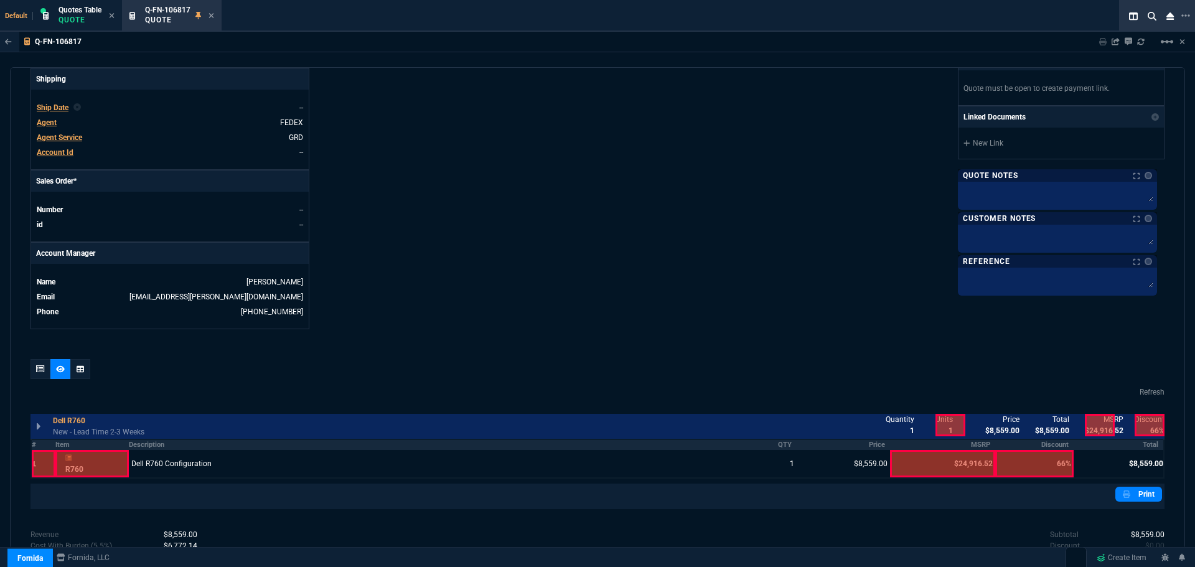
scroll to position [0, 0]
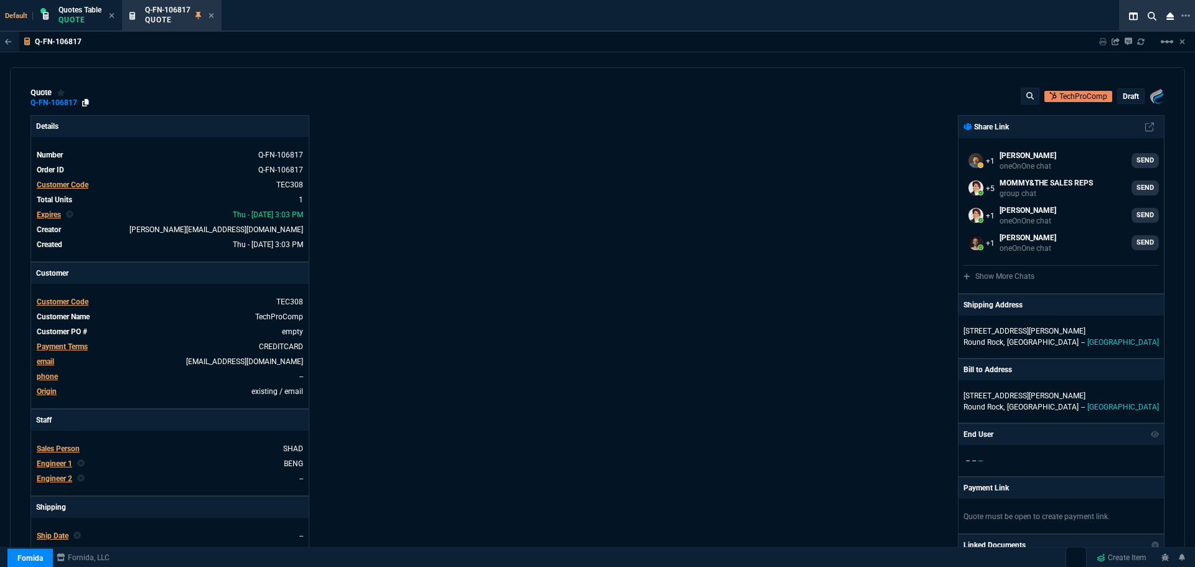
click at [85, 104] on icon at bounding box center [85, 102] width 7 height 7
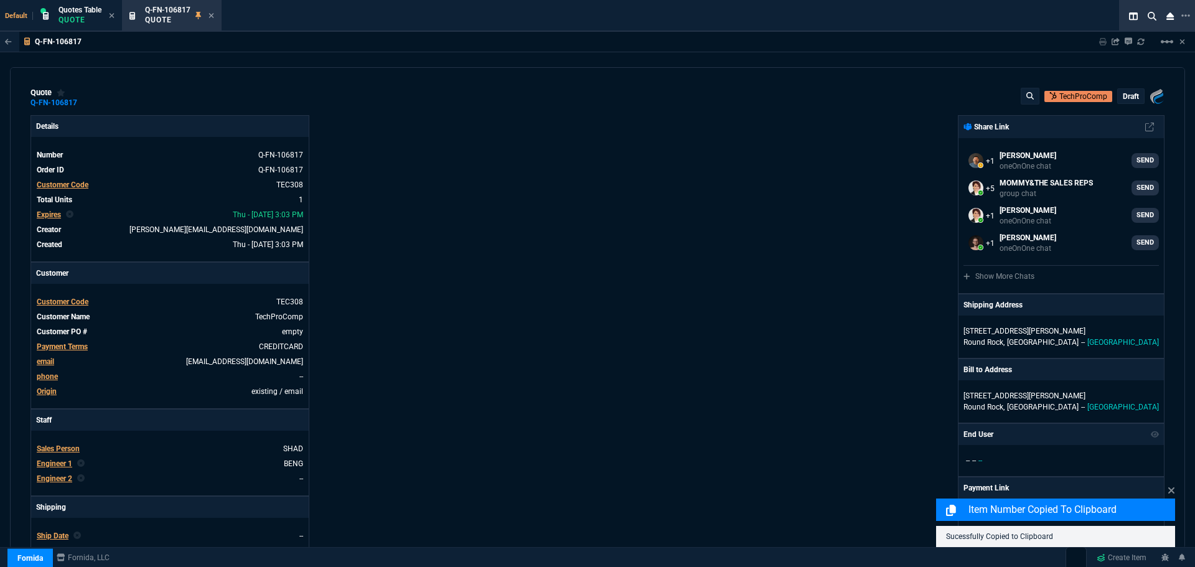
click at [1126, 97] on p "draft" at bounding box center [1131, 96] width 16 height 10
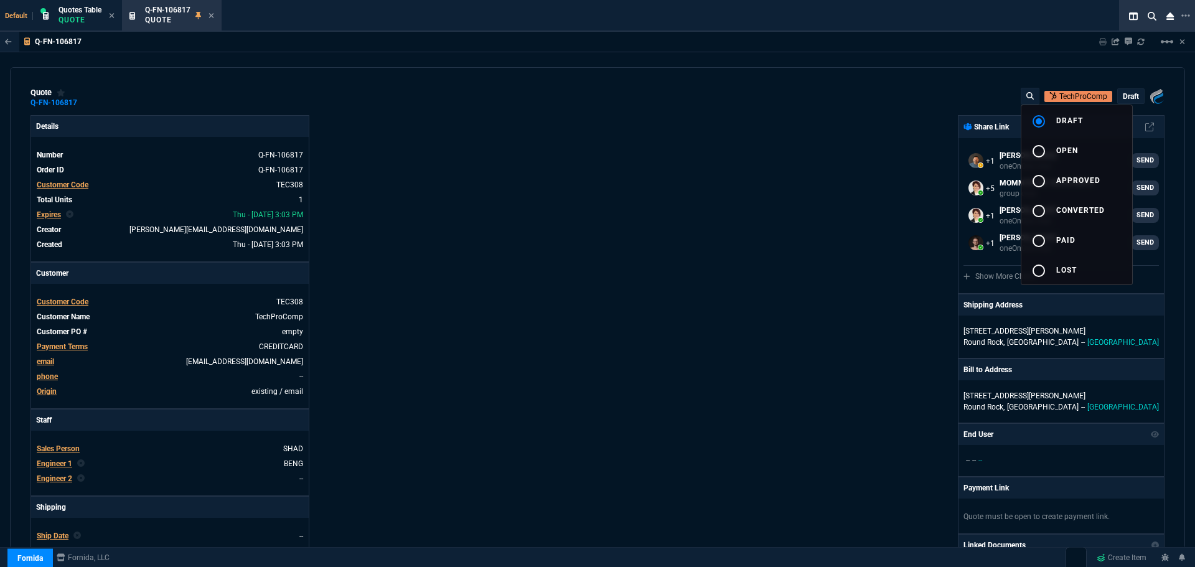
click at [760, 207] on div at bounding box center [597, 283] width 1195 height 567
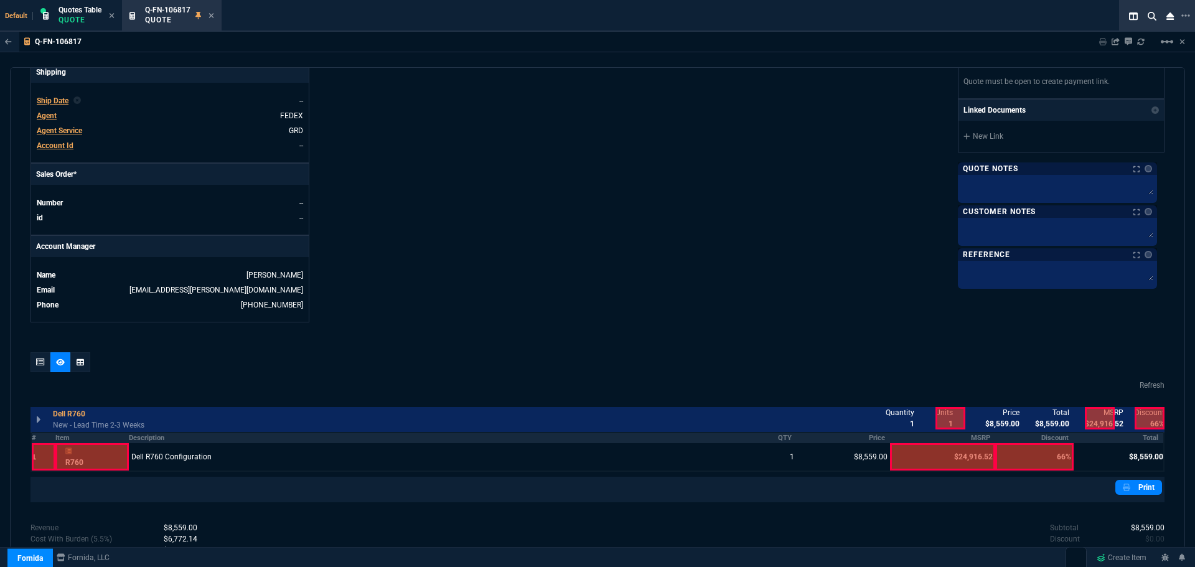
scroll to position [498, 0]
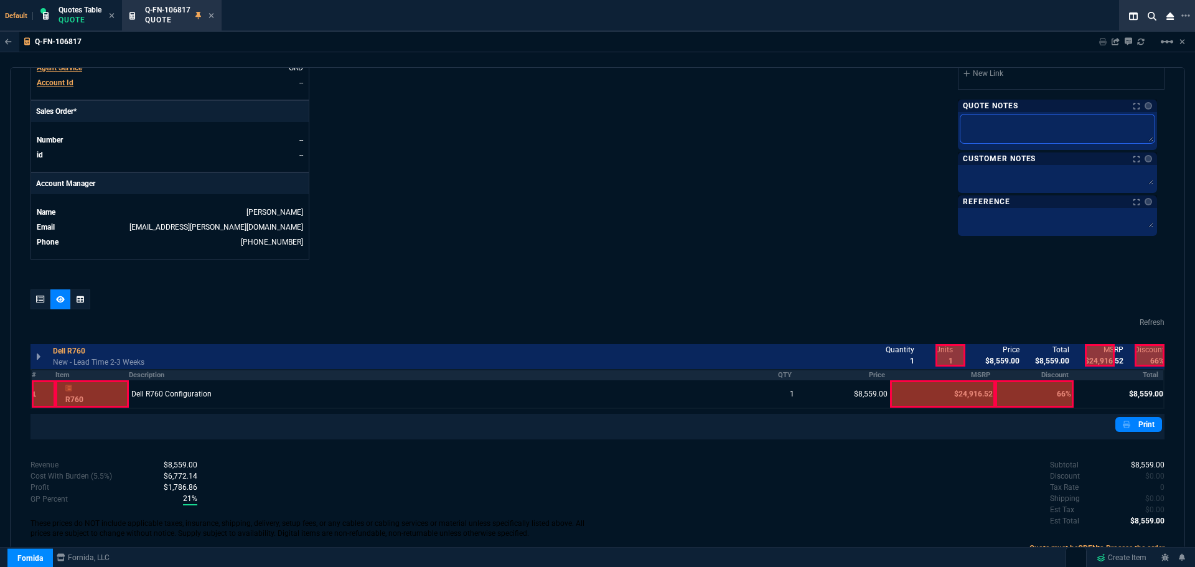
click at [1044, 126] on textarea at bounding box center [1057, 128] width 194 height 29
type textarea "8"
type textarea "81"
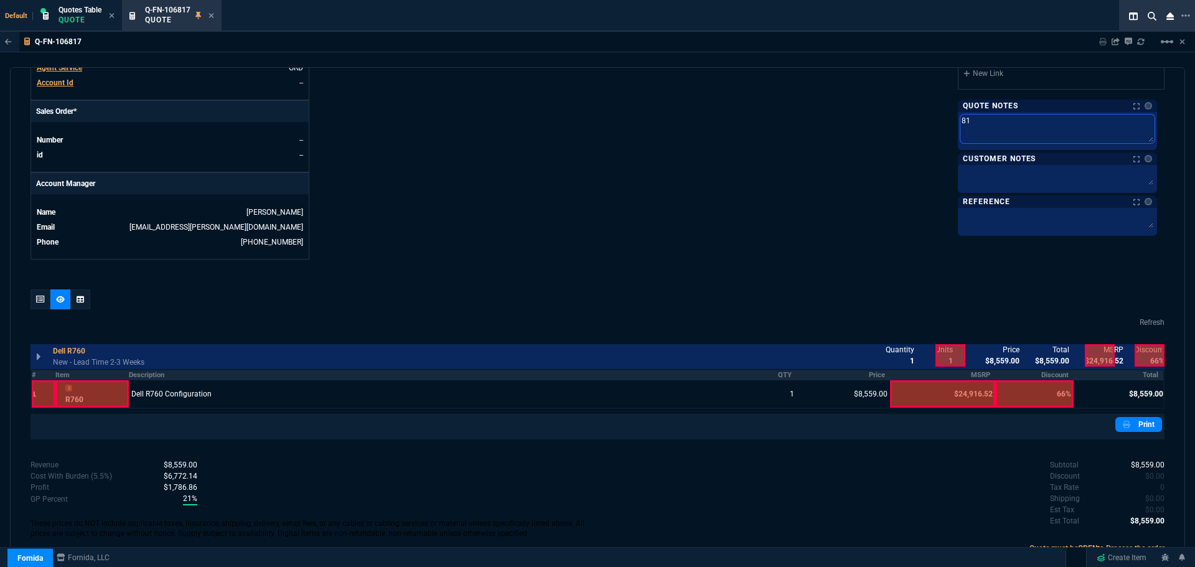
type textarea "819"
type textarea "8195"
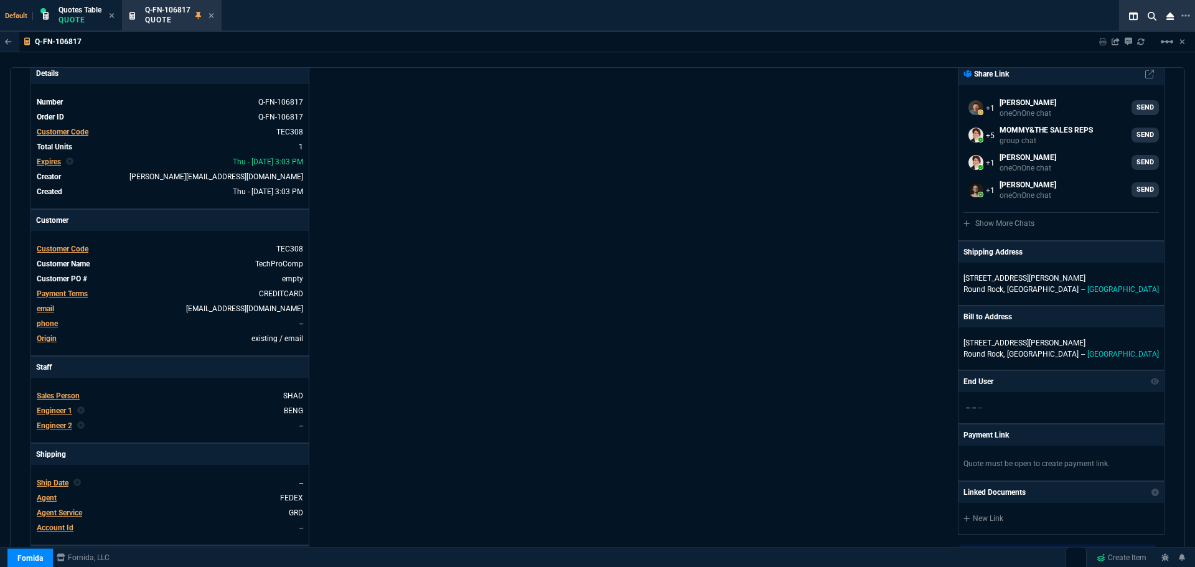
scroll to position [0, 0]
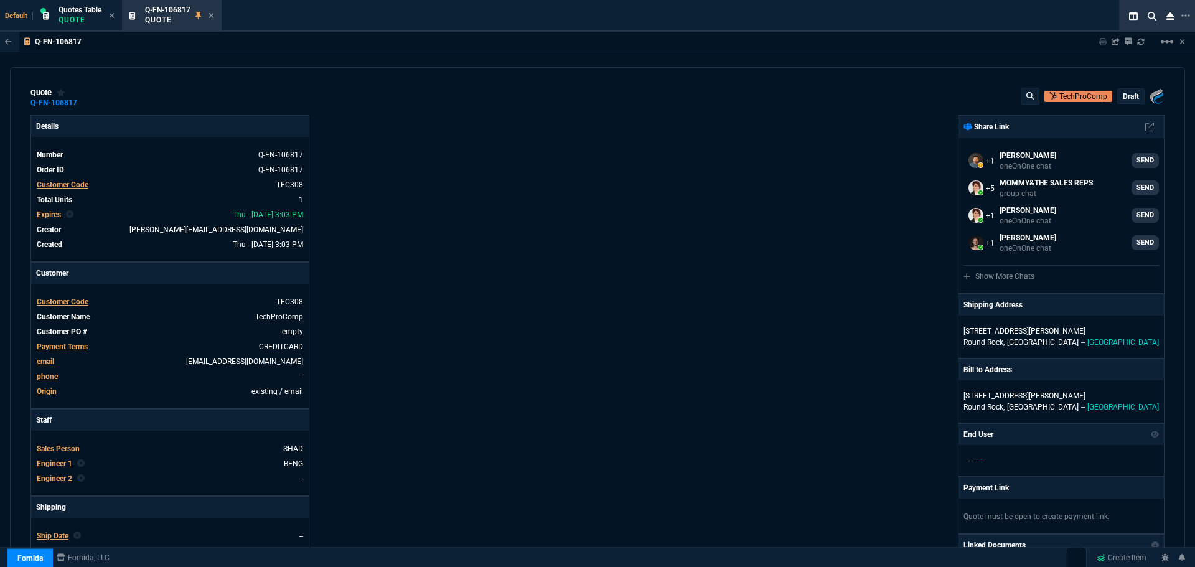
click at [1123, 95] on p "draft" at bounding box center [1131, 96] width 16 height 10
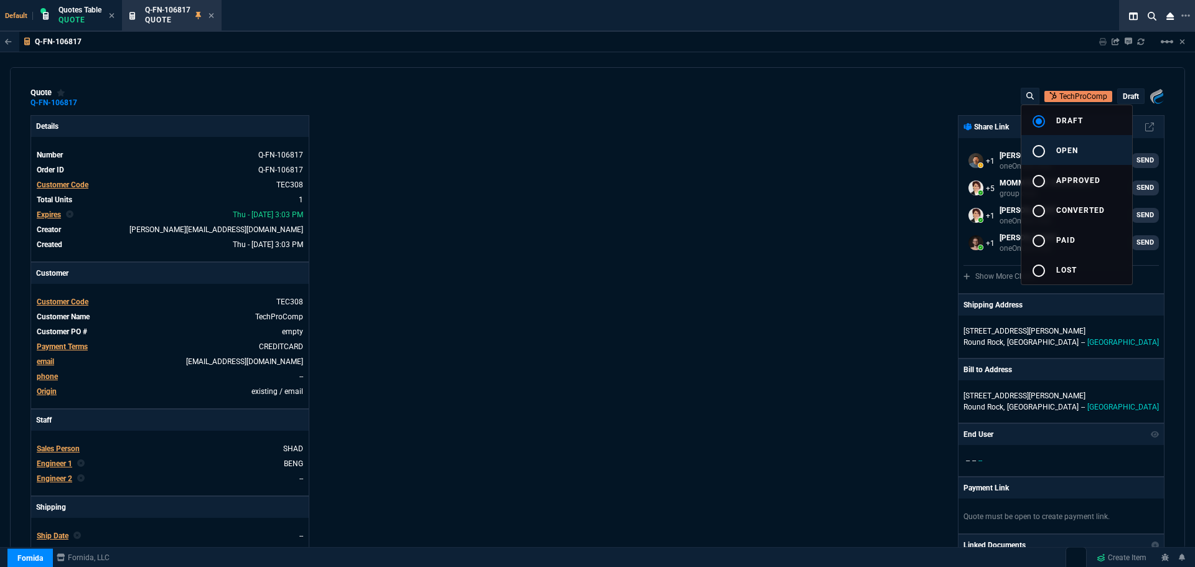
click at [1065, 148] on span "open" at bounding box center [1067, 150] width 22 height 9
click at [774, 249] on div at bounding box center [597, 283] width 1195 height 567
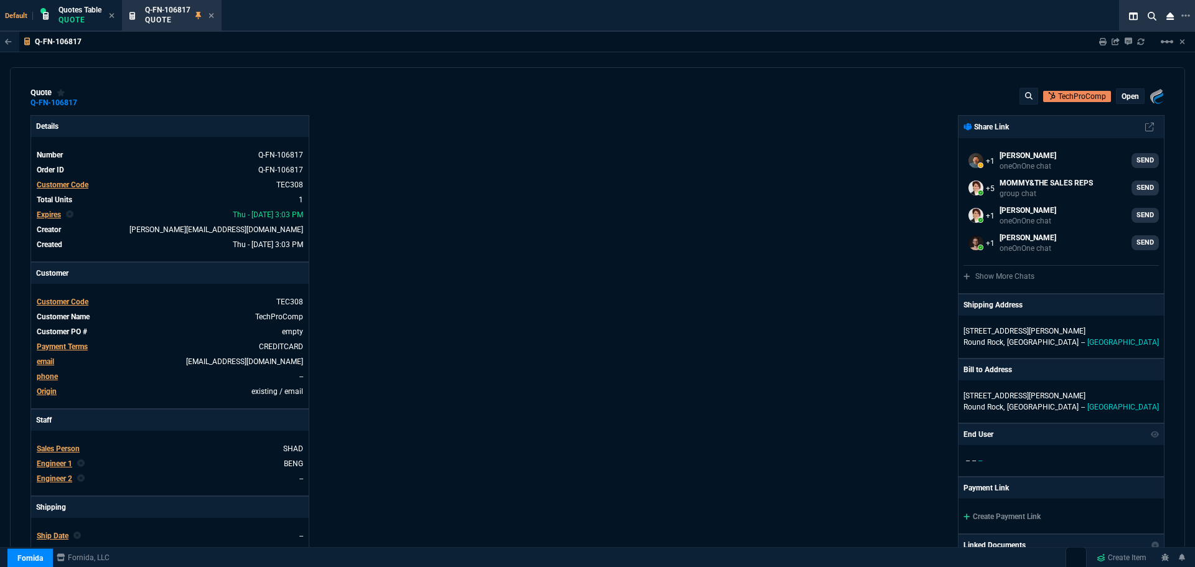
type input "25"
type input "2140"
type input "66"
click at [211, 14] on icon at bounding box center [211, 15] width 5 height 5
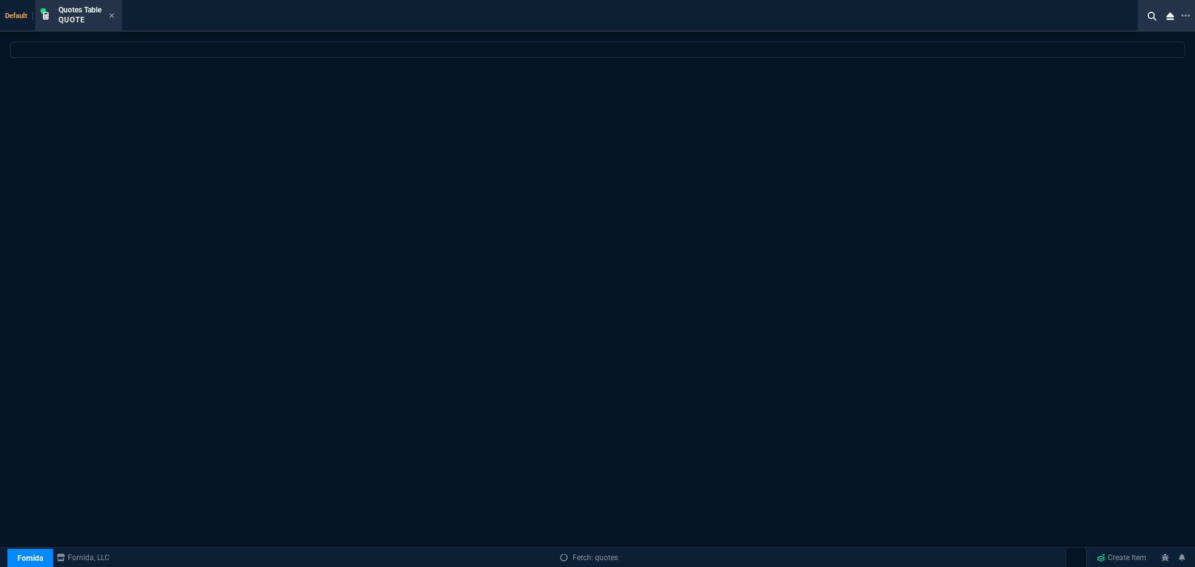
select select
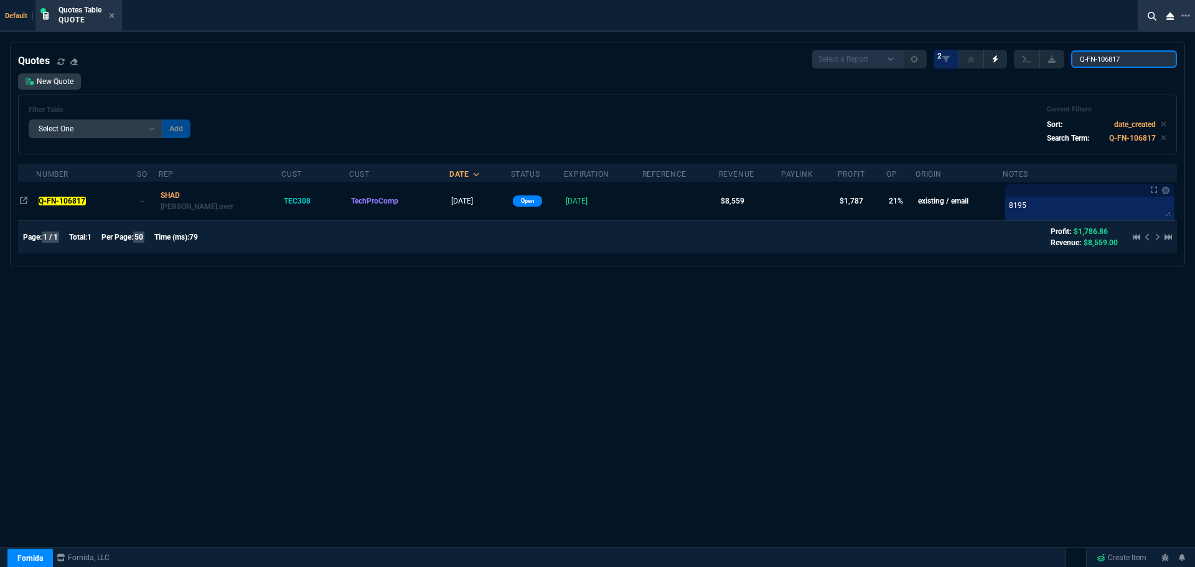
click at [1157, 59] on input "Q-FN-106817" at bounding box center [1124, 58] width 106 height 17
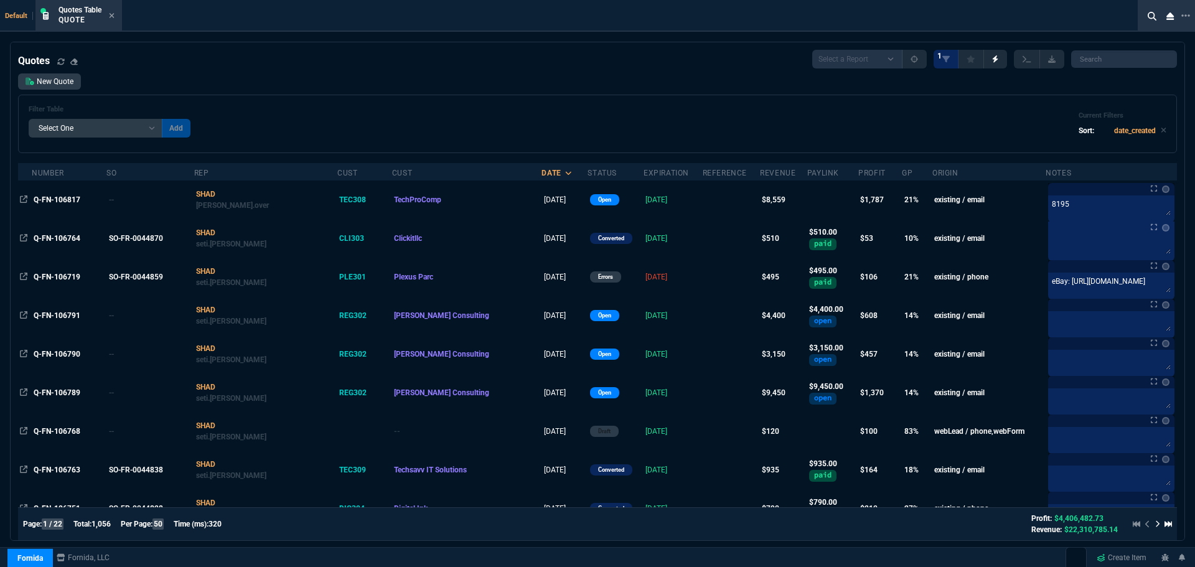
click at [61, 274] on span "Q-FN-106719" at bounding box center [57, 277] width 47 height 9
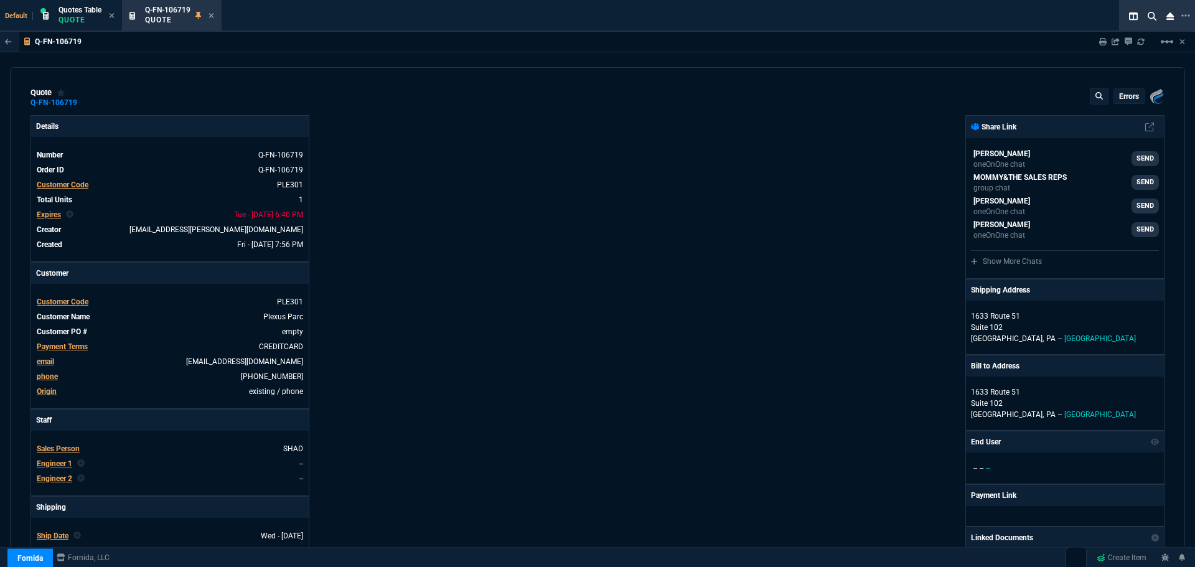
type input "25"
type input "126"
click at [1152, 306] on icon at bounding box center [1155, 305] width 7 height 7
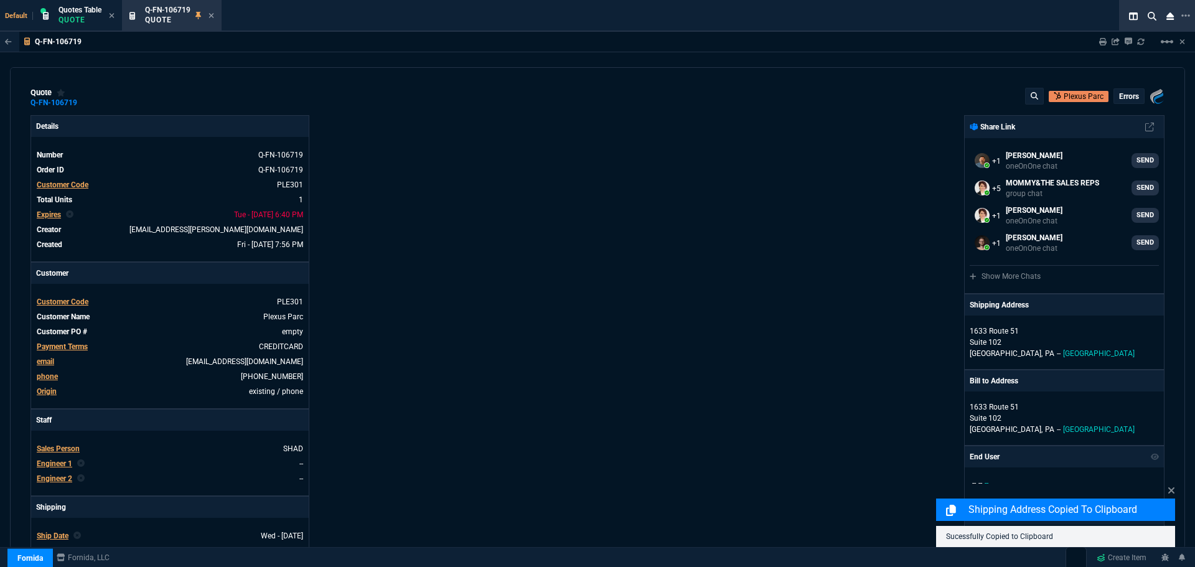
select select "4: SHAD"
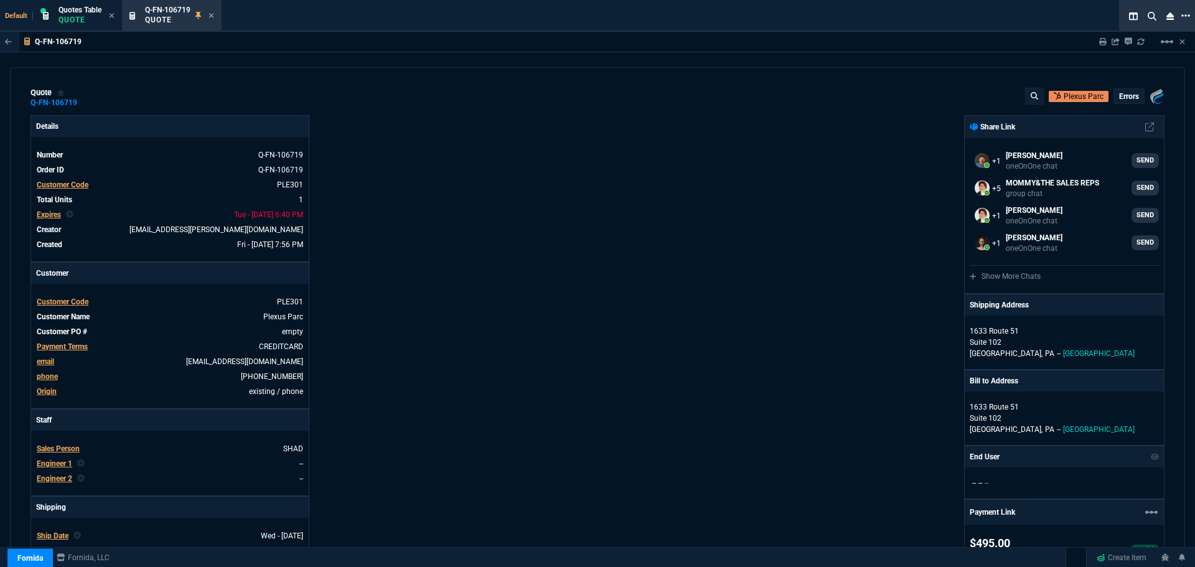
click at [1187, 15] on icon at bounding box center [1185, 16] width 9 height 10
click at [1070, 26] on li "Open New Tab" at bounding box center [1121, 25] width 123 height 15
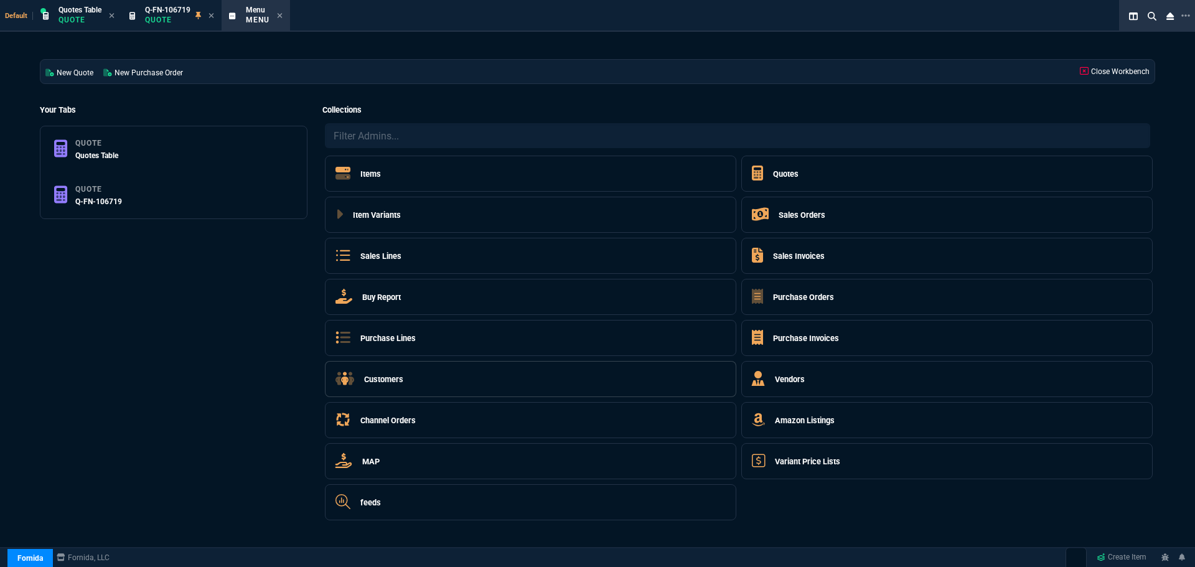
click at [385, 379] on h5 "Customers" at bounding box center [383, 379] width 39 height 12
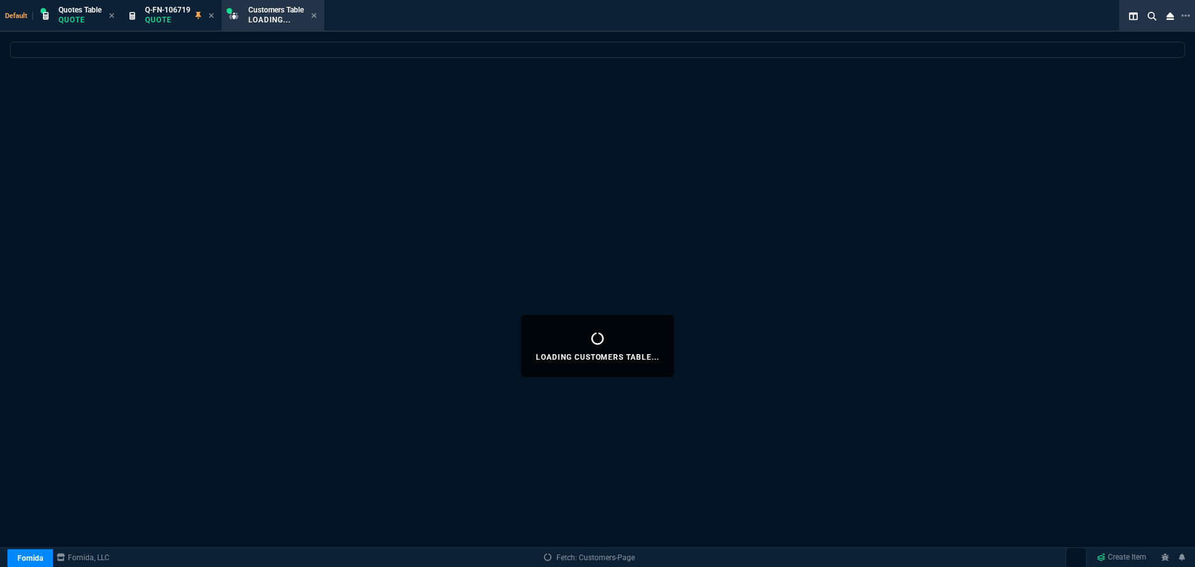
select select
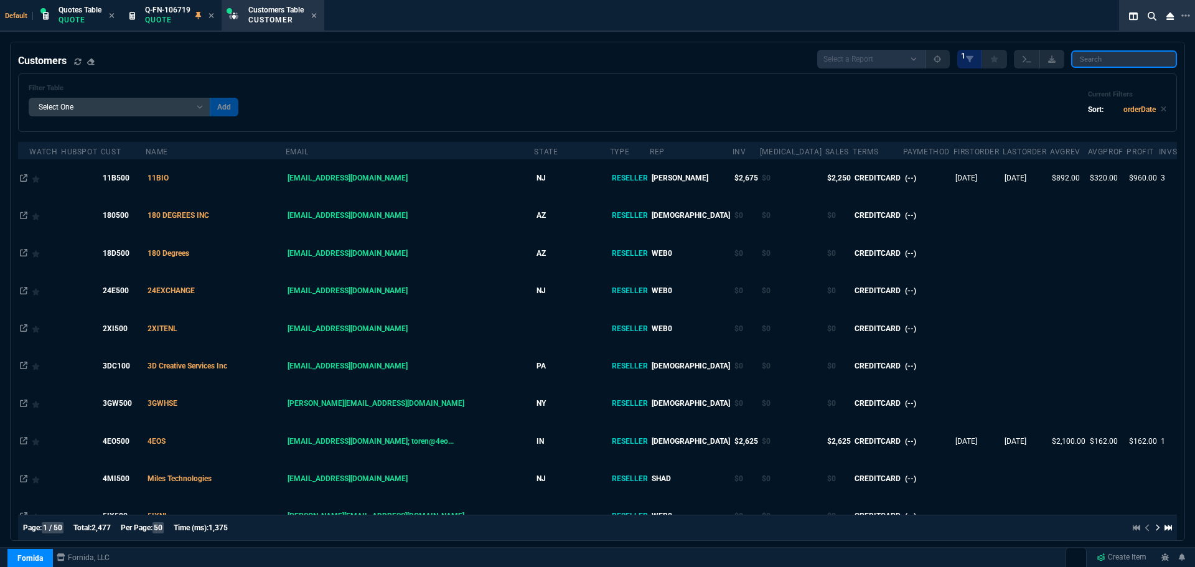
paste input "NET102"
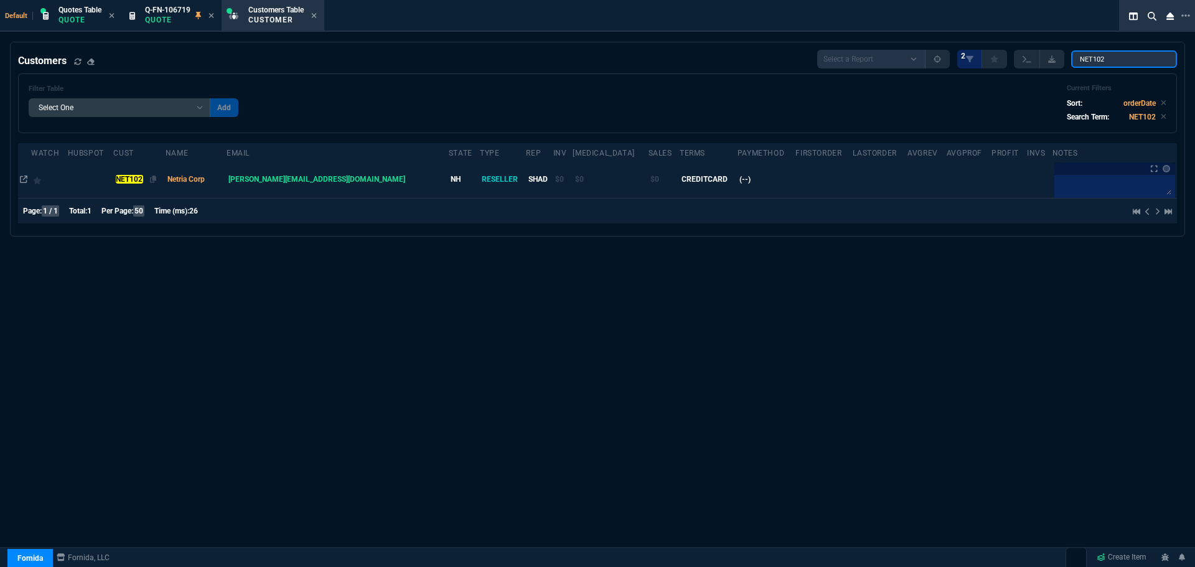
type input "NET102"
click at [143, 178] on mark "NET102" at bounding box center [129, 179] width 27 height 9
select select "1: quotes"
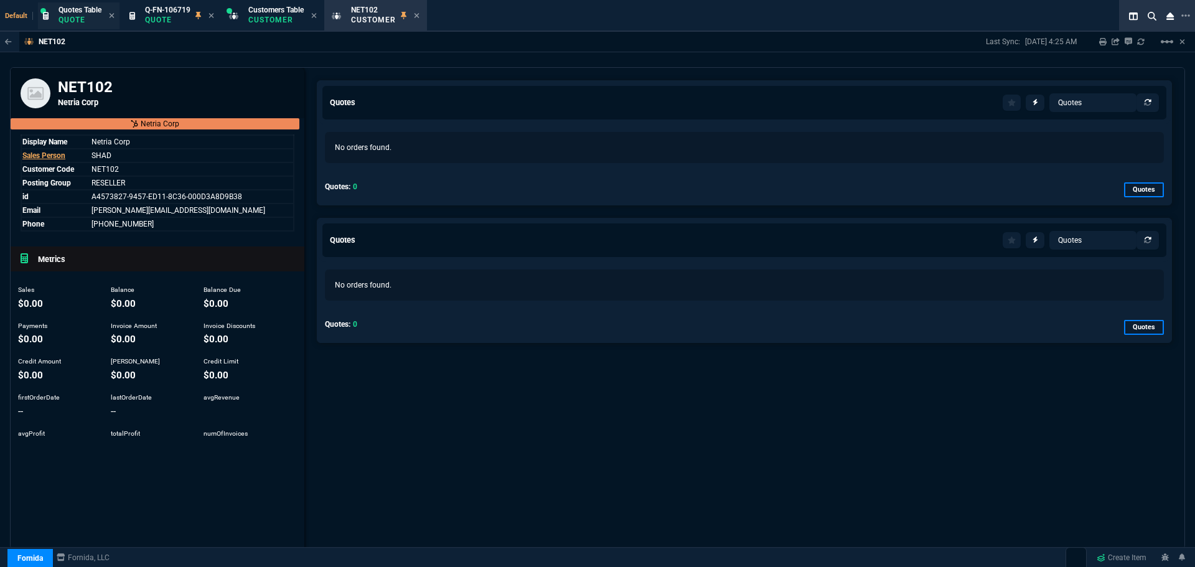
click at [75, 17] on p "Quote" at bounding box center [79, 20] width 43 height 10
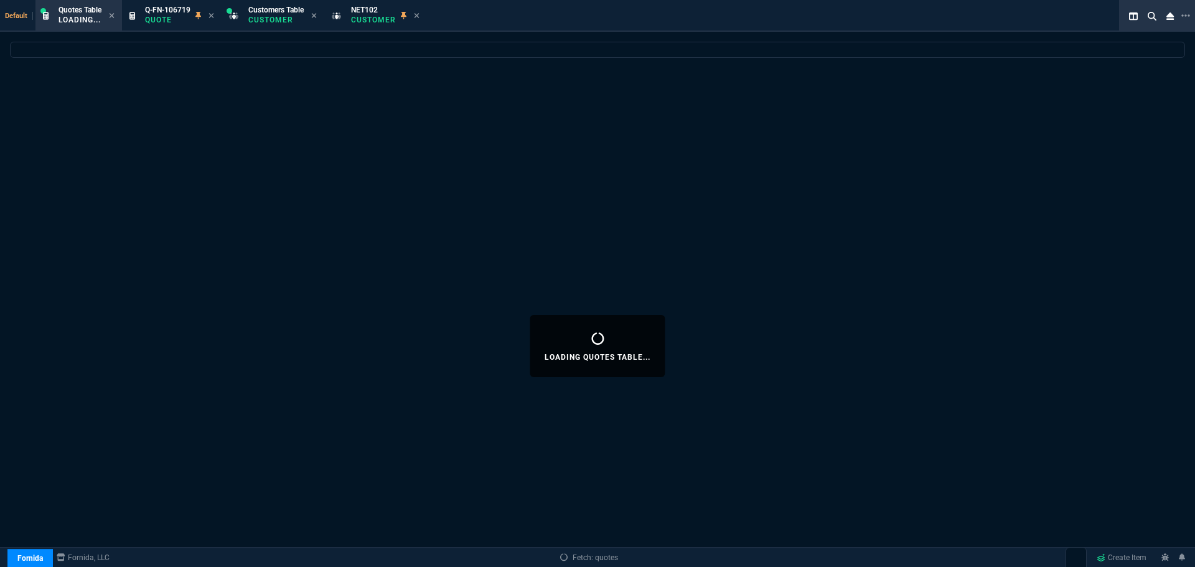
select select
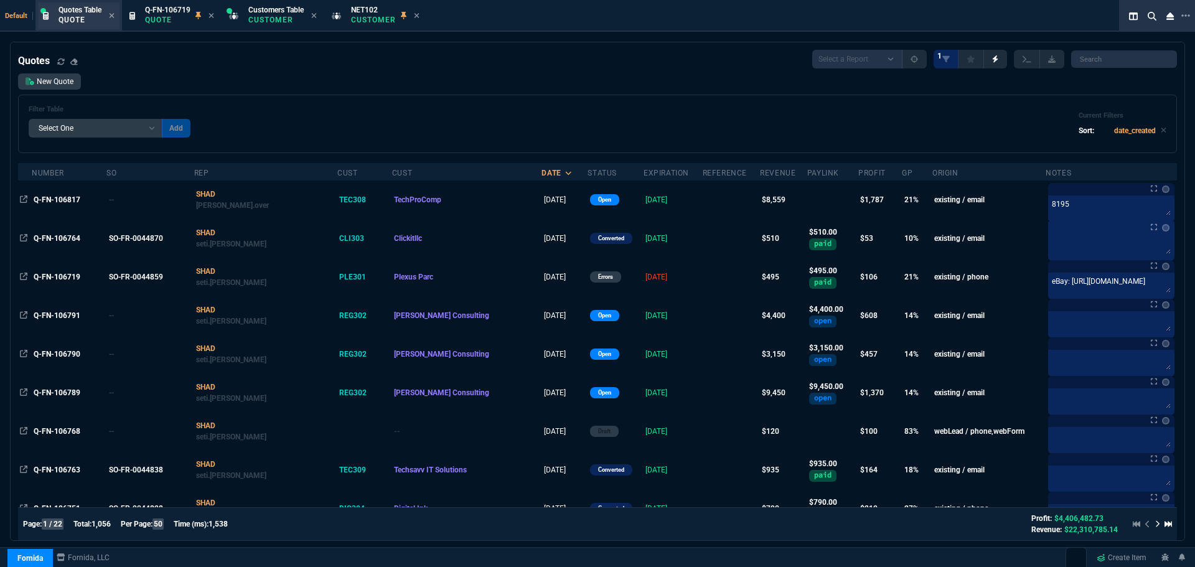
click at [91, 22] on p "Quote" at bounding box center [79, 20] width 43 height 10
click at [49, 85] on link "New Quote" at bounding box center [49, 81] width 63 height 16
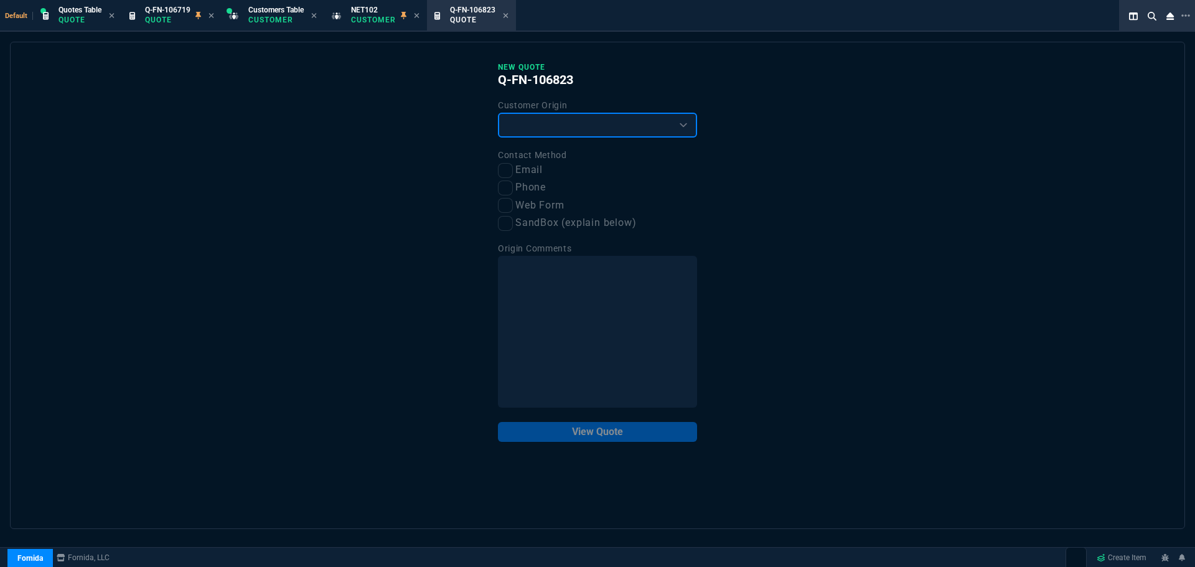
click at [616, 124] on select "Existing Customer Amazon Lead (first order) Website Lead (first order) Called (…" at bounding box center [597, 125] width 199 height 25
select select "existing"
click at [498, 113] on select "Existing Customer Amazon Lead (first order) Website Lead (first order) Called (…" at bounding box center [597, 125] width 199 height 25
click at [505, 192] on input "Phone" at bounding box center [505, 187] width 15 height 15
checkbox input "true"
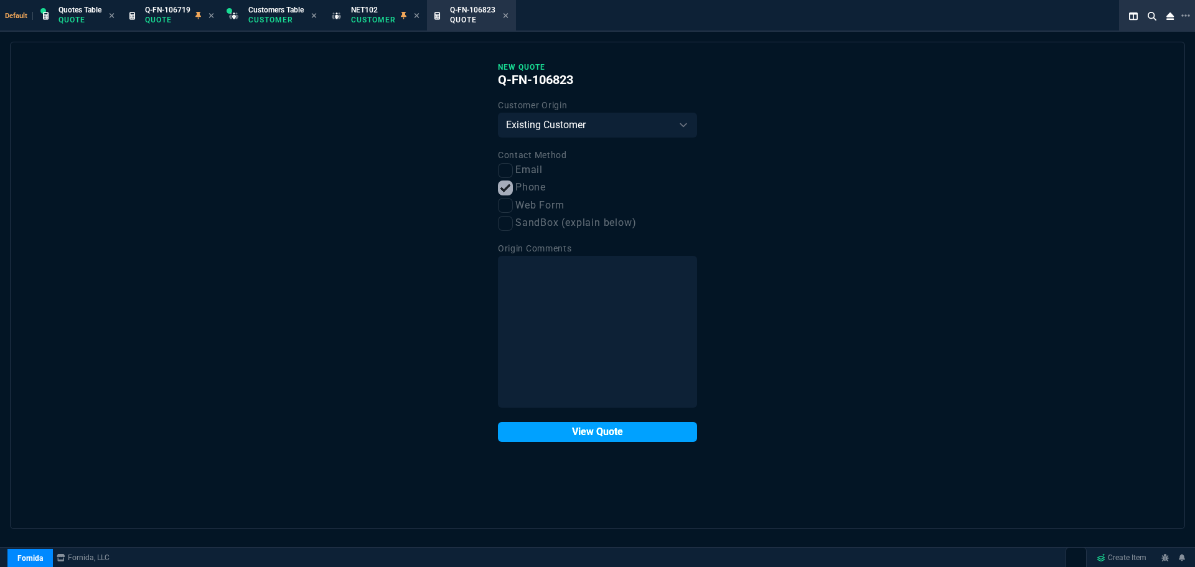
click at [563, 432] on button "View Quote" at bounding box center [597, 432] width 199 height 20
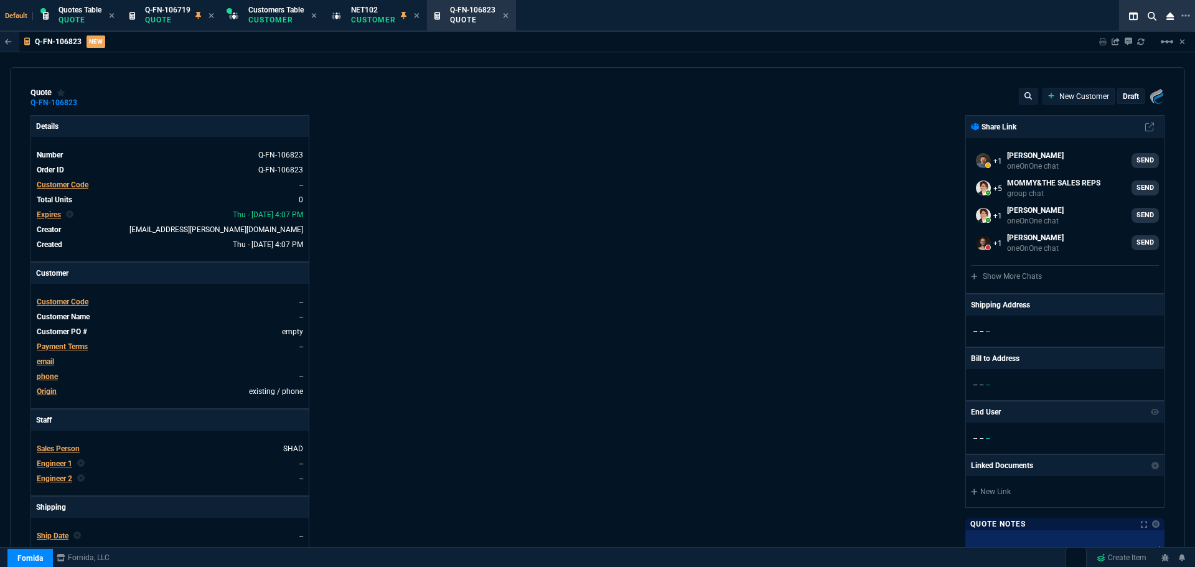
click at [55, 302] on span "Customer Code" at bounding box center [63, 301] width 52 height 9
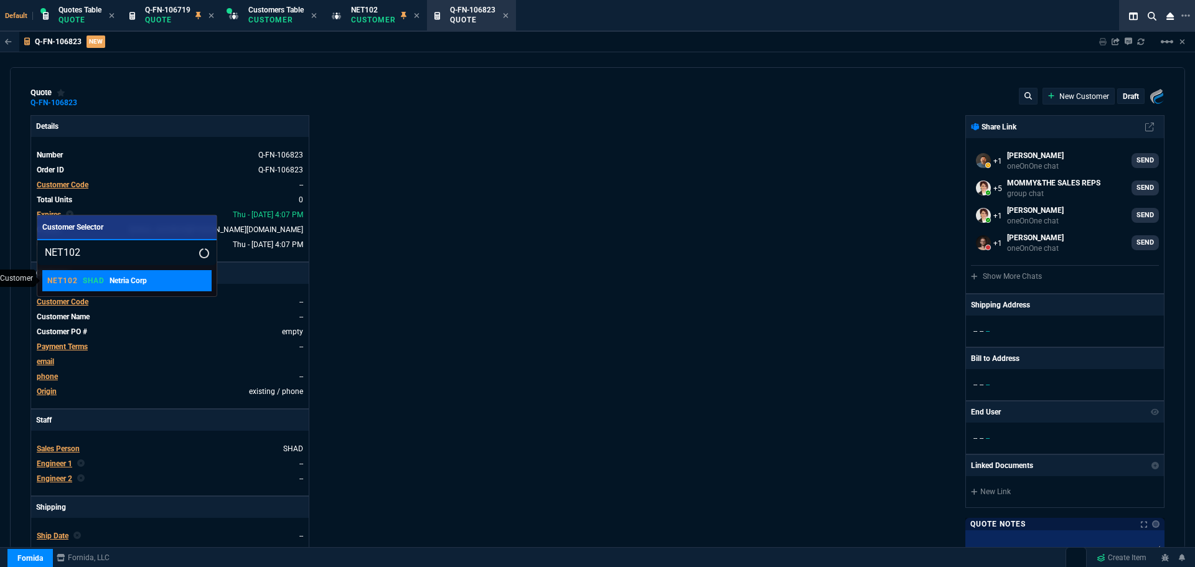
type input "NET102"
click at [80, 281] on div "NET102 SHAD Netria Corp" at bounding box center [97, 280] width 100 height 11
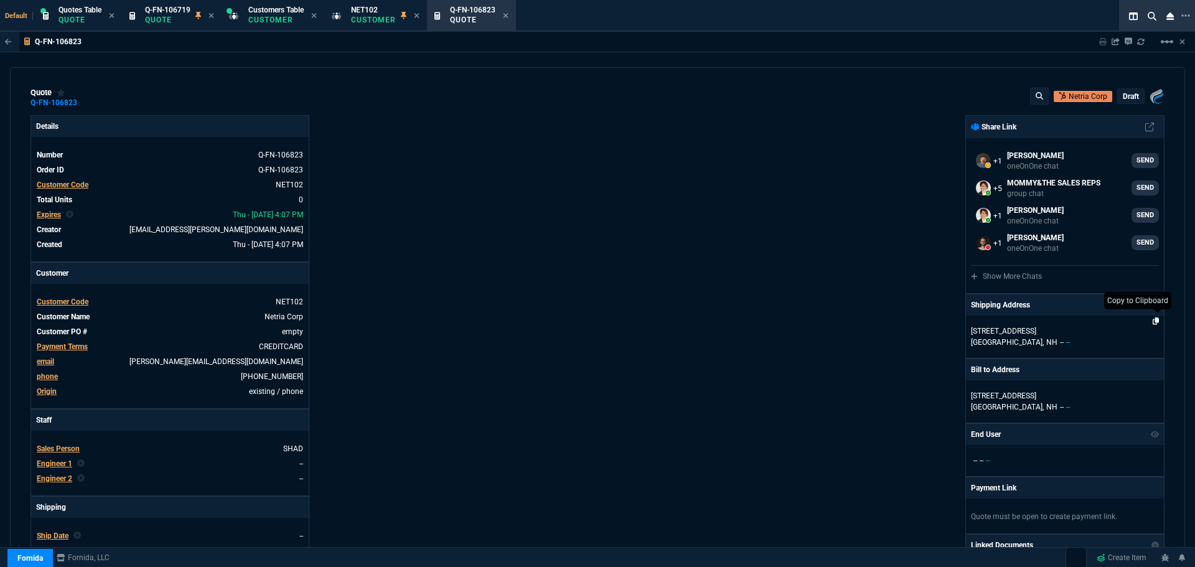
click at [1152, 320] on icon at bounding box center [1155, 320] width 7 height 7
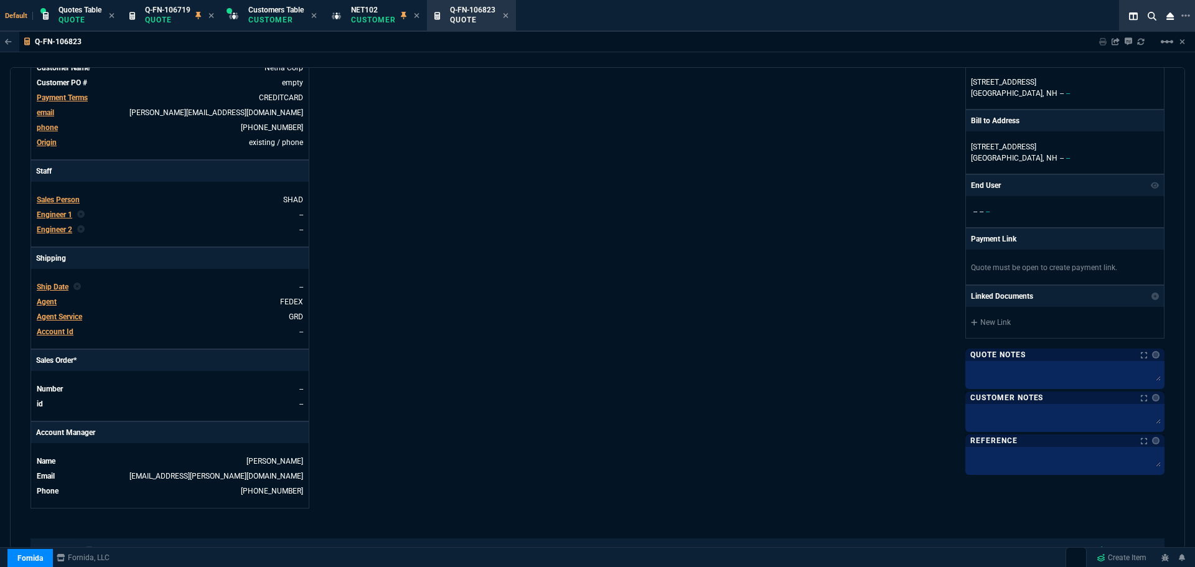
scroll to position [476, 0]
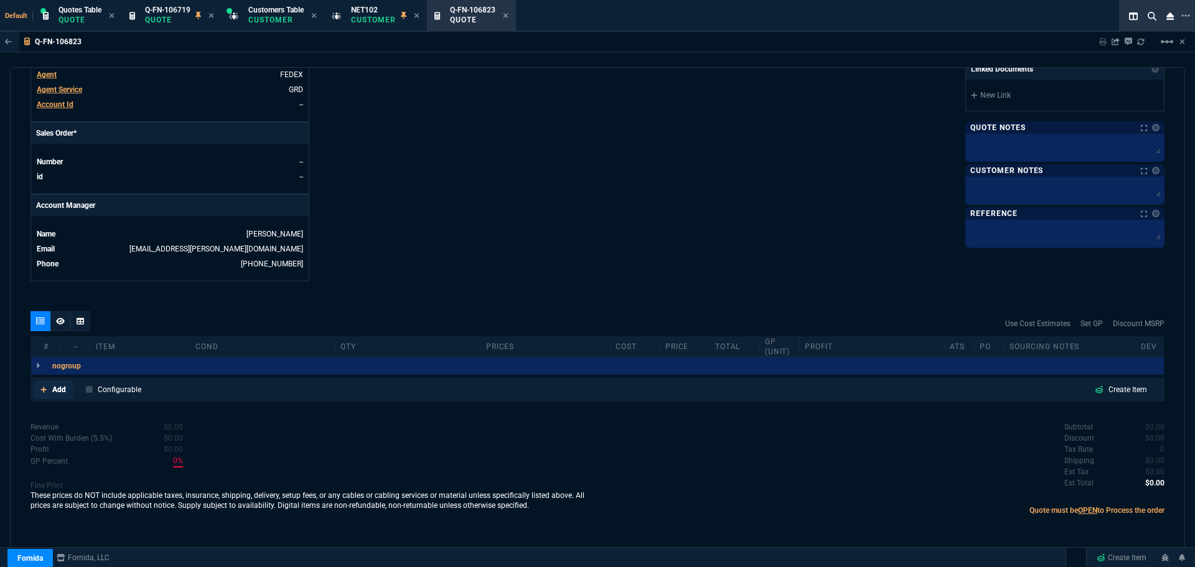
click at [55, 392] on p "Add" at bounding box center [59, 389] width 14 height 11
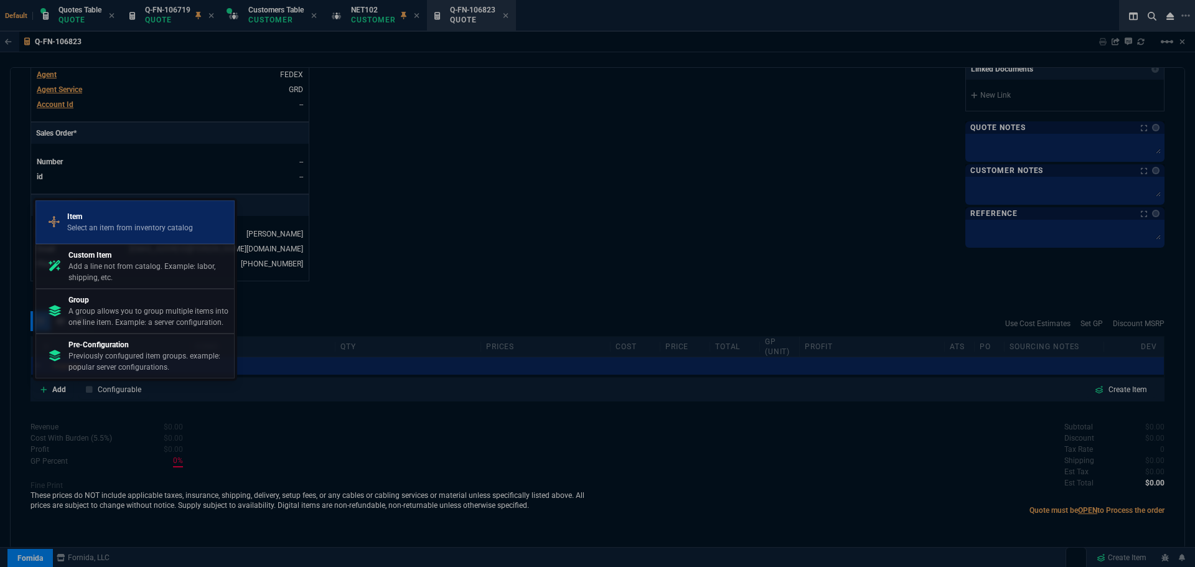
click at [132, 222] on p "Select an item from inventory catalog" at bounding box center [130, 227] width 126 height 11
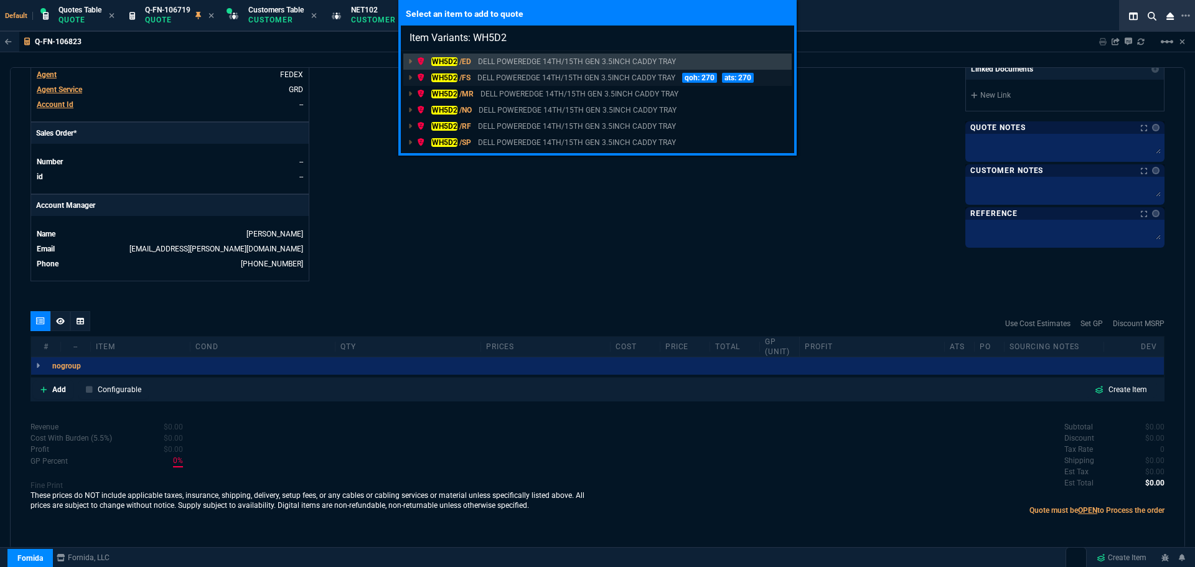
type input "Item Variants: WH5D2"
click at [449, 78] on mark "WH5D2" at bounding box center [444, 77] width 26 height 9
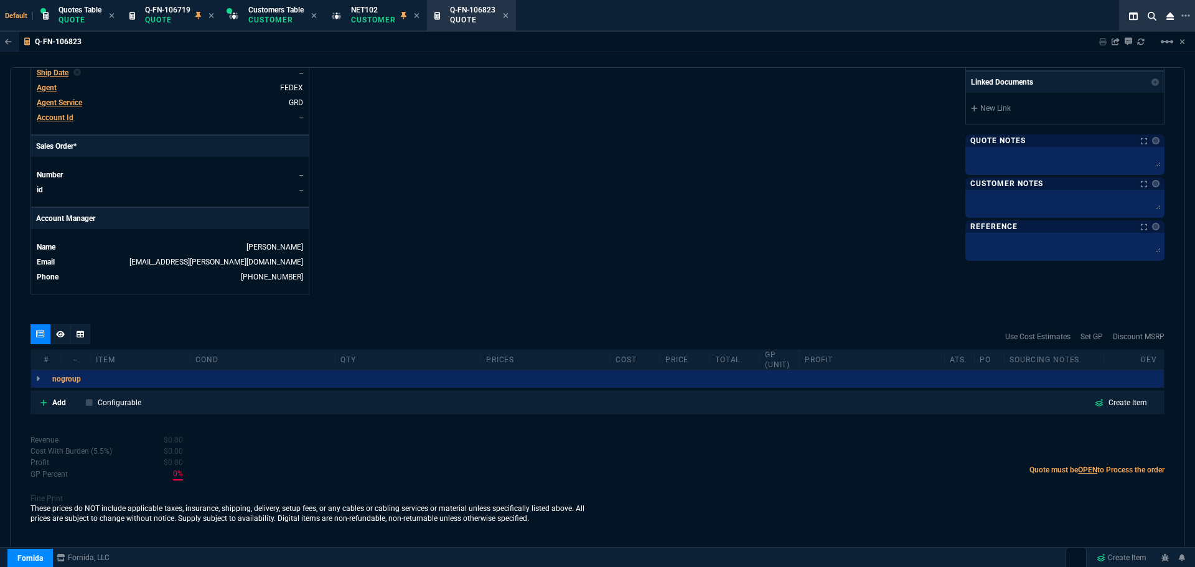
scroll to position [463, 0]
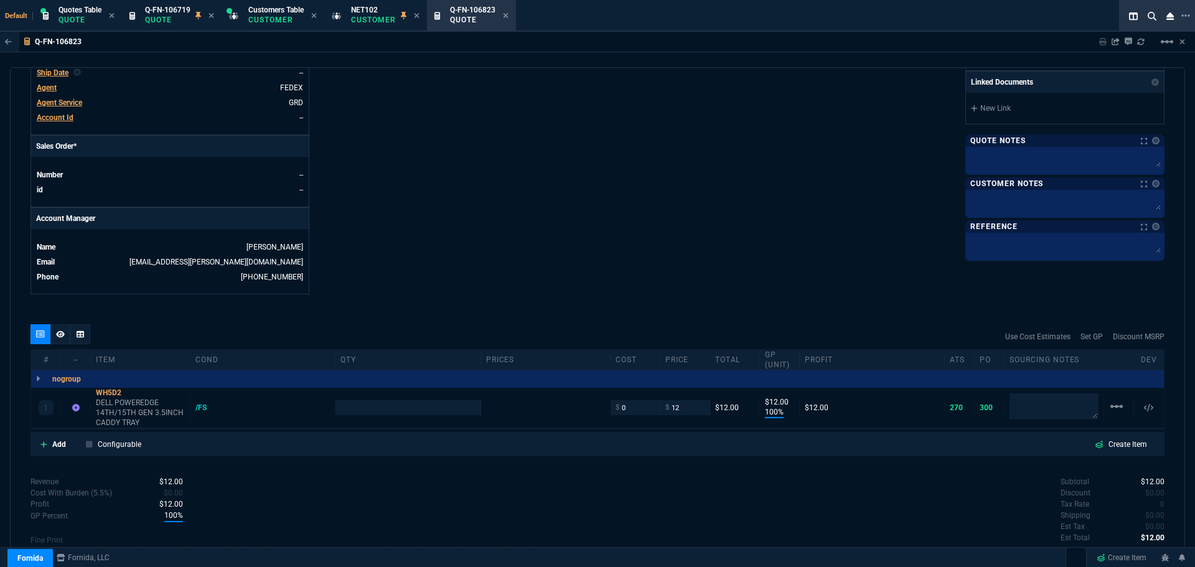
type input "100"
type input "12"
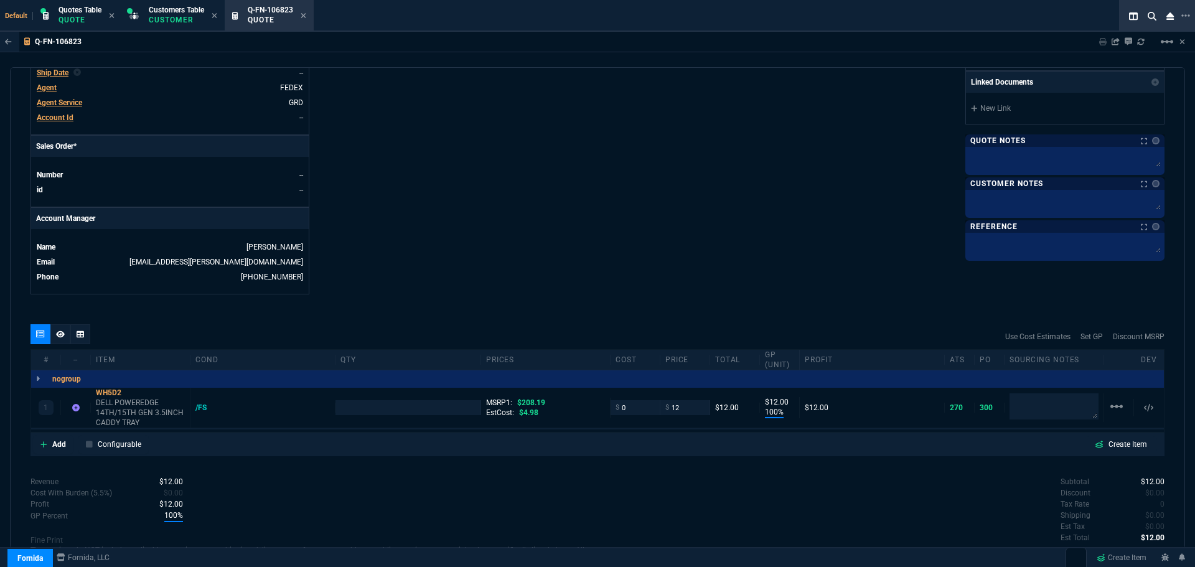
type input "208.19"
type input "94"
click at [624, 407] on input "0" at bounding box center [634, 407] width 39 height 14
type input "5"
click at [133, 391] on icon at bounding box center [129, 392] width 7 height 7
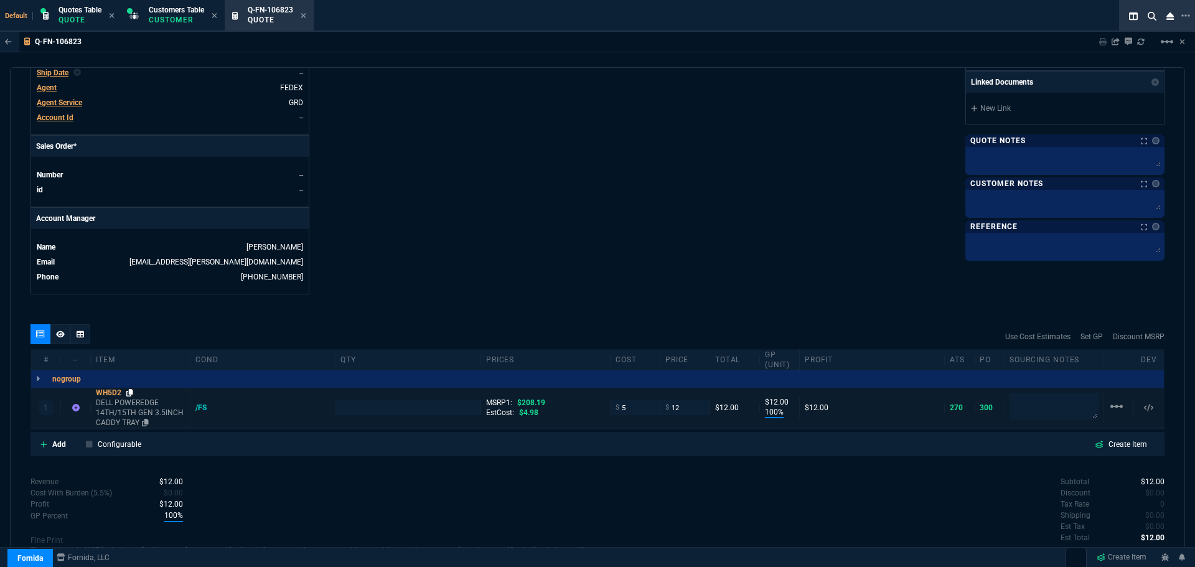
type input "1"
type input "5"
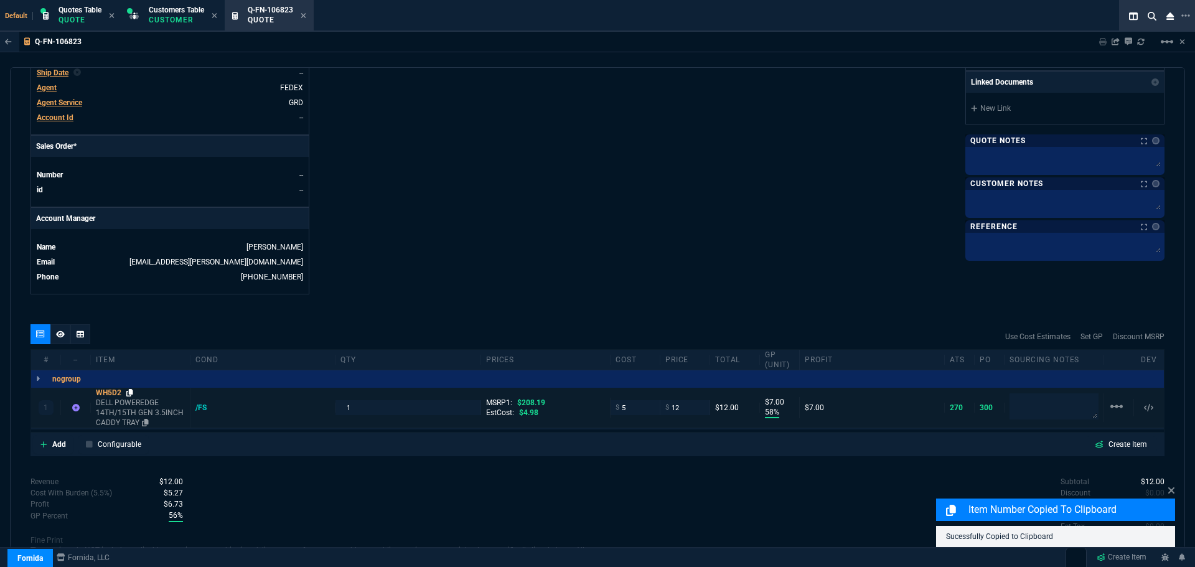
type input "58"
type input "7"
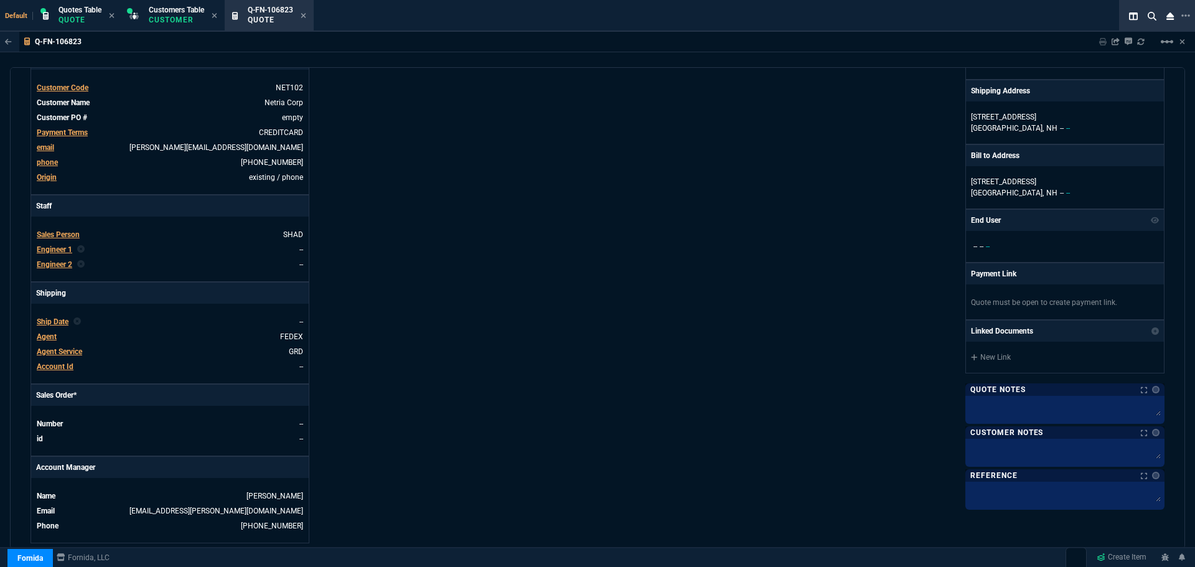
scroll to position [518, 0]
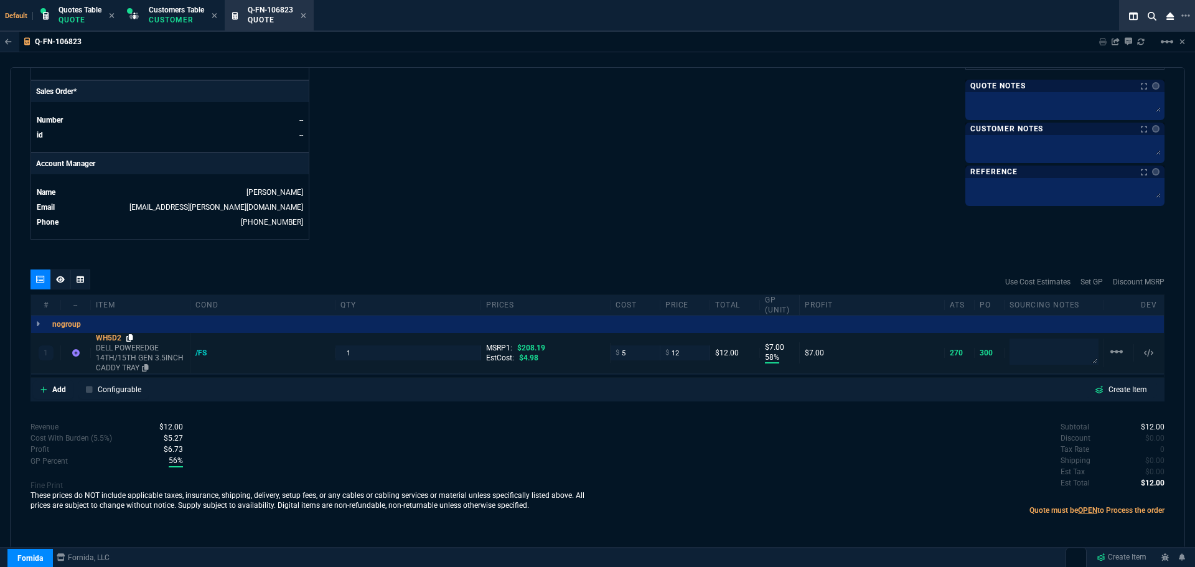
click at [133, 337] on icon at bounding box center [129, 337] width 7 height 7
click at [357, 357] on input "1" at bounding box center [407, 352] width 134 height 14
type input "3"
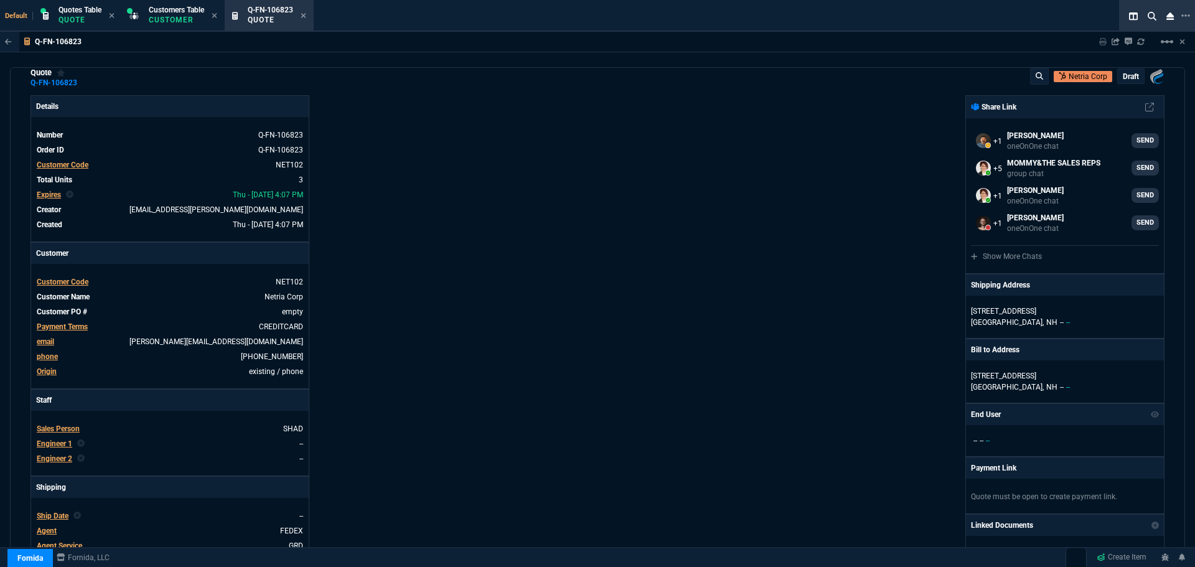
scroll to position [0, 0]
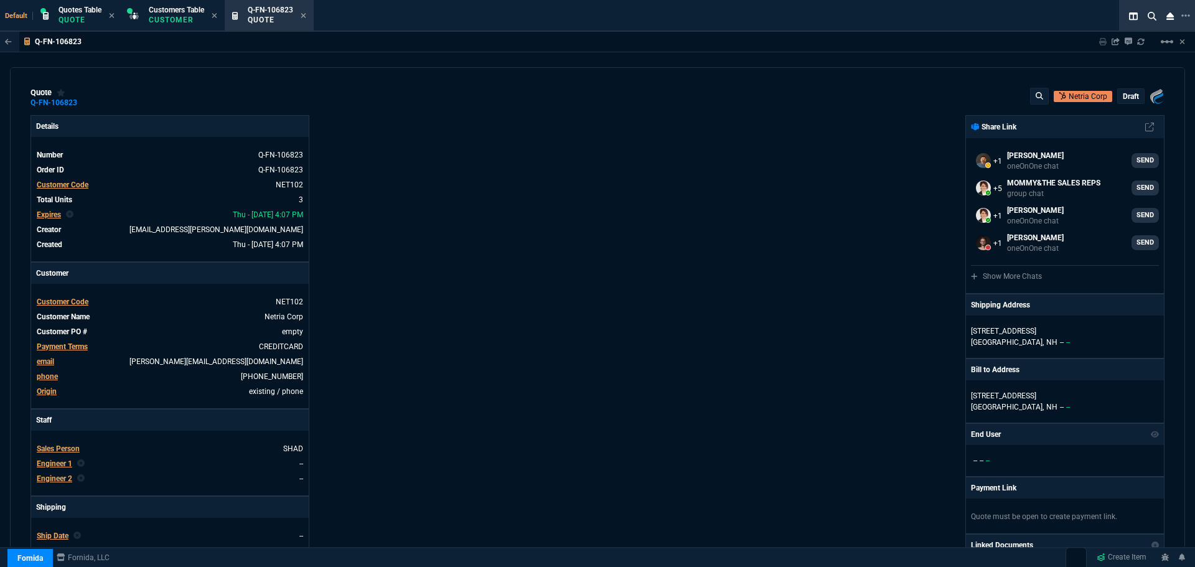
click at [1131, 98] on p "draft" at bounding box center [1131, 96] width 16 height 10
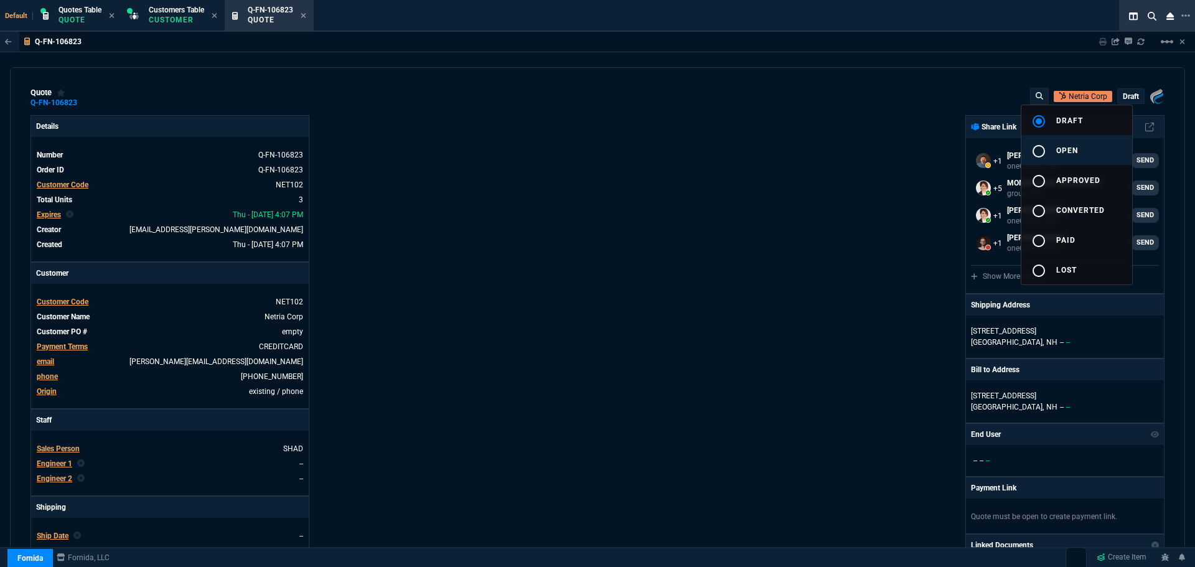
click at [1052, 147] on div "radio_button_unchecked" at bounding box center [1043, 151] width 25 height 15
click at [782, 214] on div at bounding box center [597, 283] width 1195 height 567
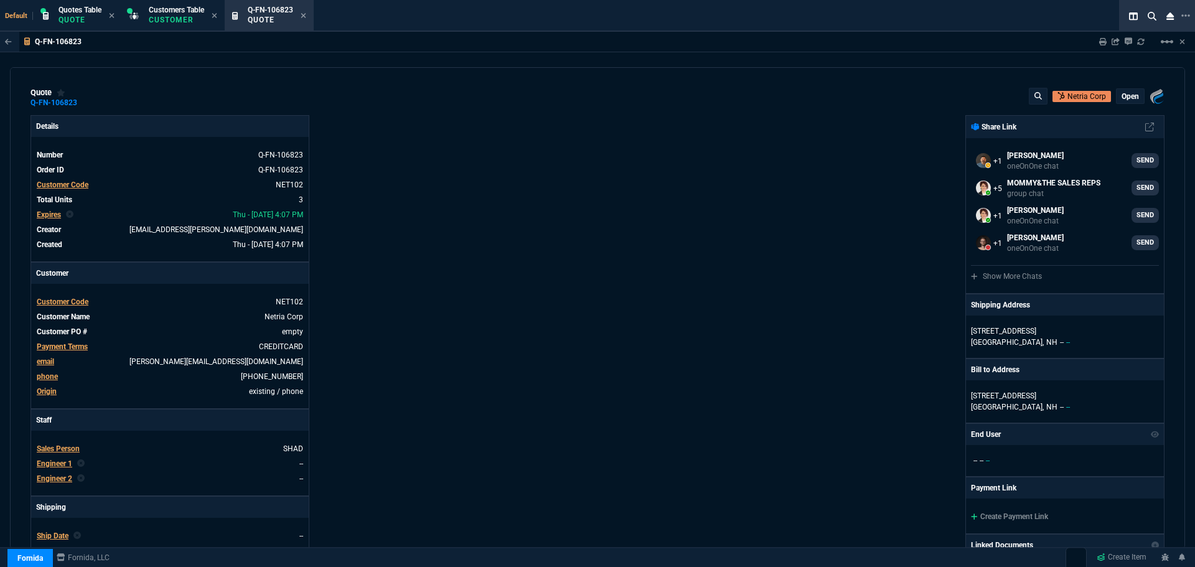
type input "58"
type input "7"
type input "94"
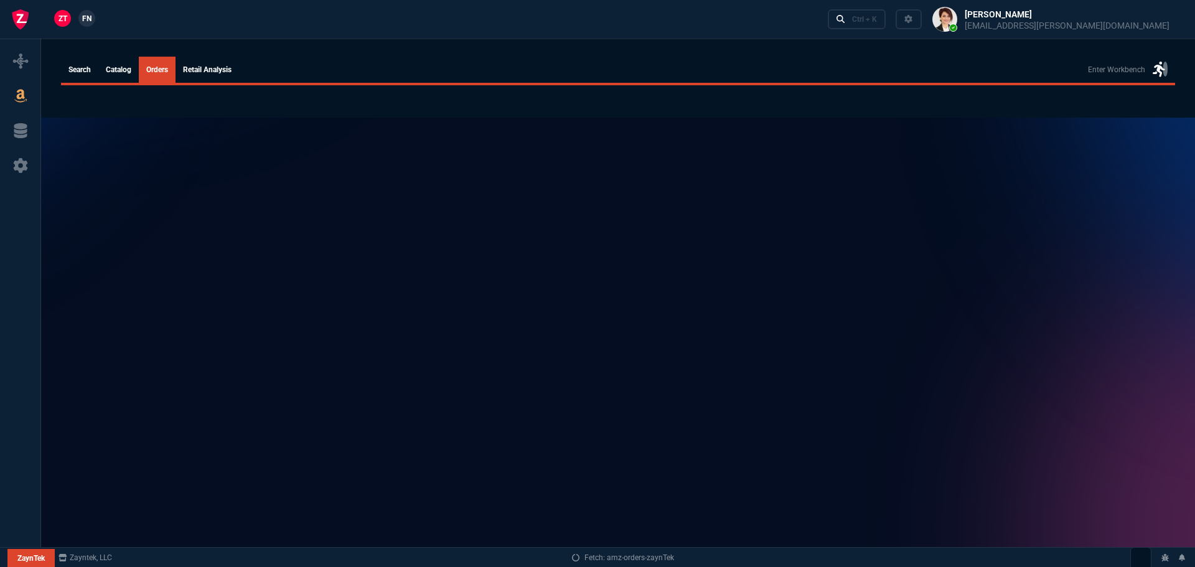
select select
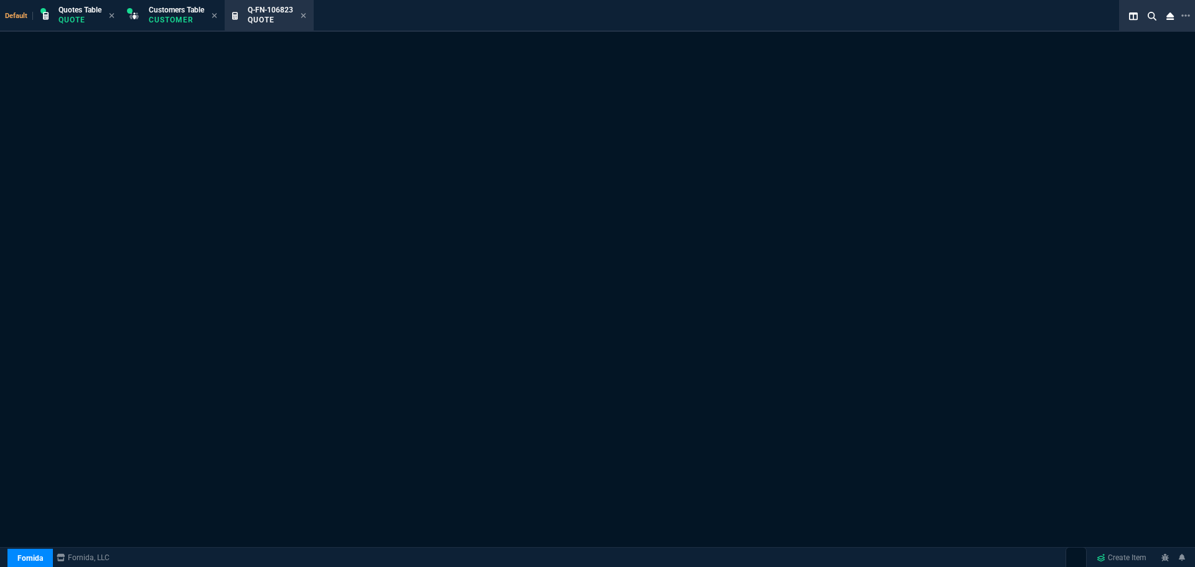
select select "4: SHAD"
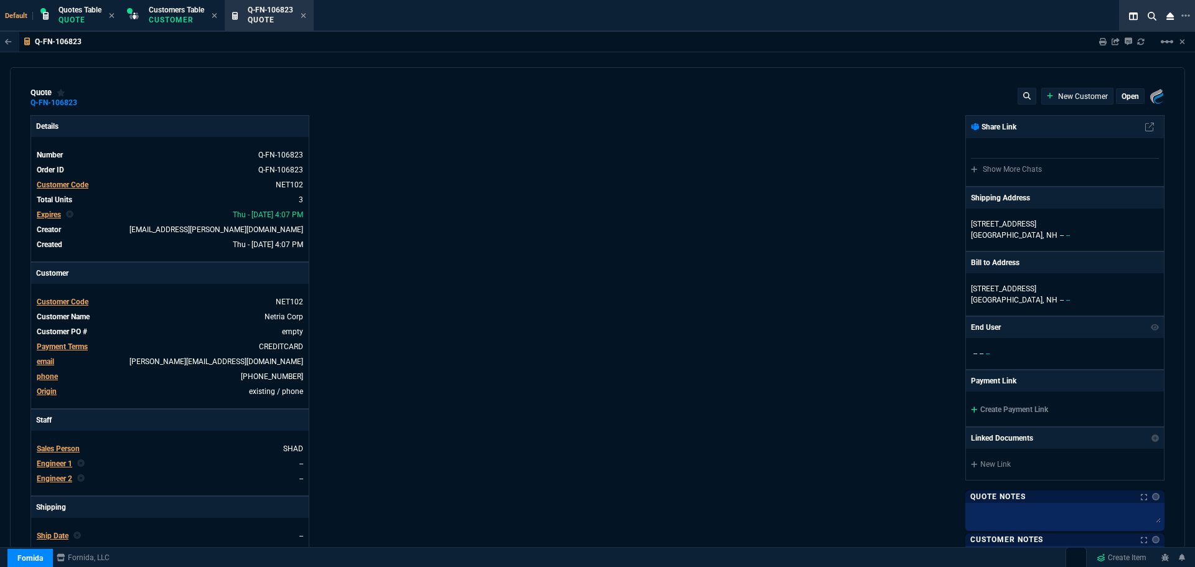
type input "208.19"
type input "58"
type input "7"
type input "94"
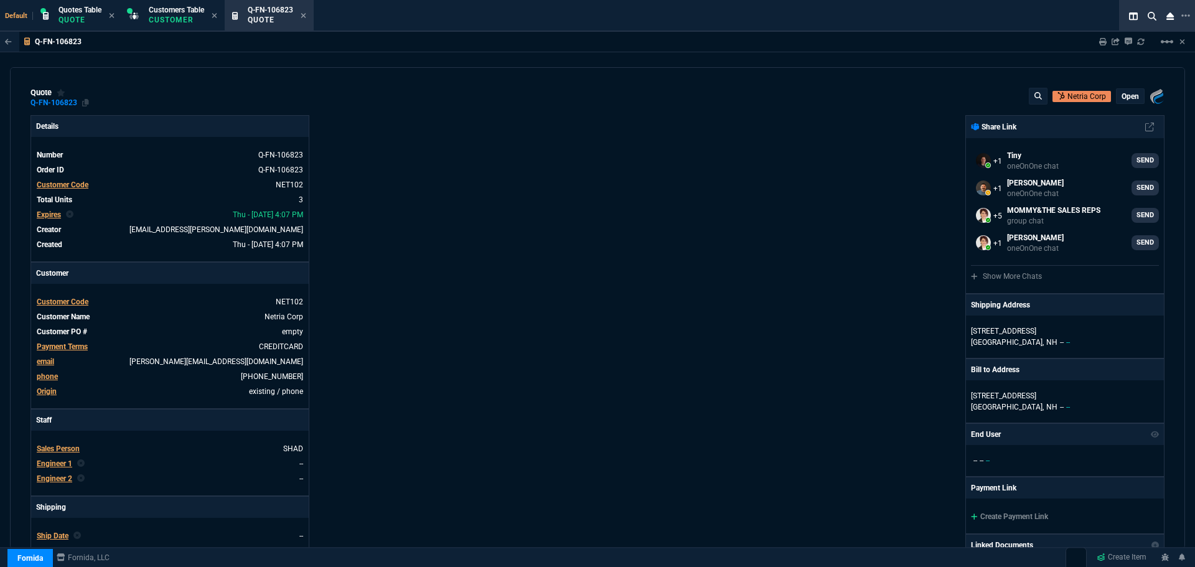
drag, startPoint x: 87, startPoint y: 104, endPoint x: 75, endPoint y: 102, distance: 12.6
click at [83, 101] on icon at bounding box center [85, 102] width 7 height 7
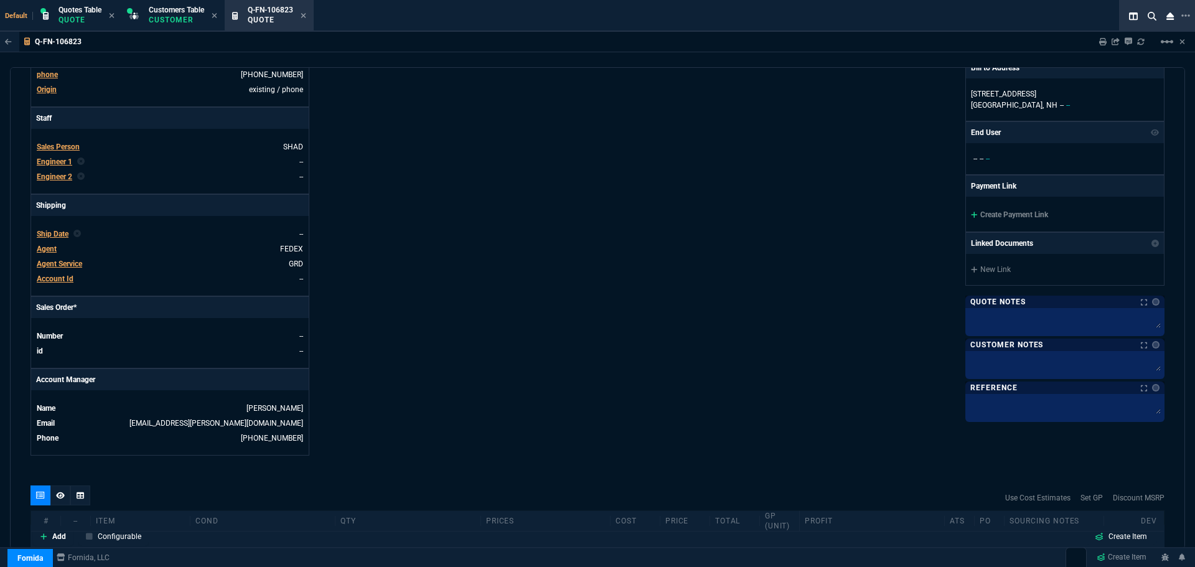
scroll to position [498, 0]
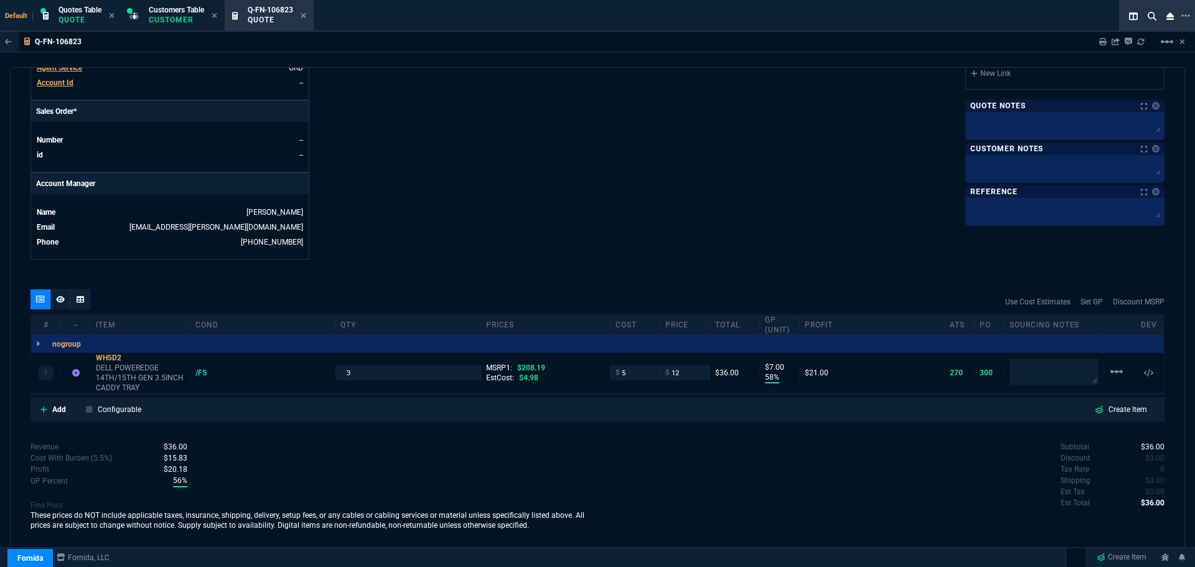
click at [59, 299] on icon at bounding box center [60, 299] width 9 height 7
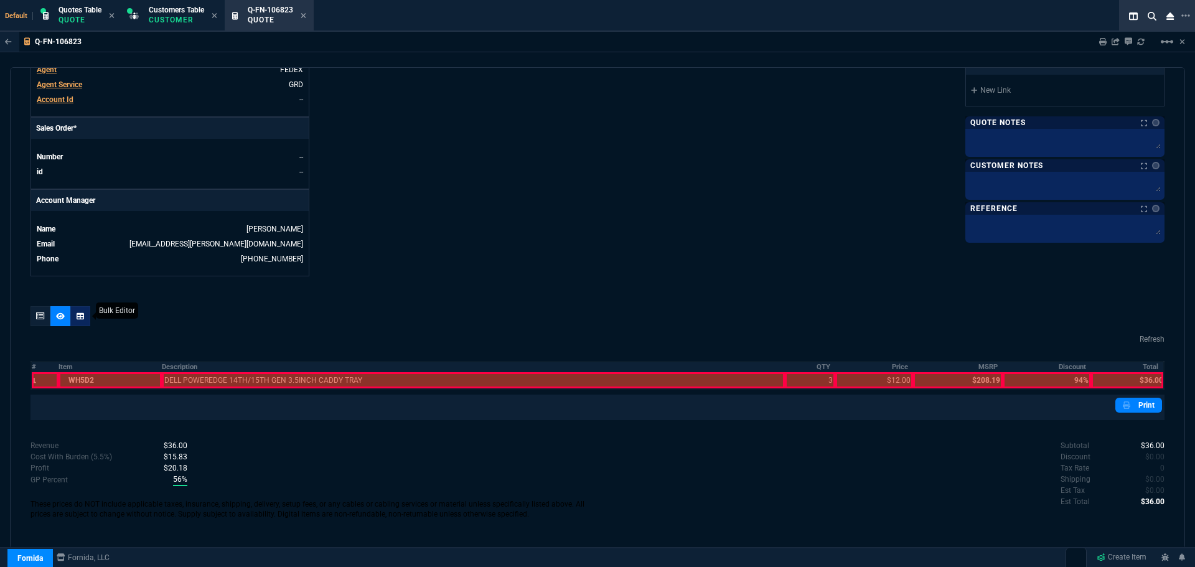
scroll to position [481, 0]
click at [35, 365] on th "#" at bounding box center [44, 367] width 27 height 11
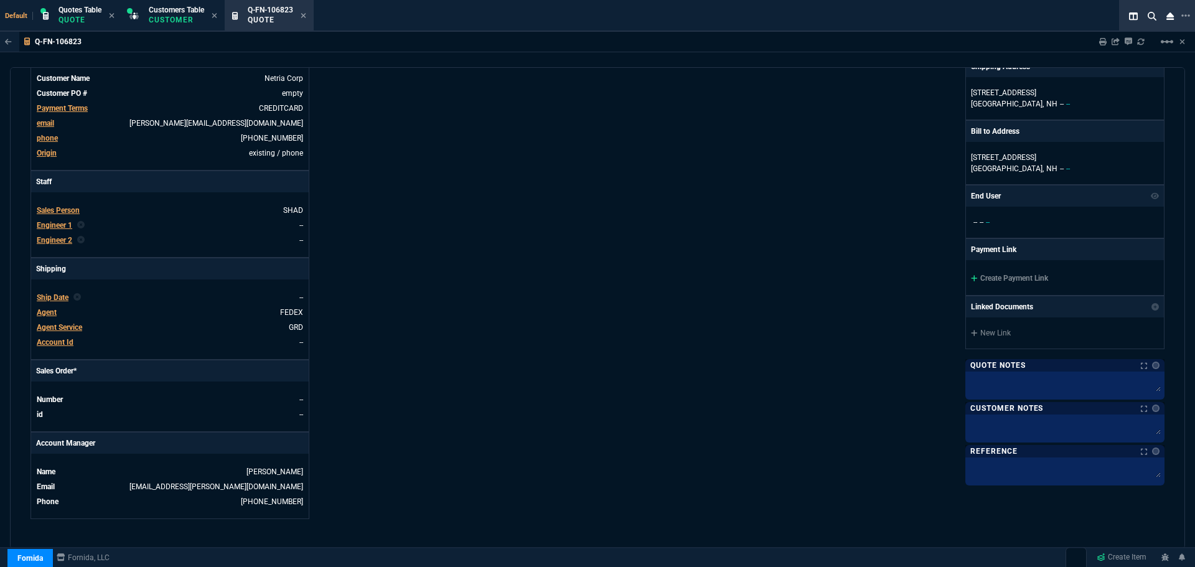
scroll to position [232, 0]
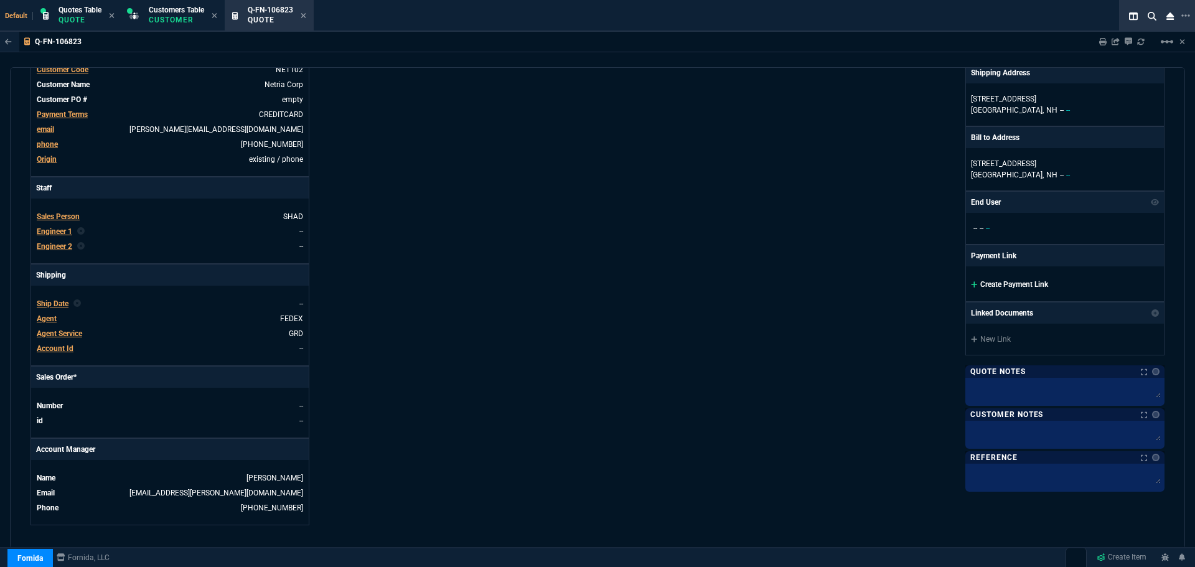
click at [992, 284] on link "Create Payment Link" at bounding box center [1009, 284] width 77 height 9
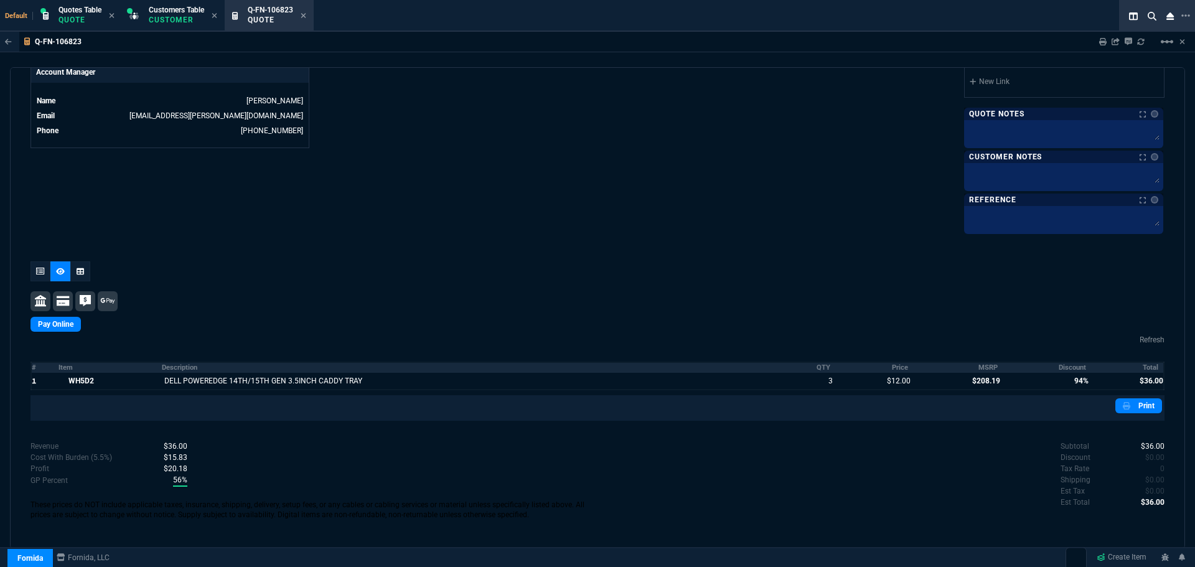
scroll to position [610, 0]
click at [1142, 407] on link "Print" at bounding box center [1138, 405] width 47 height 15
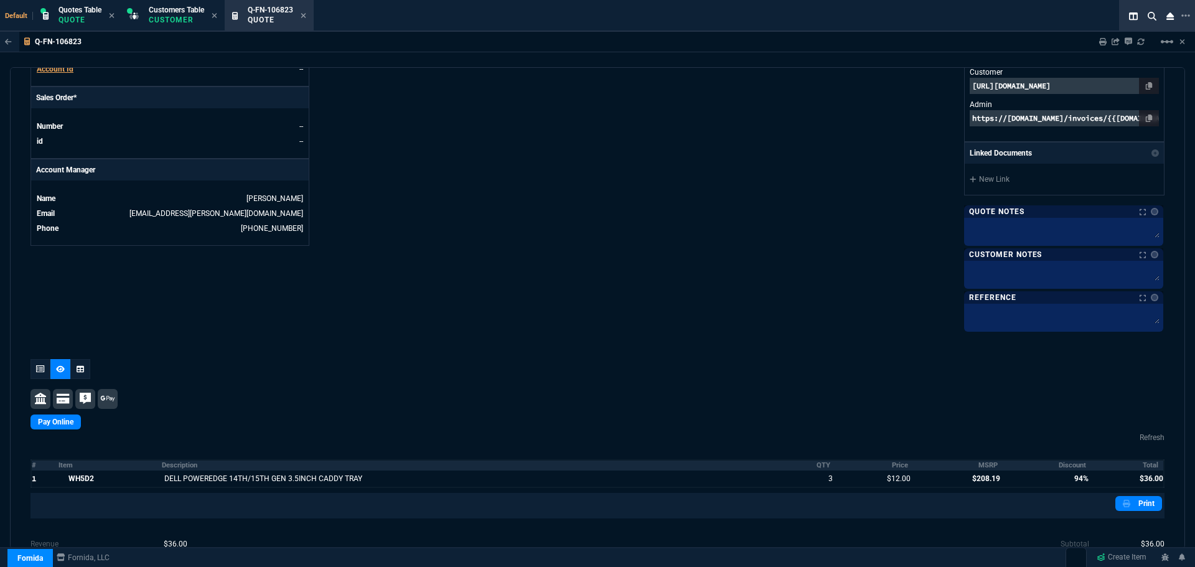
scroll to position [299, 0]
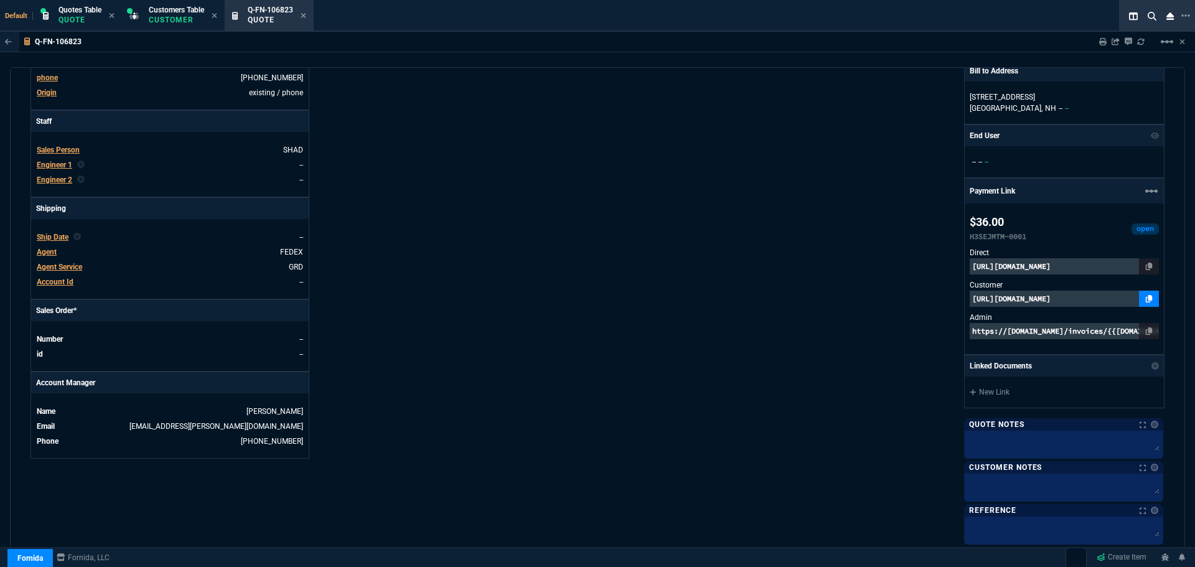
click at [1146, 300] on icon at bounding box center [1149, 298] width 7 height 7
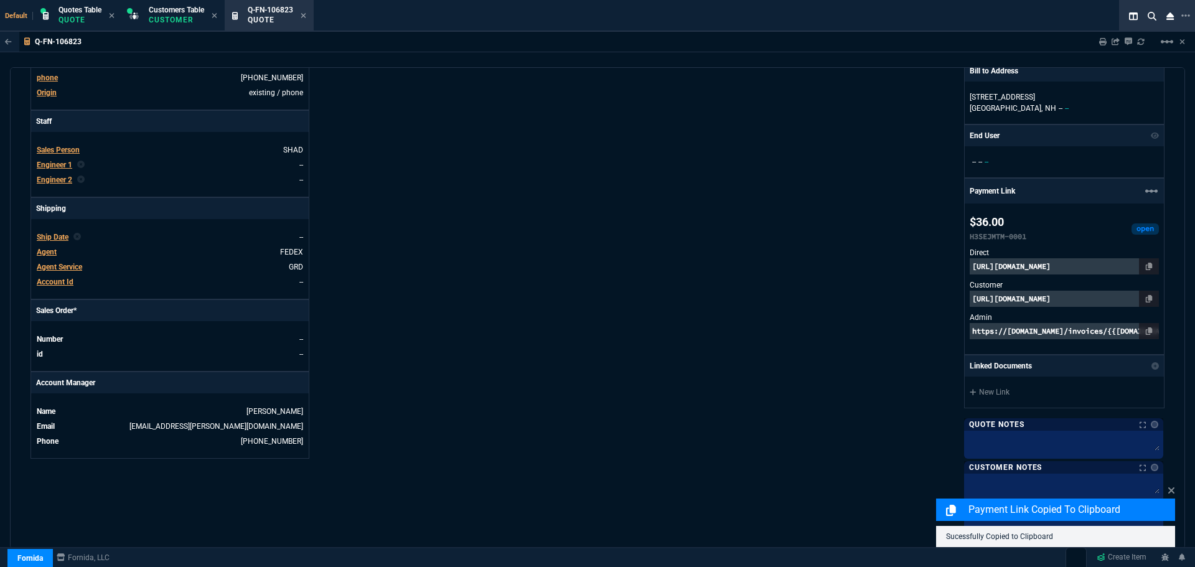
click at [1095, 297] on p "[URL][DOMAIN_NAME]" at bounding box center [1064, 299] width 189 height 16
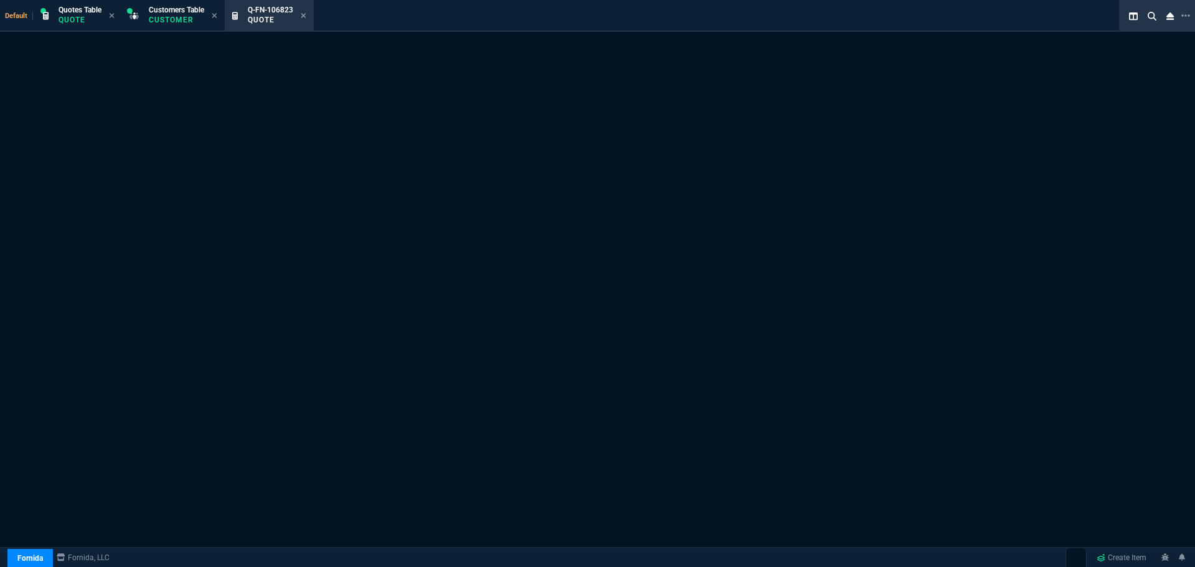
select select "4: SHAD"
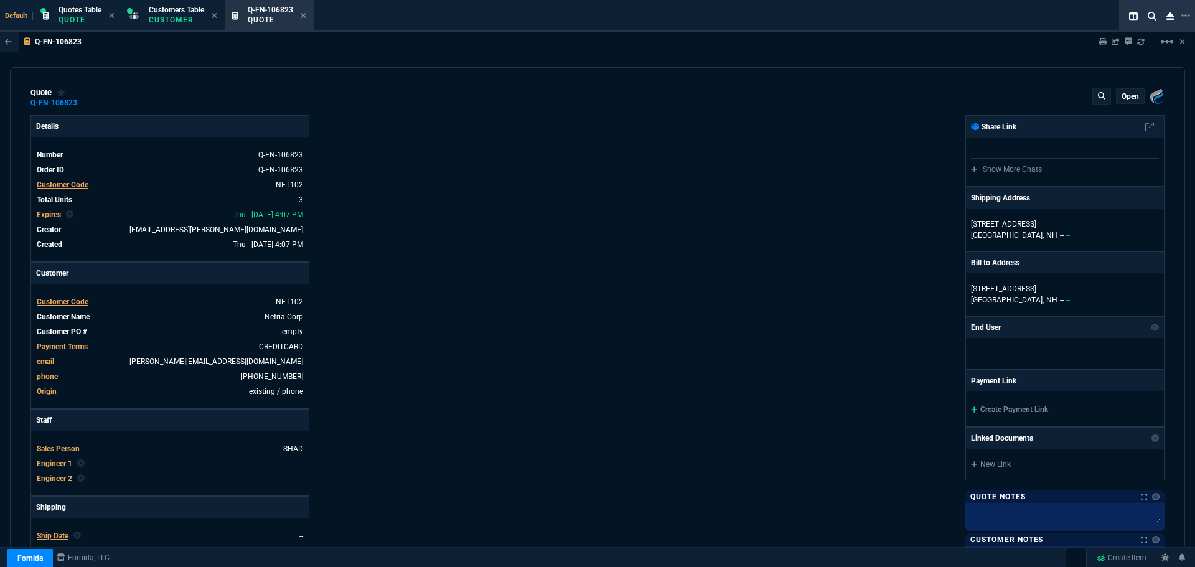
type input "58"
type input "7"
type input "208.19"
type input "94"
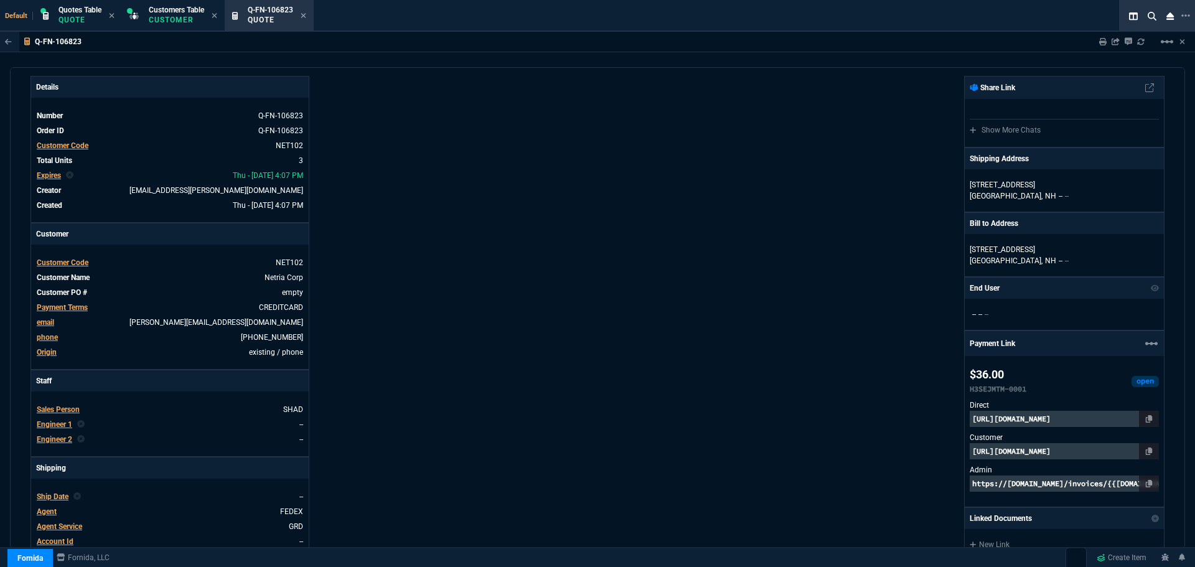
scroll to position [187, 0]
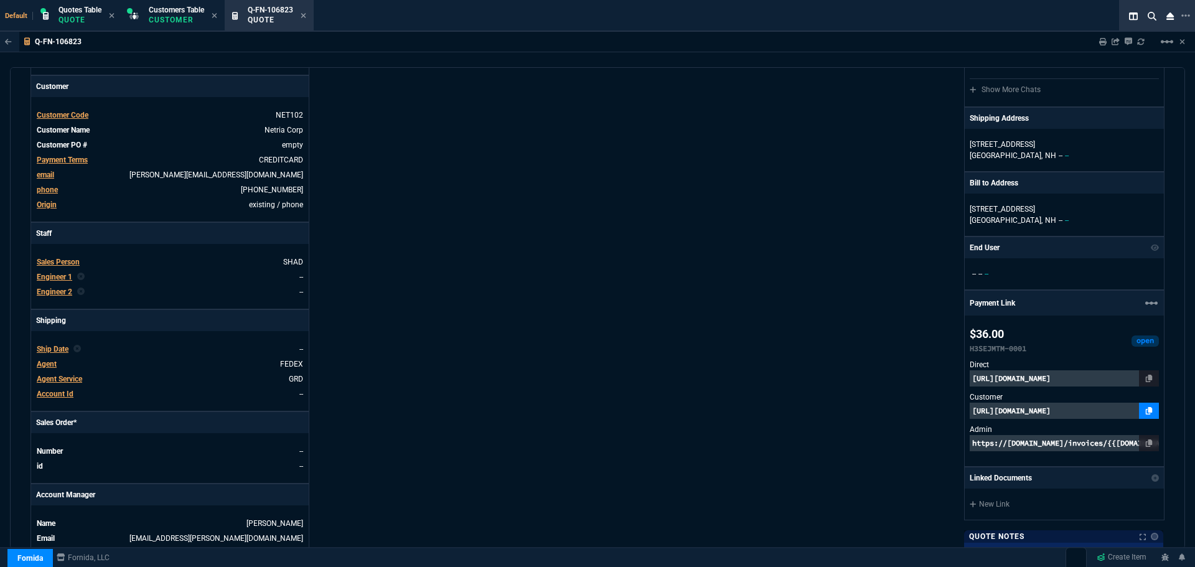
click at [1146, 411] on icon at bounding box center [1149, 410] width 7 height 7
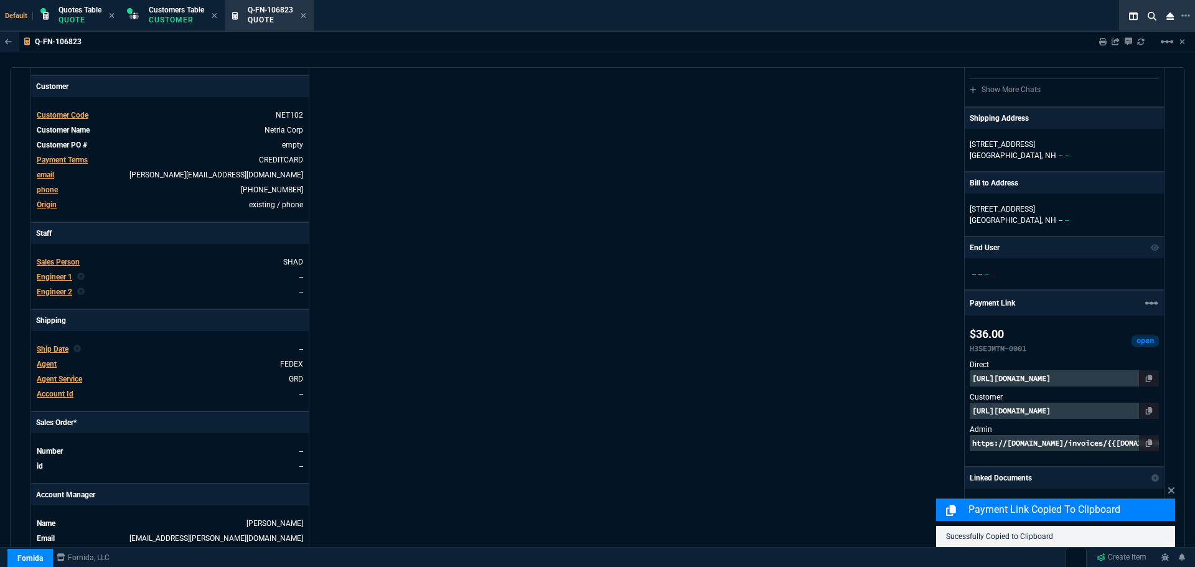
click at [1095, 413] on p "[URL][DOMAIN_NAME]" at bounding box center [1064, 411] width 189 height 16
